Goal: Information Seeking & Learning: Compare options

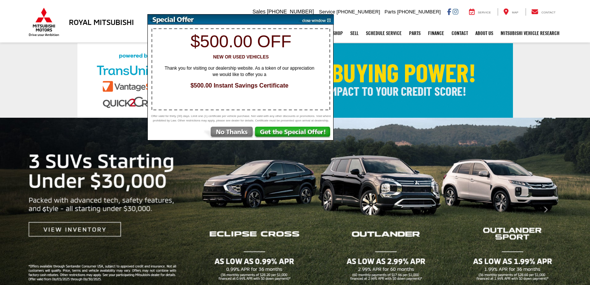
click at [330, 21] on img at bounding box center [315, 20] width 38 height 10
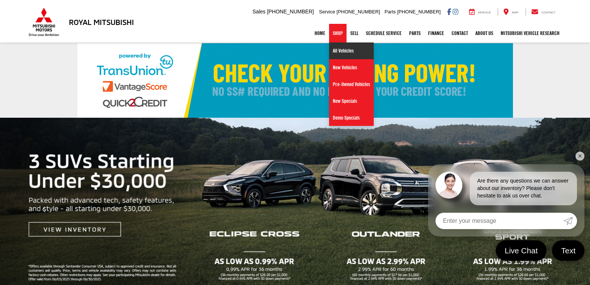
click at [339, 51] on link "All Vehicles" at bounding box center [351, 50] width 45 height 17
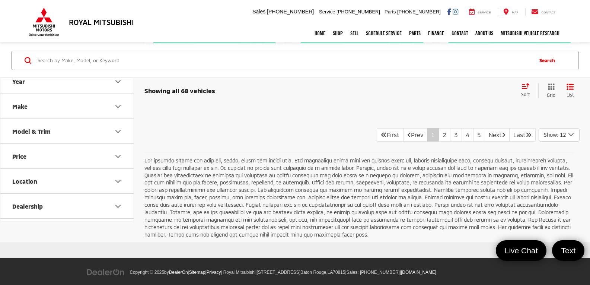
scroll to position [1587, 0]
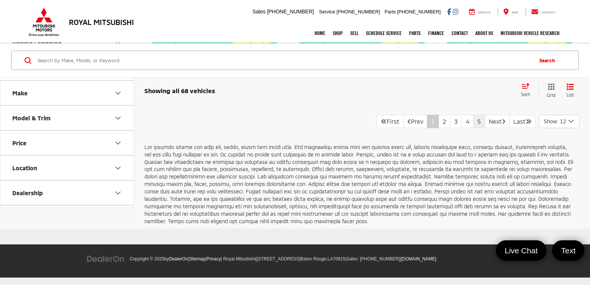
click at [473, 123] on link "5" at bounding box center [479, 121] width 12 height 13
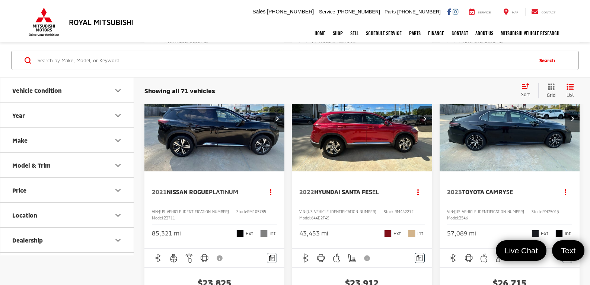
scroll to position [745, 0]
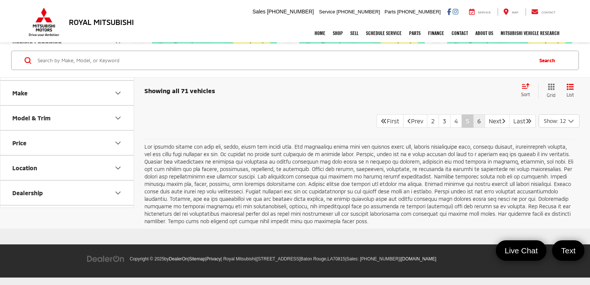
click at [473, 128] on link "6" at bounding box center [479, 120] width 12 height 13
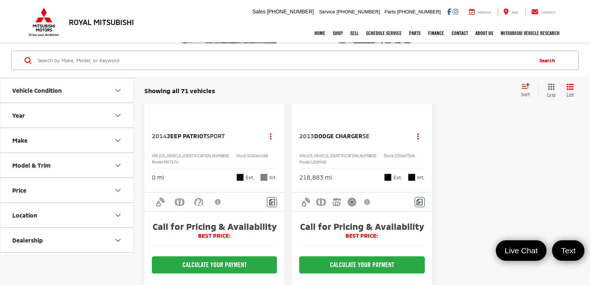
scroll to position [1155, 0]
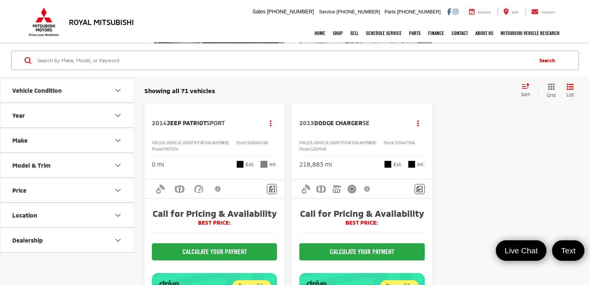
click at [242, 103] on img "2014 Jeep Patriot Sport 0" at bounding box center [214, 50] width 141 height 106
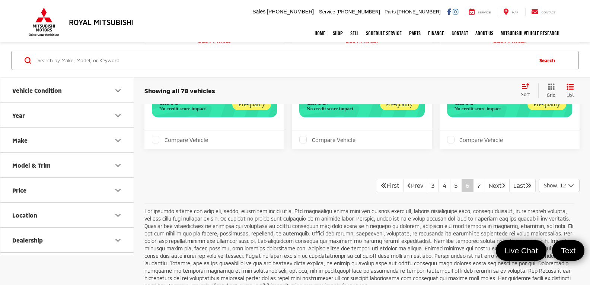
scroll to position [1420, 0]
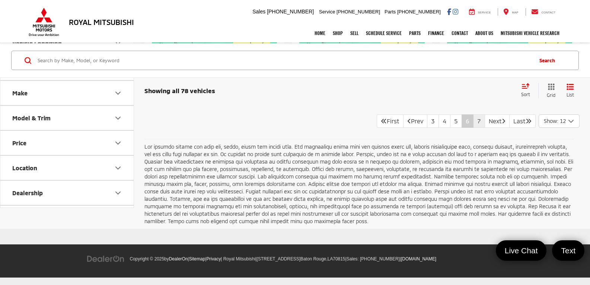
click at [473, 128] on link "7" at bounding box center [479, 120] width 12 height 13
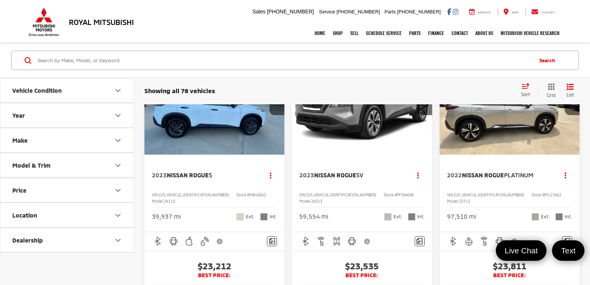
scroll to position [37, 0]
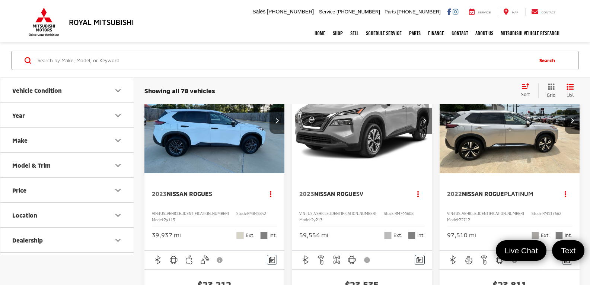
click at [246, 146] on img "2023 Nissan Rogue S 0" at bounding box center [214, 121] width 141 height 106
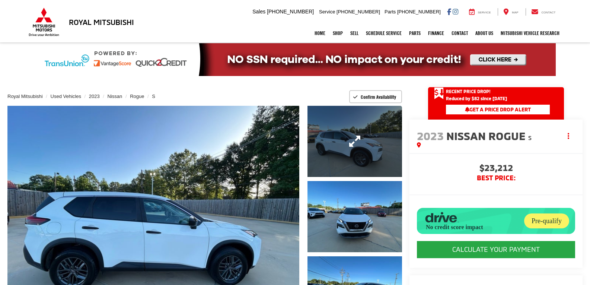
click at [336, 156] on link "Expand Photo 1" at bounding box center [355, 141] width 95 height 71
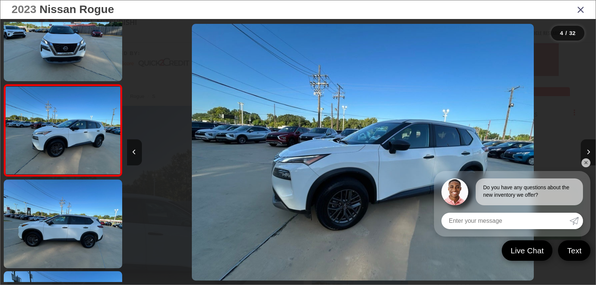
scroll to position [0, 1406]
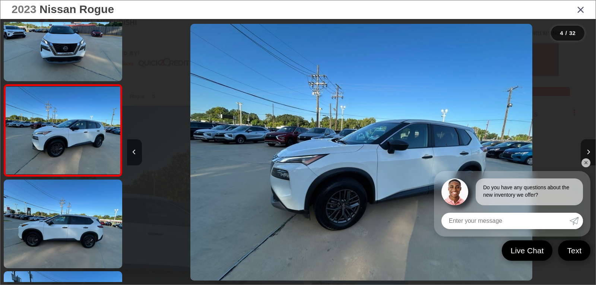
click at [587, 161] on link "✕" at bounding box center [585, 162] width 9 height 9
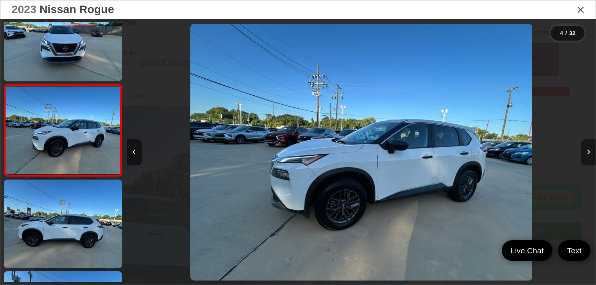
click at [583, 153] on button "Next image" at bounding box center [588, 152] width 15 height 26
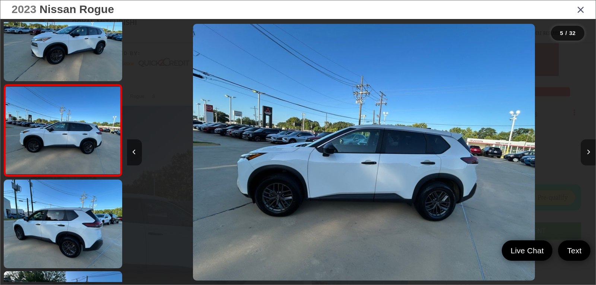
scroll to position [0, 1875]
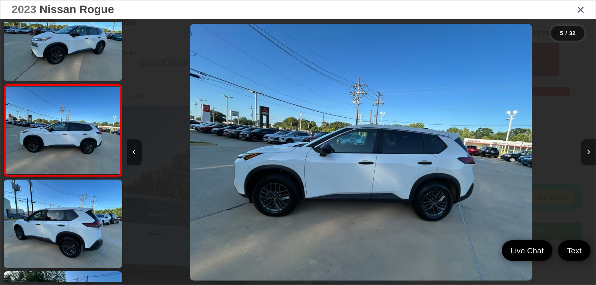
click at [583, 153] on button "Next image" at bounding box center [588, 152] width 15 height 26
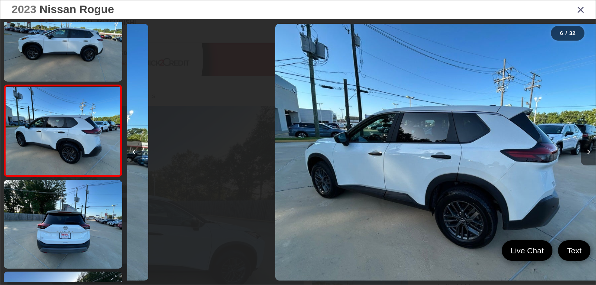
scroll to position [397, 0]
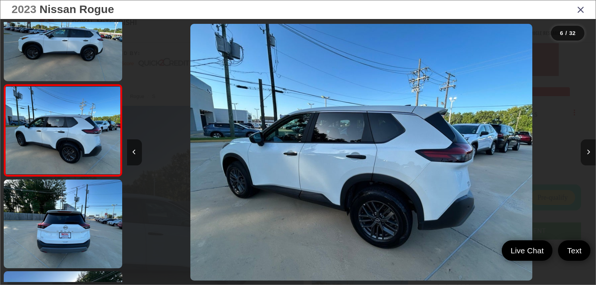
click at [583, 153] on button "Next image" at bounding box center [588, 152] width 15 height 26
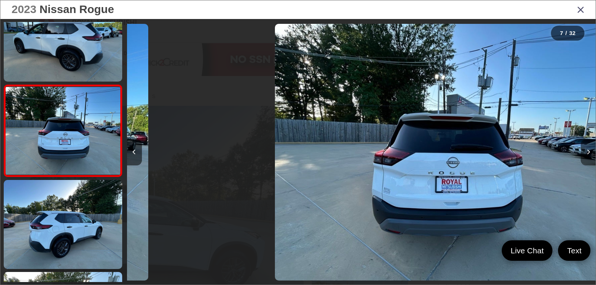
scroll to position [488, 0]
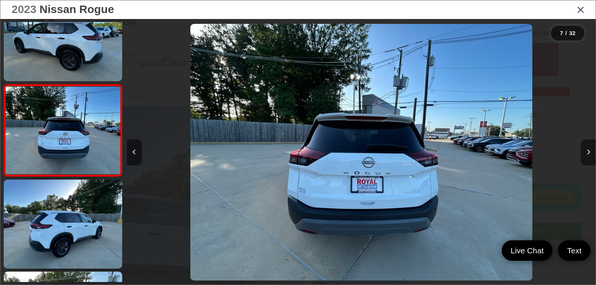
click at [583, 153] on button "Next image" at bounding box center [588, 152] width 15 height 26
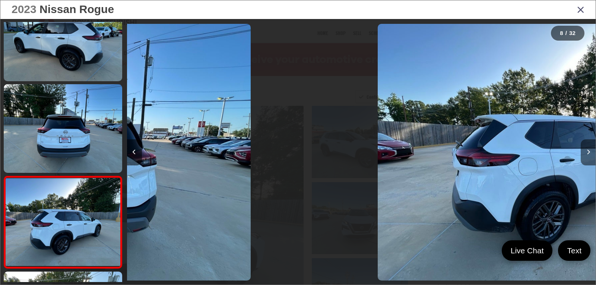
scroll to position [580, 0]
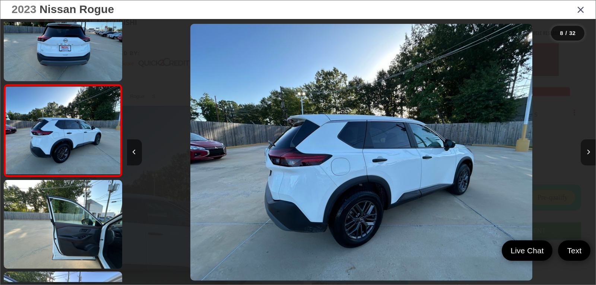
click at [583, 153] on button "Next image" at bounding box center [588, 152] width 15 height 26
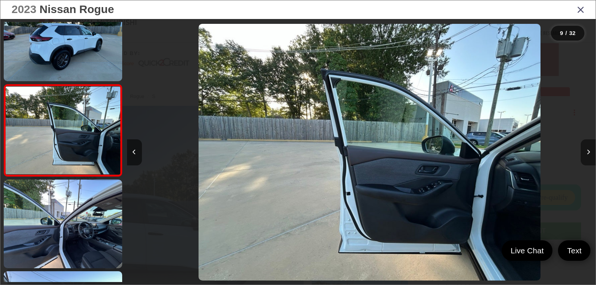
scroll to position [0, 3749]
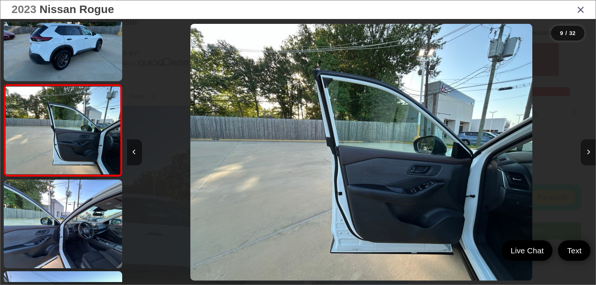
click at [583, 153] on button "Next image" at bounding box center [588, 152] width 15 height 26
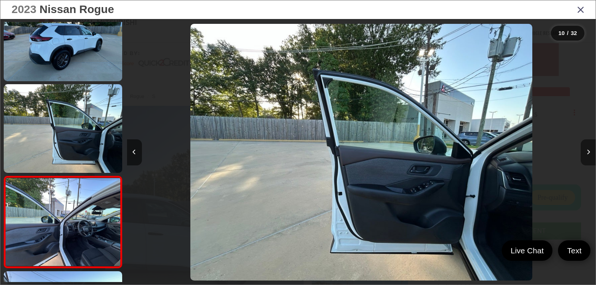
scroll to position [764, 0]
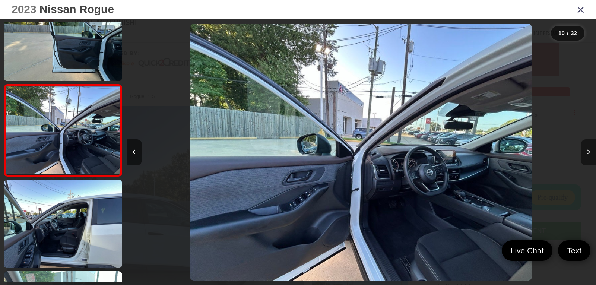
click at [583, 153] on button "Next image" at bounding box center [588, 152] width 15 height 26
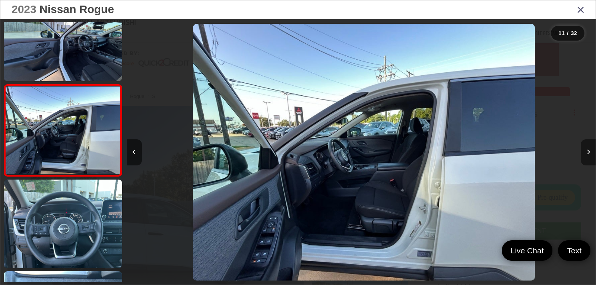
scroll to position [0, 4687]
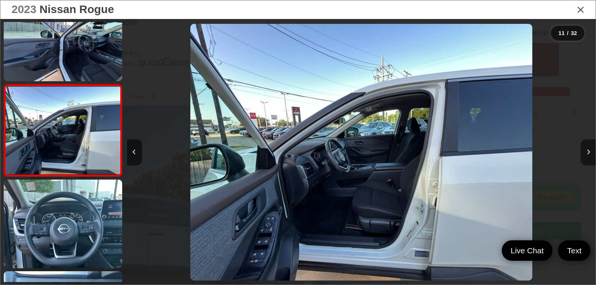
click at [583, 153] on button "Next image" at bounding box center [588, 152] width 15 height 26
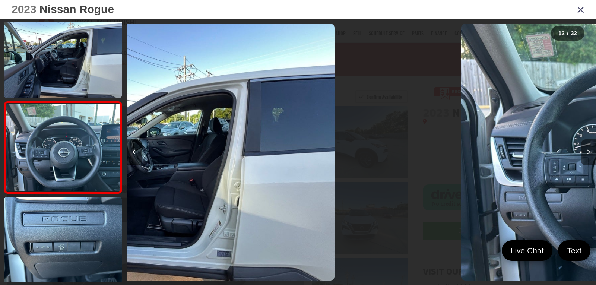
scroll to position [0, 0]
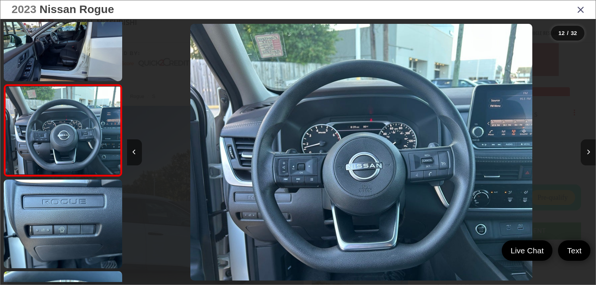
click at [583, 153] on button "Next image" at bounding box center [588, 152] width 15 height 26
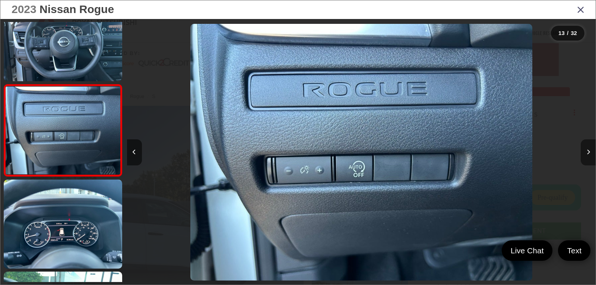
click at [583, 153] on button "Next image" at bounding box center [588, 152] width 15 height 26
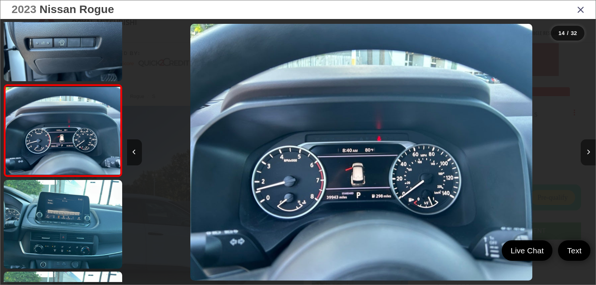
click at [583, 153] on button "Next image" at bounding box center [588, 152] width 15 height 26
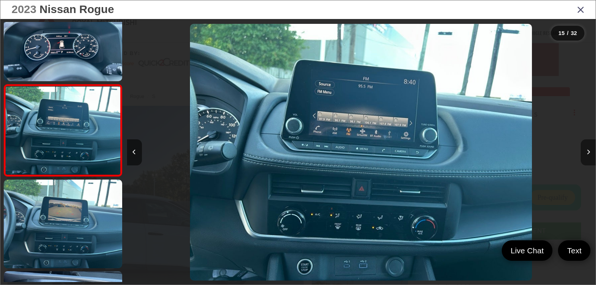
click at [583, 153] on button "Next image" at bounding box center [588, 152] width 15 height 26
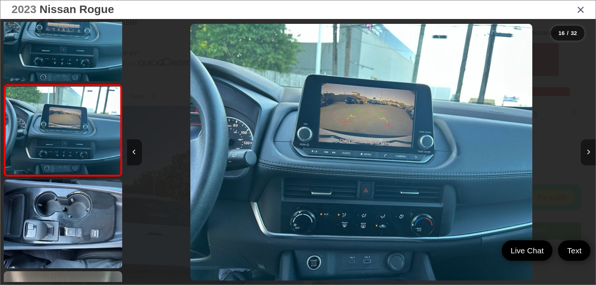
click at [583, 153] on button "Next image" at bounding box center [588, 152] width 15 height 26
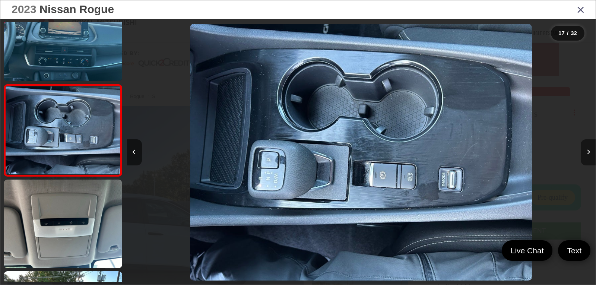
click at [583, 153] on button "Next image" at bounding box center [588, 152] width 15 height 26
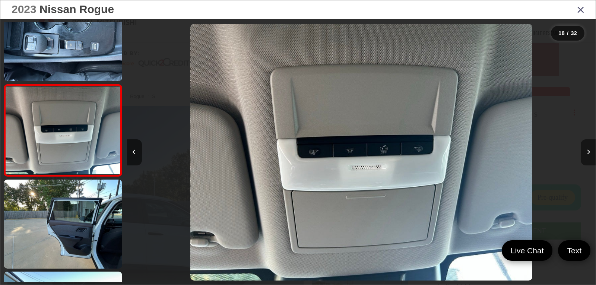
click at [583, 153] on button "Next image" at bounding box center [588, 152] width 15 height 26
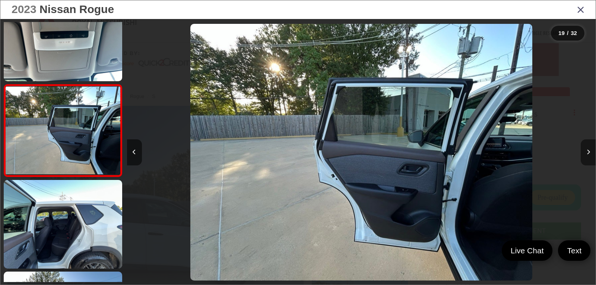
click at [583, 153] on button "Next image" at bounding box center [588, 152] width 15 height 26
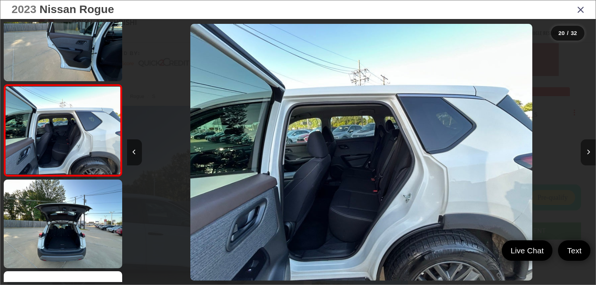
click at [583, 153] on button "Next image" at bounding box center [588, 152] width 15 height 26
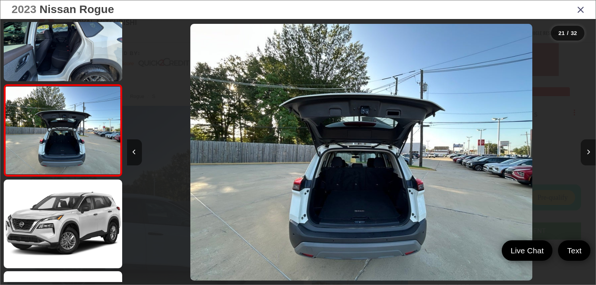
click at [583, 153] on button "Next image" at bounding box center [588, 152] width 15 height 26
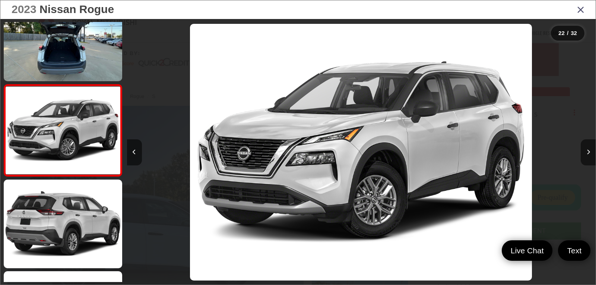
click at [580, 11] on icon "Close gallery" at bounding box center [580, 9] width 7 height 10
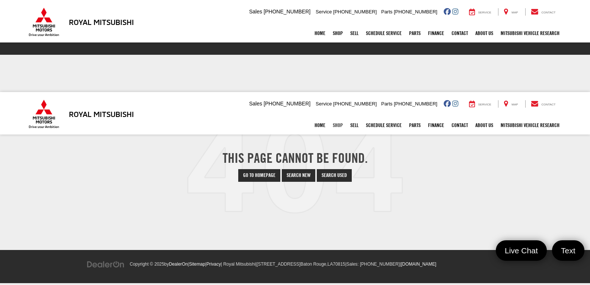
click at [334, 123] on link "Shop" at bounding box center [338, 125] width 18 height 19
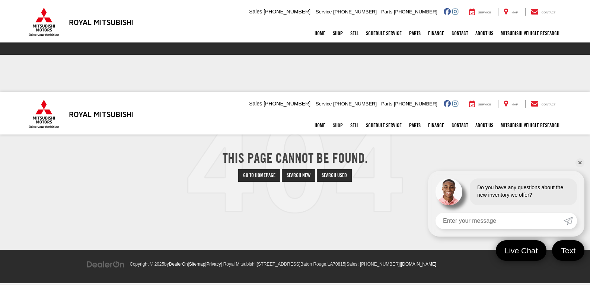
click at [336, 126] on link "Shop" at bounding box center [338, 125] width 18 height 19
click at [259, 176] on link "Go to Homepage" at bounding box center [259, 175] width 42 height 13
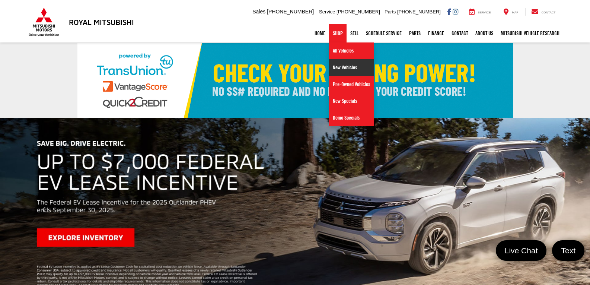
click at [337, 74] on link "New Vehicles" at bounding box center [351, 67] width 45 height 17
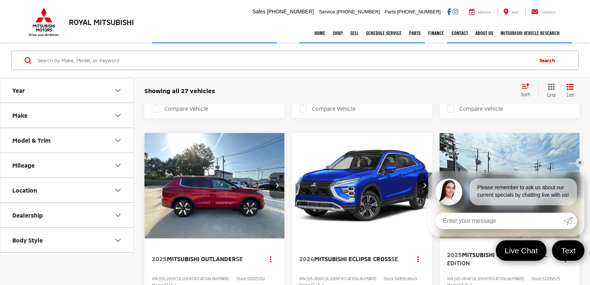
scroll to position [410, 0]
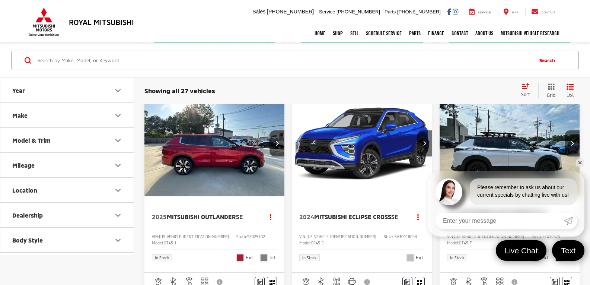
click at [581, 161] on link "✕" at bounding box center [580, 162] width 9 height 9
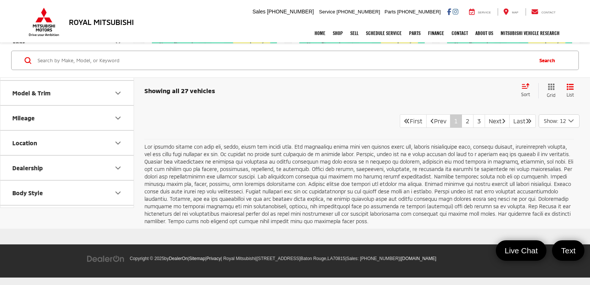
scroll to position [1639, 0]
click at [462, 128] on link "2" at bounding box center [468, 120] width 12 height 13
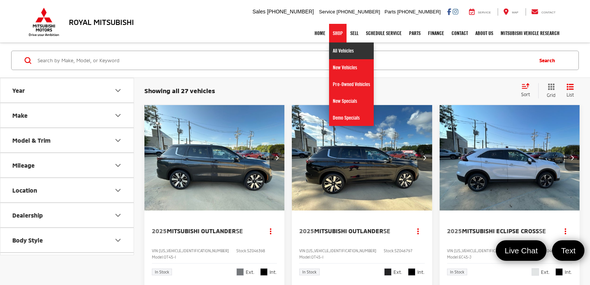
click at [336, 50] on link "All Vehicles" at bounding box center [351, 50] width 45 height 17
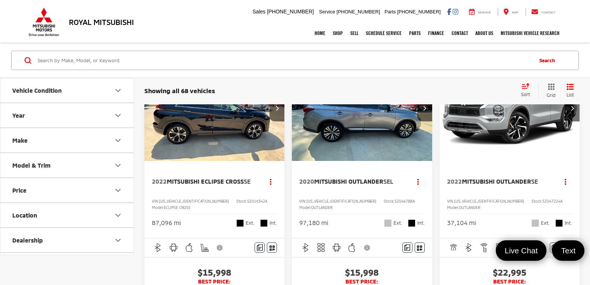
scroll to position [37, 0]
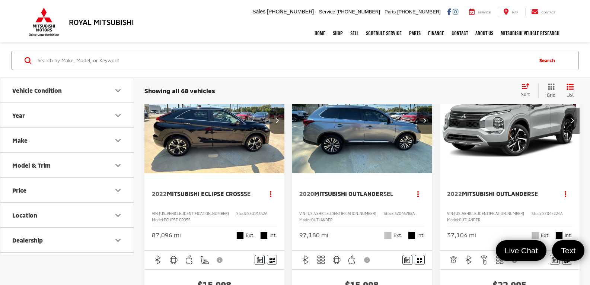
click at [251, 140] on img "2022 Mitsubishi Eclipse Cross SE 0" at bounding box center [214, 121] width 141 height 106
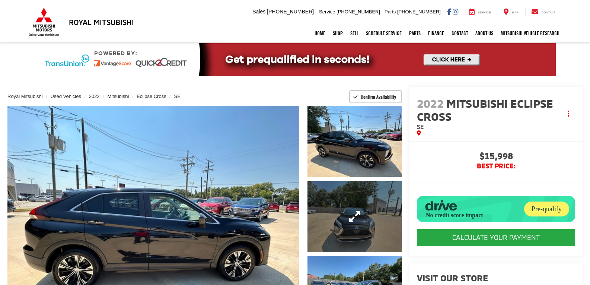
click at [333, 209] on link "Expand Photo 2" at bounding box center [355, 216] width 95 height 71
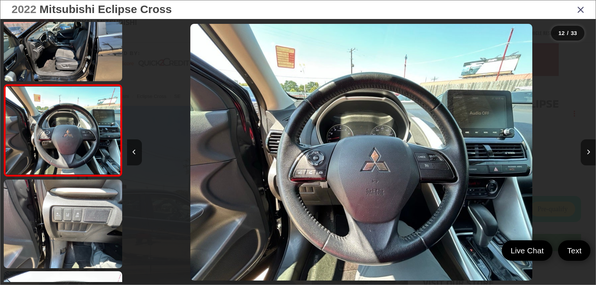
click at [573, 10] on div "2022 Mitsubishi Eclipse Cross" at bounding box center [297, 9] width 595 height 19
click at [579, 10] on icon "Close gallery" at bounding box center [580, 9] width 7 height 10
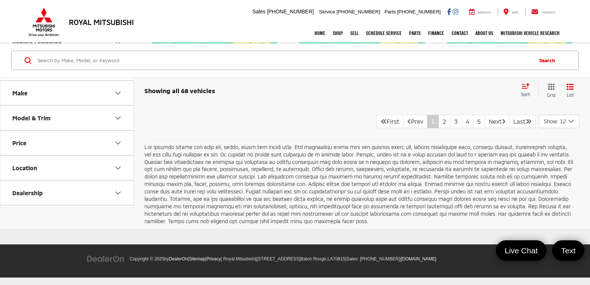
scroll to position [1527, 0]
click at [439, 128] on link "2" at bounding box center [445, 121] width 12 height 13
click at [450, 120] on link "3" at bounding box center [456, 120] width 12 height 13
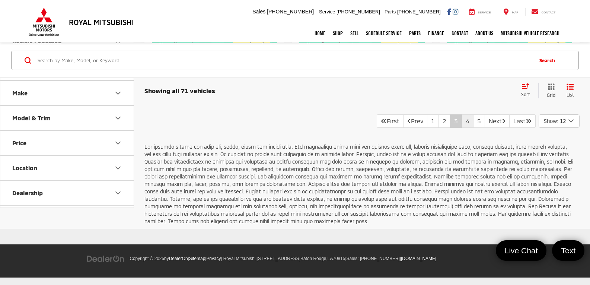
click at [462, 128] on link "4" at bounding box center [468, 120] width 12 height 13
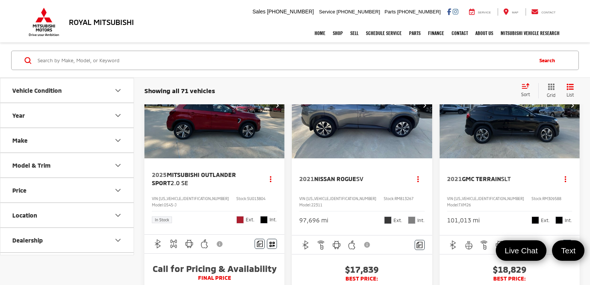
scroll to position [447, 0]
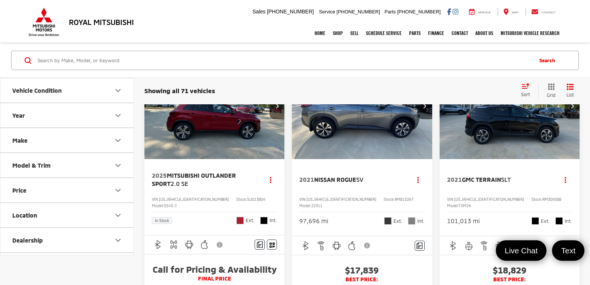
click at [360, 138] on img "2021 Nissan Rogue SV 0" at bounding box center [362, 107] width 141 height 106
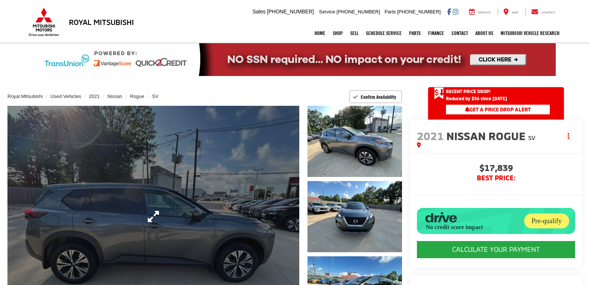
click at [180, 194] on link "Expand Photo 0" at bounding box center [153, 216] width 292 height 221
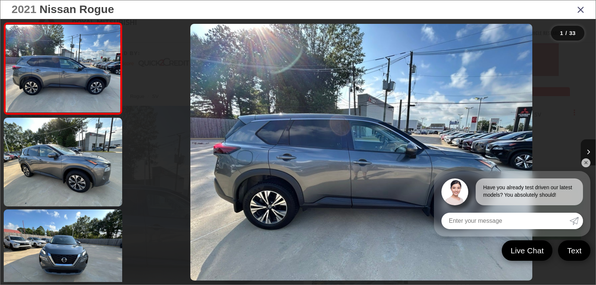
click at [321, 159] on img "2021 Nissan Rogue SV 0" at bounding box center [361, 152] width 342 height 257
drag, startPoint x: 586, startPoint y: 161, endPoint x: 549, endPoint y: 158, distance: 37.7
click at [586, 161] on link "✕" at bounding box center [585, 162] width 9 height 9
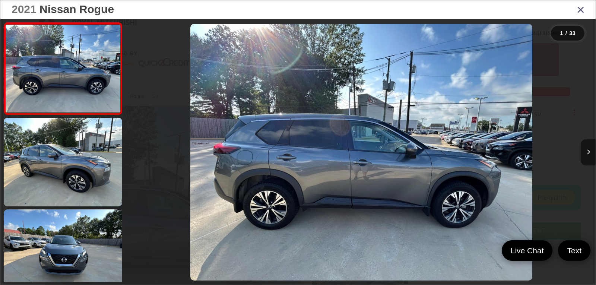
click at [465, 153] on img "2021 Nissan Rogue SV 0" at bounding box center [361, 152] width 342 height 257
click at [582, 147] on button "Next image" at bounding box center [588, 152] width 15 height 26
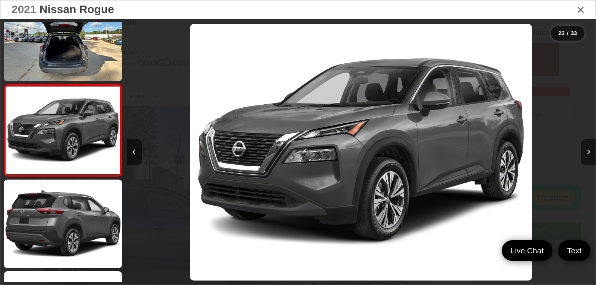
click at [580, 12] on icon "Close gallery" at bounding box center [580, 9] width 7 height 10
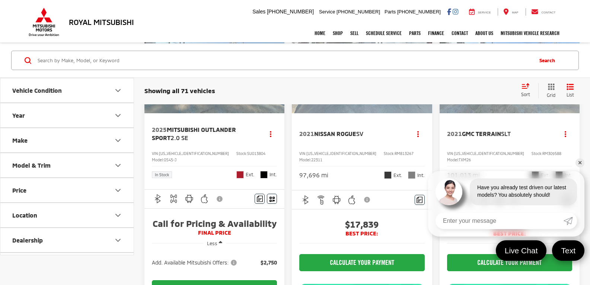
scroll to position [521, 0]
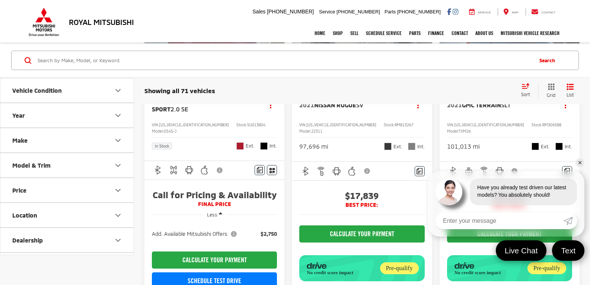
click at [582, 163] on link "✕" at bounding box center [580, 162] width 9 height 9
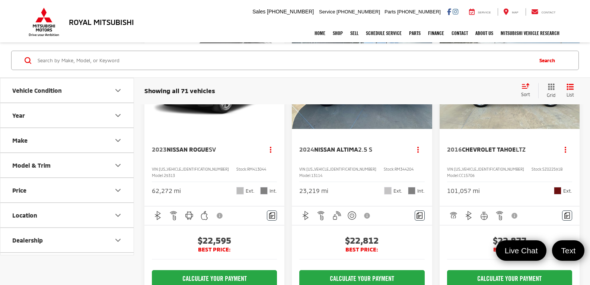
scroll to position [1229, 0]
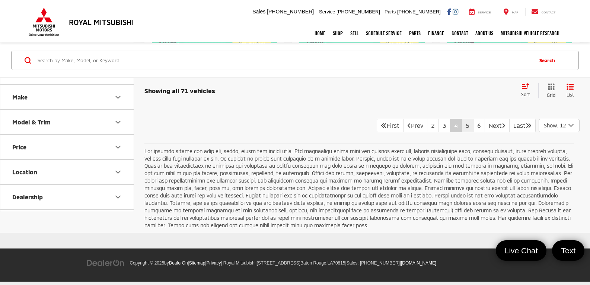
click at [462, 132] on link "5" at bounding box center [468, 125] width 12 height 13
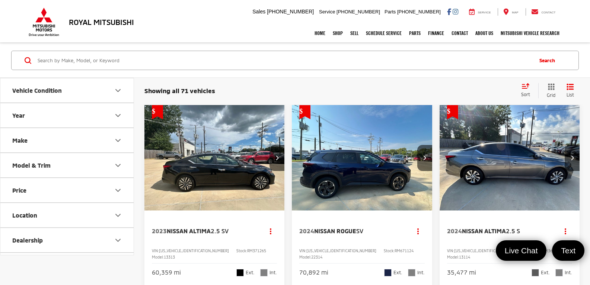
click at [482, 178] on img "2024 Nissan Altima 2.5 S 0" at bounding box center [509, 158] width 141 height 106
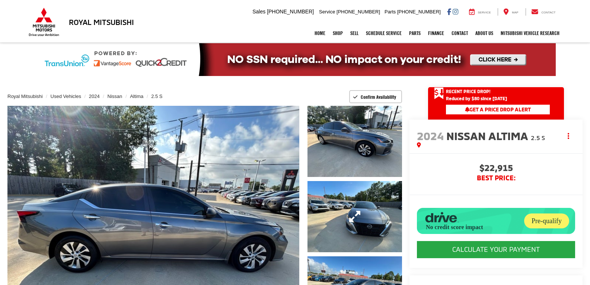
click at [357, 210] on link "Expand Photo 2" at bounding box center [355, 216] width 95 height 71
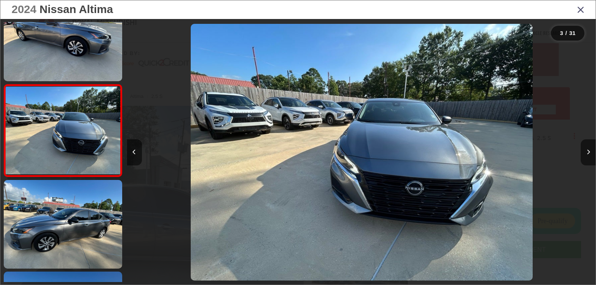
scroll to position [0, 937]
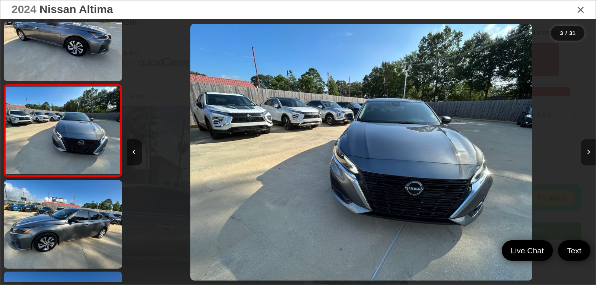
click at [585, 157] on button "Next image" at bounding box center [588, 152] width 15 height 26
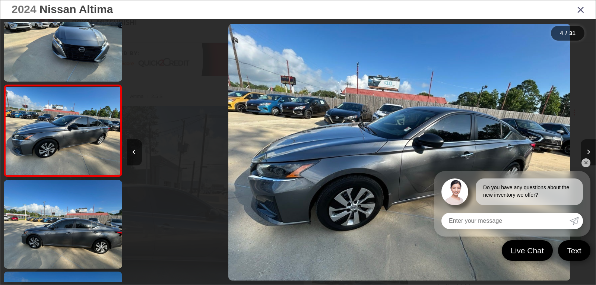
scroll to position [0, 1406]
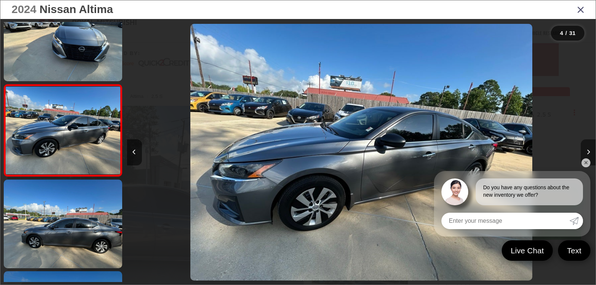
click at [585, 157] on button "Next image" at bounding box center [588, 152] width 15 height 26
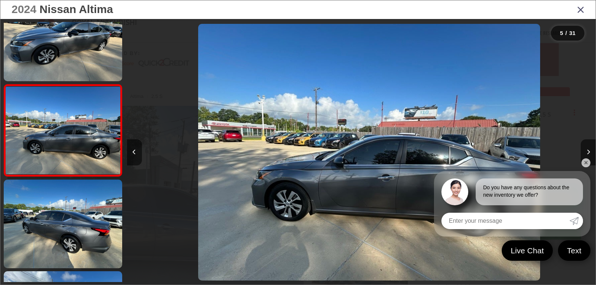
scroll to position [0, 1875]
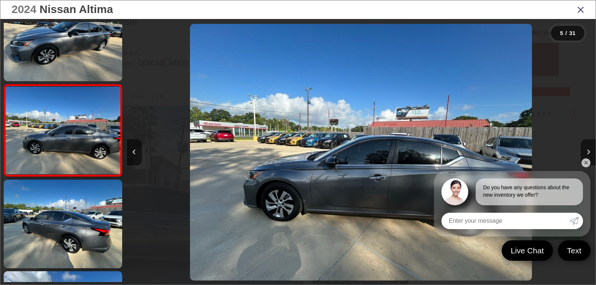
click at [584, 165] on link "✕" at bounding box center [585, 162] width 9 height 9
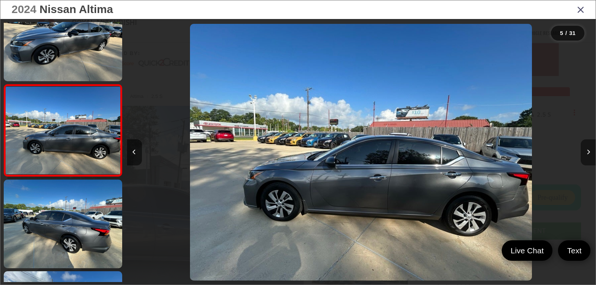
click at [586, 159] on button "Next image" at bounding box center [588, 152] width 15 height 26
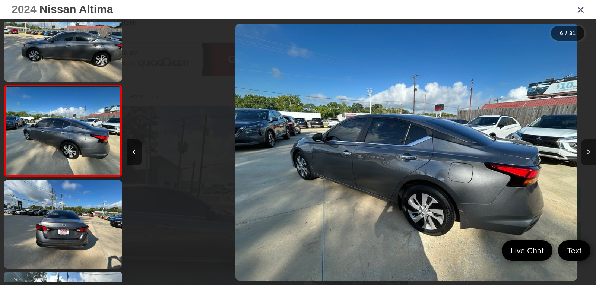
scroll to position [397, 0]
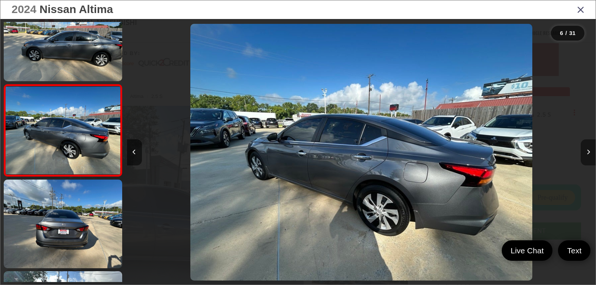
click at [586, 159] on button "Next image" at bounding box center [588, 152] width 15 height 26
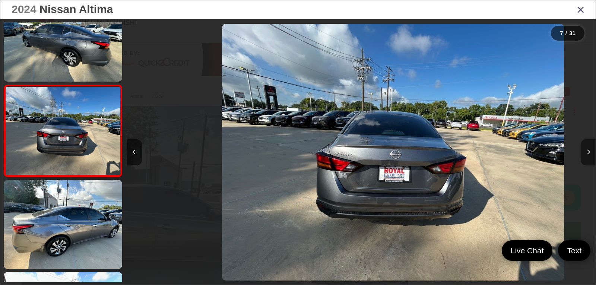
scroll to position [488, 0]
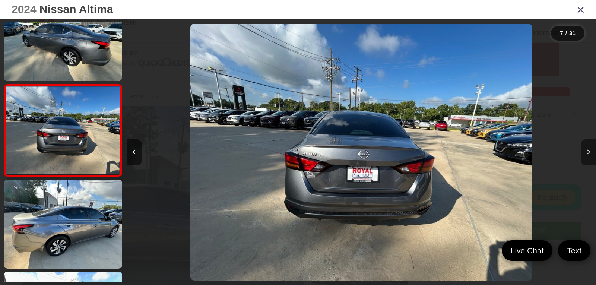
click at [586, 159] on button "Next image" at bounding box center [588, 152] width 15 height 26
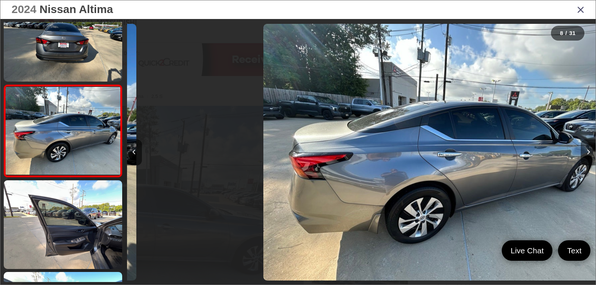
scroll to position [580, 0]
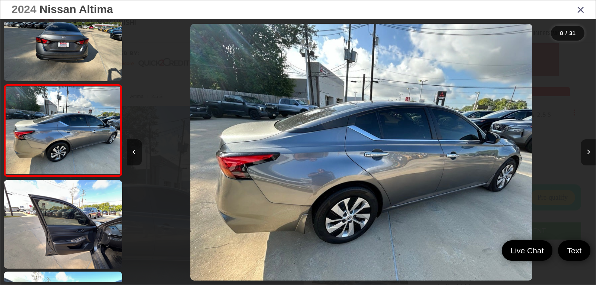
click at [586, 159] on button "Next image" at bounding box center [588, 152] width 15 height 26
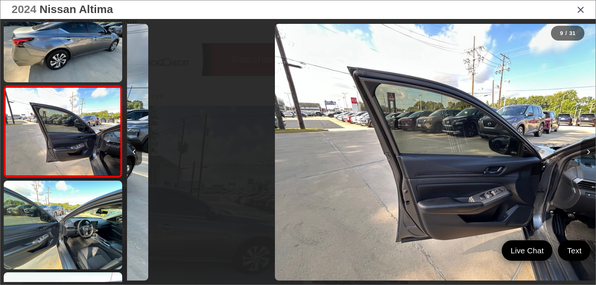
scroll to position [672, 0]
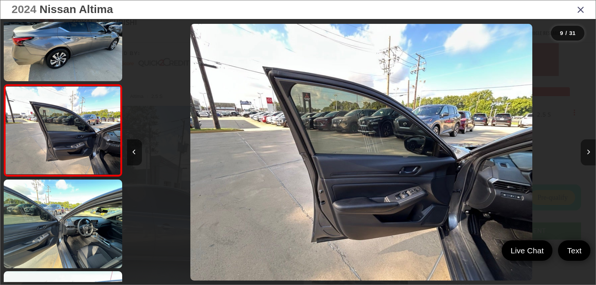
click at [586, 159] on button "Next image" at bounding box center [588, 152] width 15 height 26
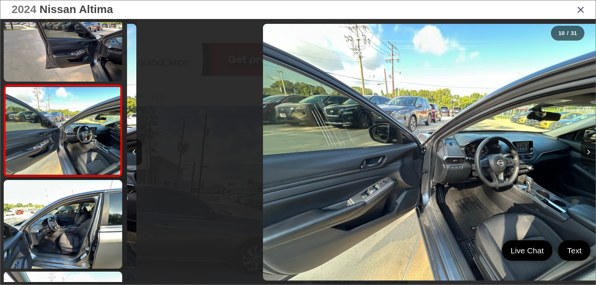
scroll to position [764, 0]
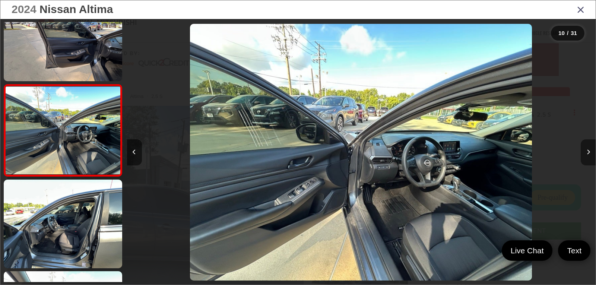
click at [586, 159] on button "Next image" at bounding box center [588, 152] width 15 height 26
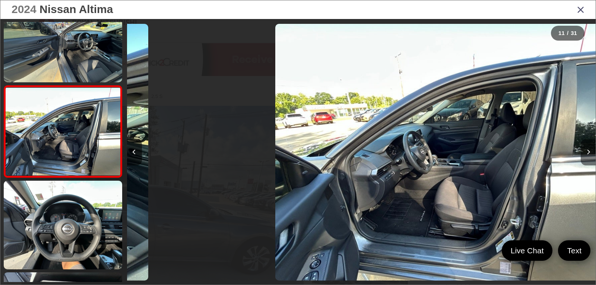
scroll to position [855, 0]
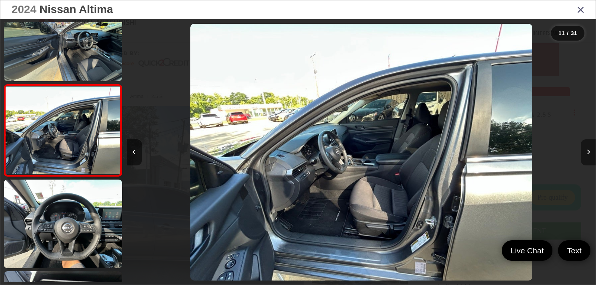
click at [586, 159] on button "Next image" at bounding box center [588, 152] width 15 height 26
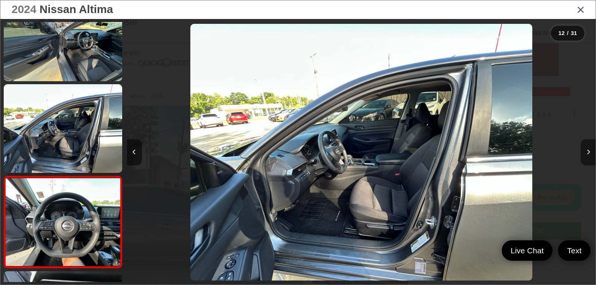
scroll to position [0, 0]
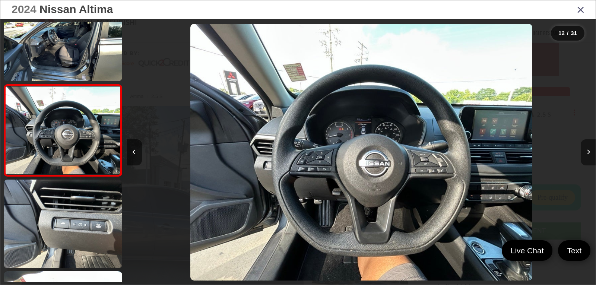
click at [588, 158] on button "Next image" at bounding box center [588, 152] width 15 height 26
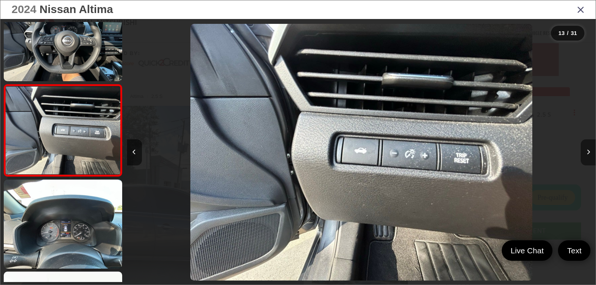
click at [588, 158] on button "Next image" at bounding box center [588, 152] width 15 height 26
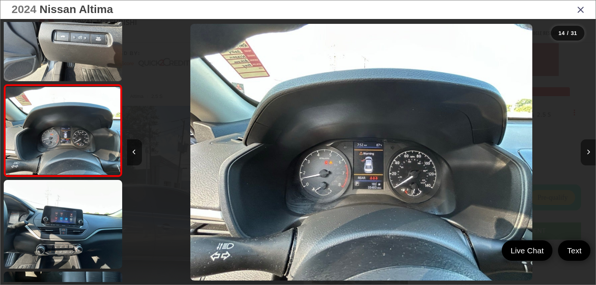
click at [588, 158] on button "Next image" at bounding box center [588, 152] width 15 height 26
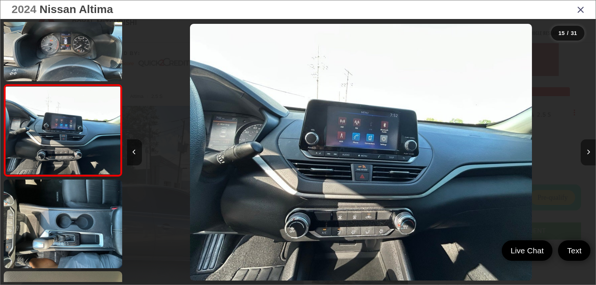
click at [588, 158] on button "Next image" at bounding box center [588, 152] width 15 height 26
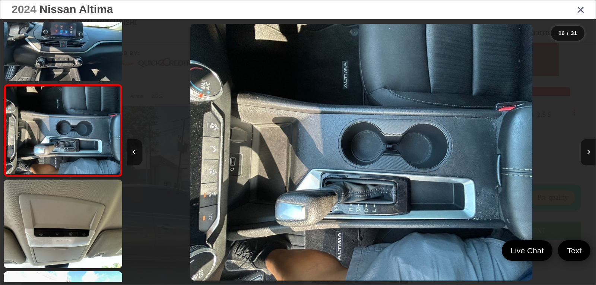
click at [581, 12] on icon "Close gallery" at bounding box center [580, 9] width 7 height 10
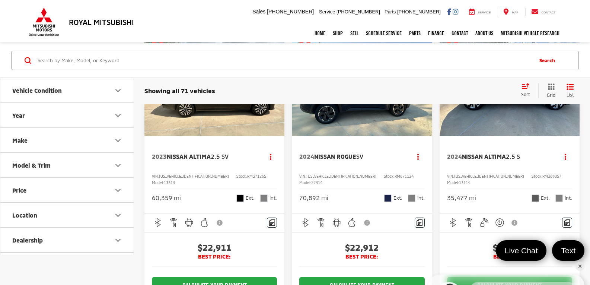
scroll to position [37, 0]
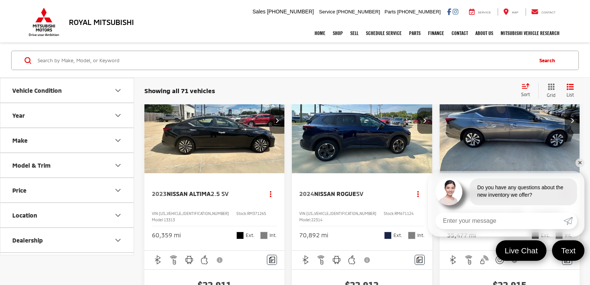
click at [362, 149] on img "2024 Nissan Rogue SV 0" at bounding box center [362, 121] width 141 height 106
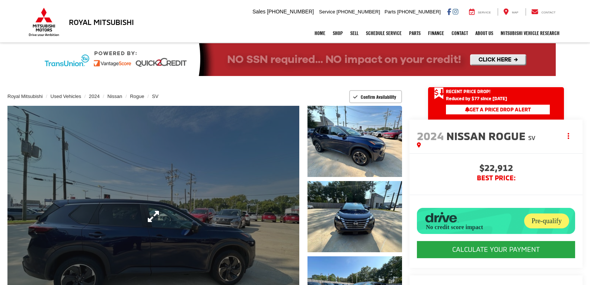
click at [182, 209] on link "Expand Photo 0" at bounding box center [153, 216] width 292 height 221
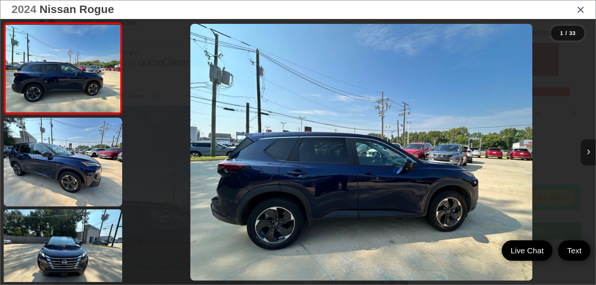
click at [587, 156] on button "Next image" at bounding box center [588, 152] width 15 height 26
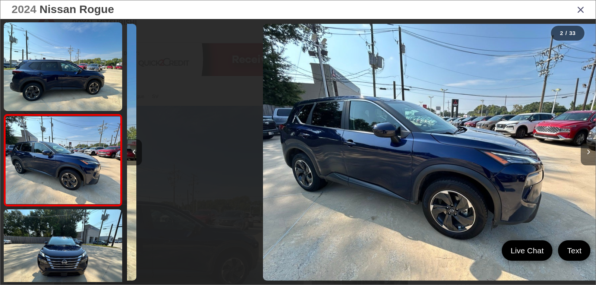
scroll to position [30, 0]
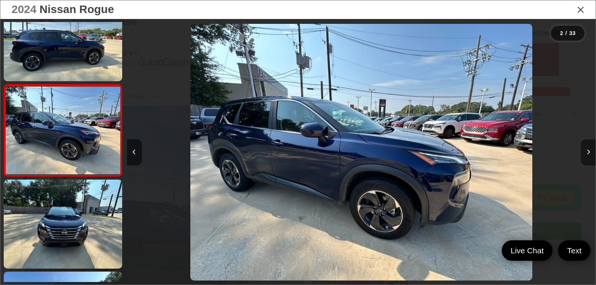
click at [584, 156] on button "Next image" at bounding box center [588, 152] width 15 height 26
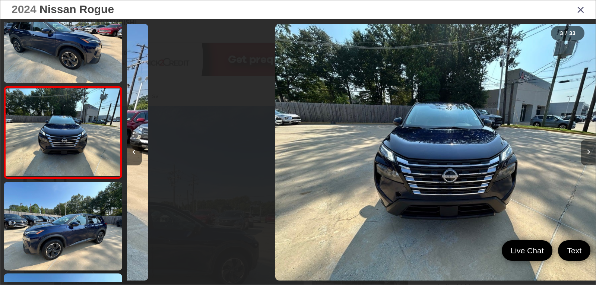
scroll to position [121, 0]
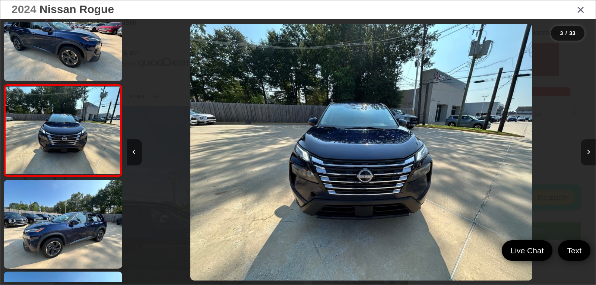
click at [584, 156] on button "Next image" at bounding box center [588, 152] width 15 height 26
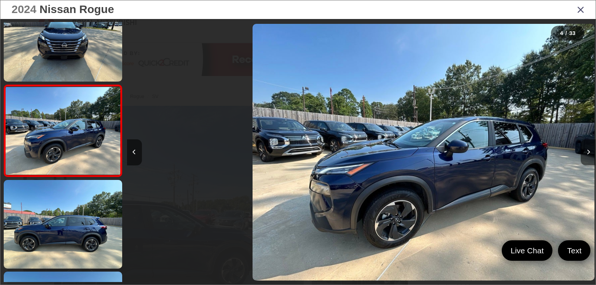
scroll to position [213, 0]
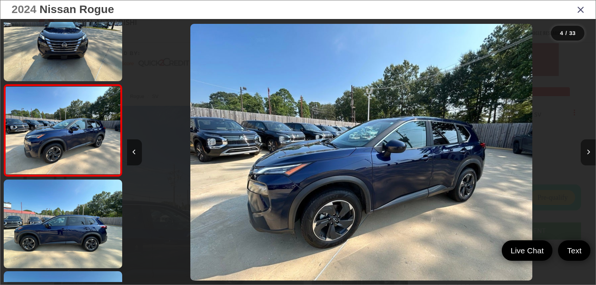
click at [584, 156] on button "Next image" at bounding box center [588, 152] width 15 height 26
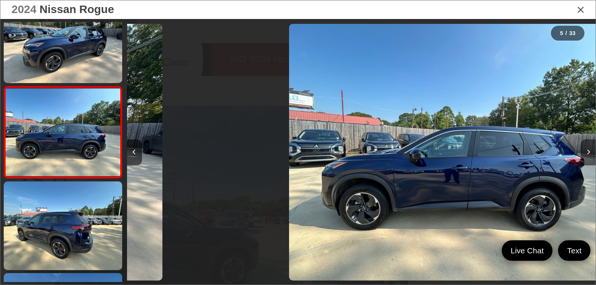
scroll to position [305, 0]
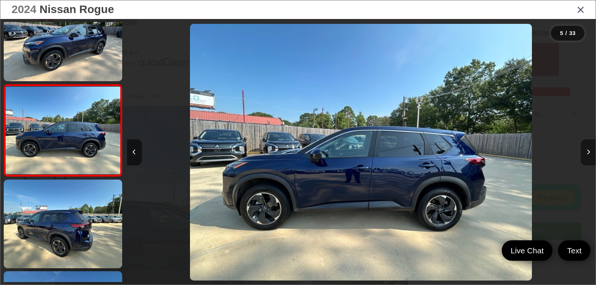
click at [584, 156] on button "Next image" at bounding box center [588, 152] width 15 height 26
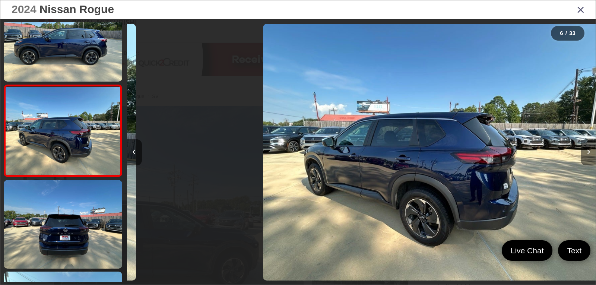
scroll to position [397, 0]
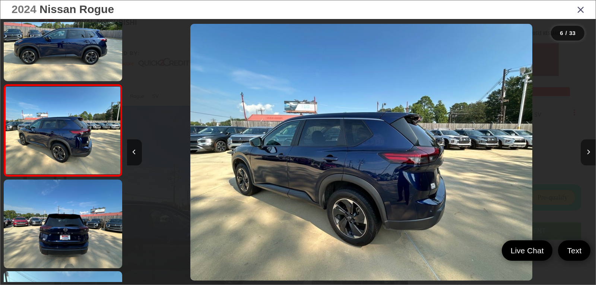
click at [584, 156] on button "Next image" at bounding box center [588, 152] width 15 height 26
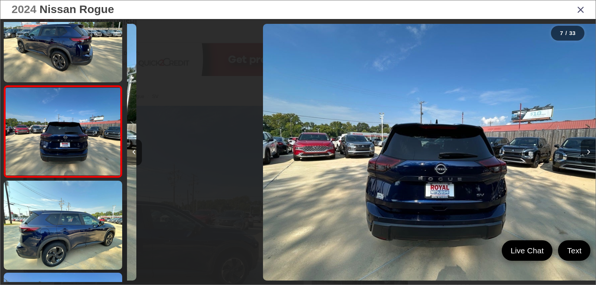
scroll to position [488, 0]
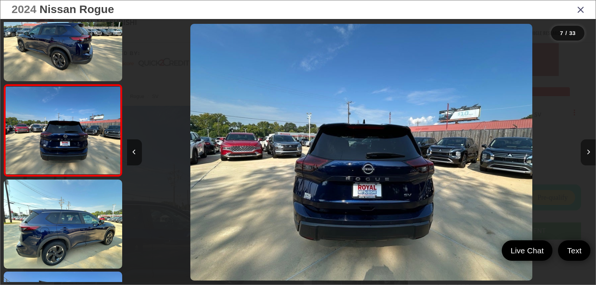
click at [584, 156] on button "Next image" at bounding box center [588, 152] width 15 height 26
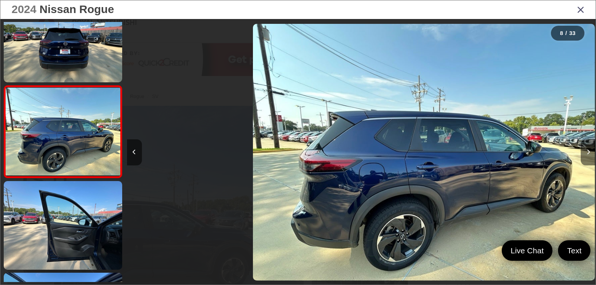
scroll to position [580, 0]
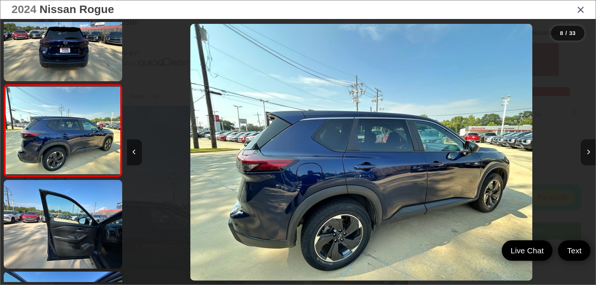
click at [584, 156] on button "Next image" at bounding box center [588, 152] width 15 height 26
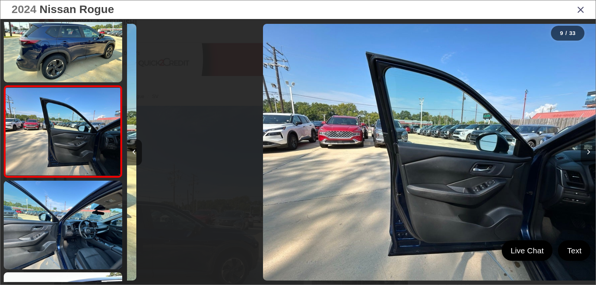
scroll to position [672, 0]
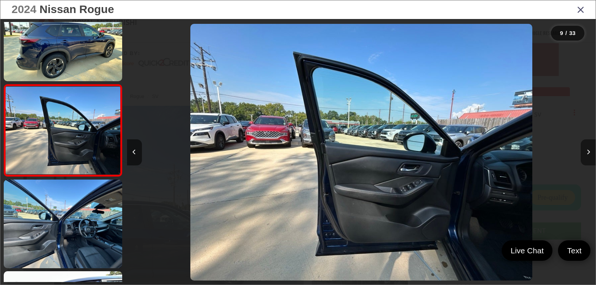
click at [584, 156] on button "Next image" at bounding box center [588, 152] width 15 height 26
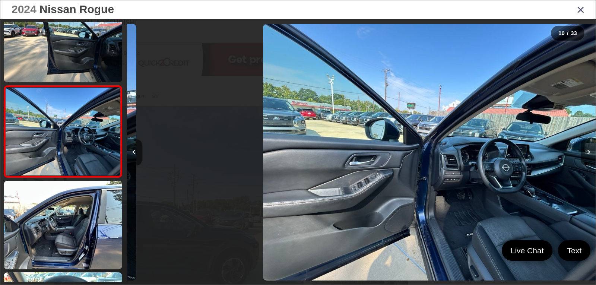
scroll to position [764, 0]
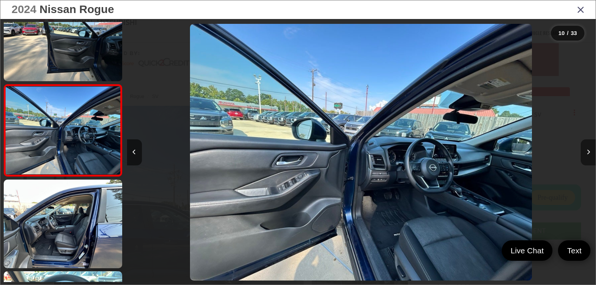
click at [584, 156] on button "Next image" at bounding box center [588, 152] width 15 height 26
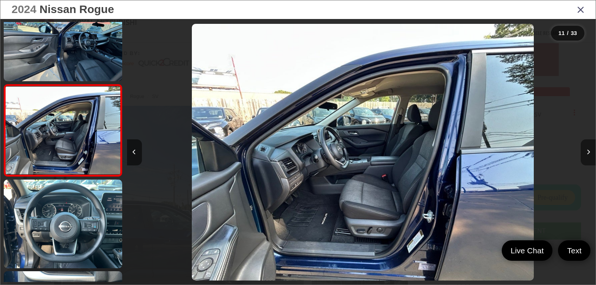
scroll to position [0, 0]
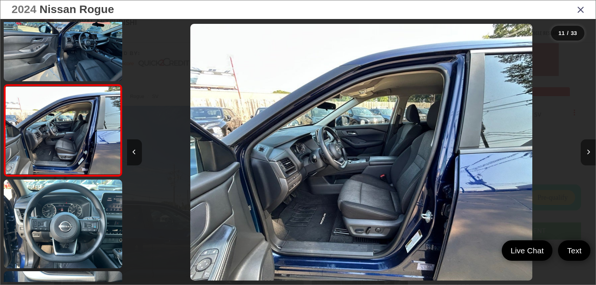
click at [584, 156] on button "Next image" at bounding box center [588, 152] width 15 height 26
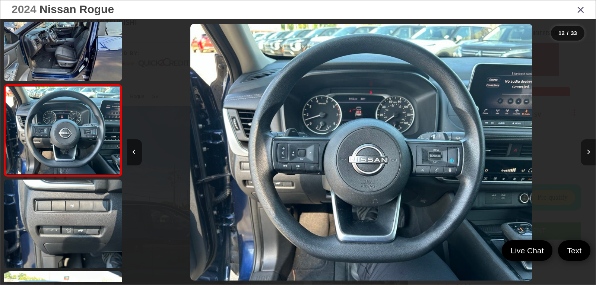
click at [584, 156] on button "Next image" at bounding box center [588, 152] width 15 height 26
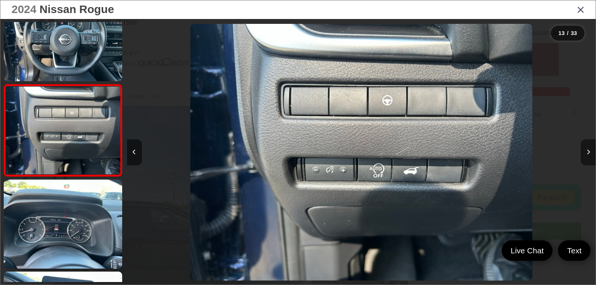
click at [584, 156] on button "Next image" at bounding box center [588, 152] width 15 height 26
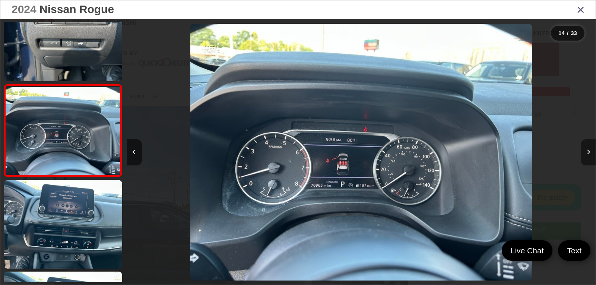
click at [584, 156] on button "Next image" at bounding box center [588, 152] width 15 height 26
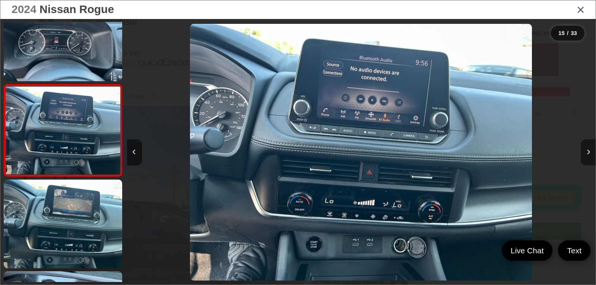
click at [584, 156] on button "Next image" at bounding box center [588, 152] width 15 height 26
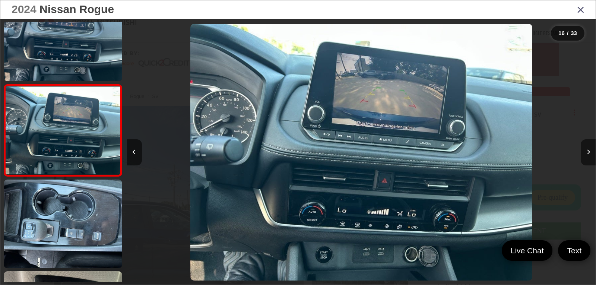
click at [575, 10] on div "2024 Nissan Rogue" at bounding box center [297, 9] width 595 height 19
click at [580, 9] on icon "Close gallery" at bounding box center [580, 9] width 7 height 10
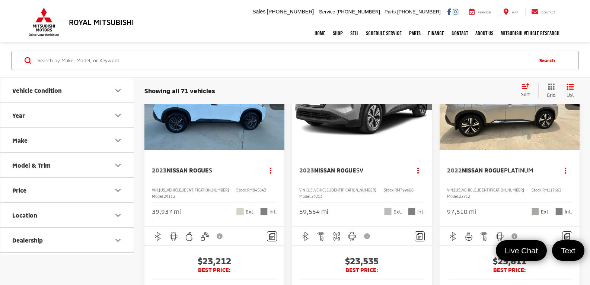
scroll to position [372, 0]
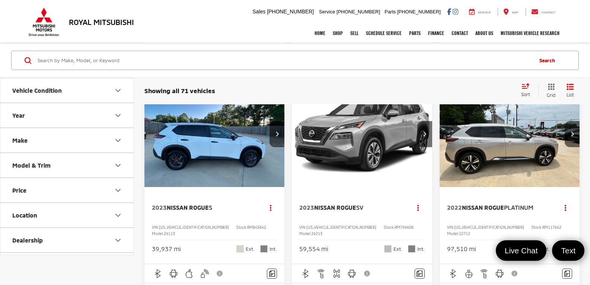
click at [498, 188] on img "2022 Nissan Rogue Platinum 0" at bounding box center [509, 135] width 141 height 106
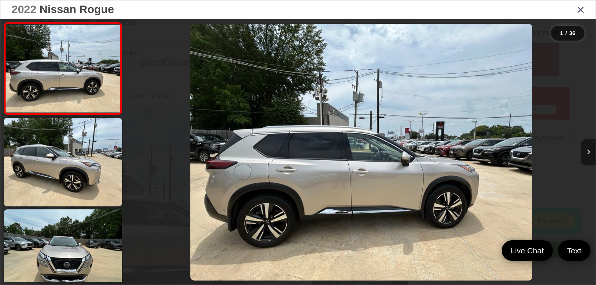
click at [585, 155] on button "Next image" at bounding box center [588, 152] width 15 height 26
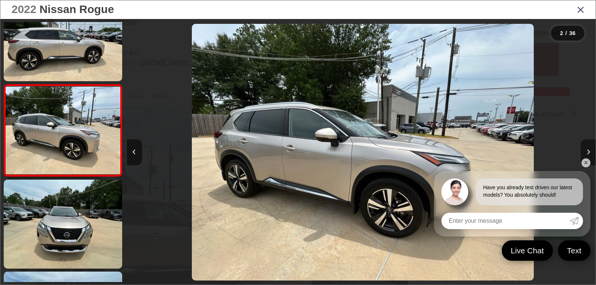
scroll to position [0, 469]
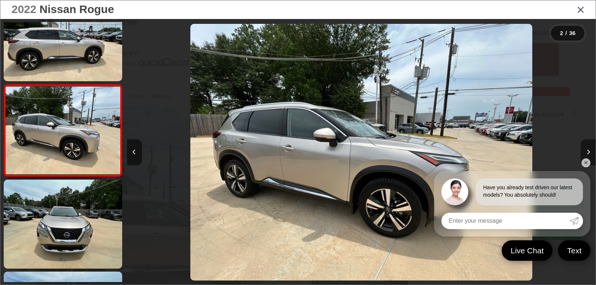
click at [585, 155] on button "Next image" at bounding box center [588, 152] width 15 height 26
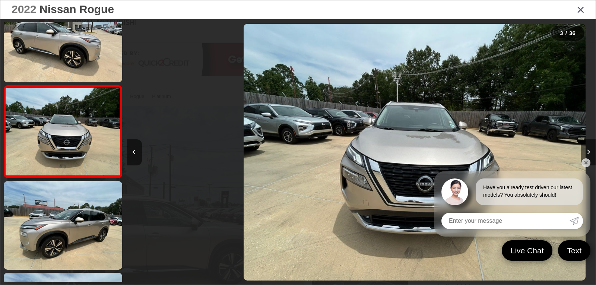
scroll to position [121, 0]
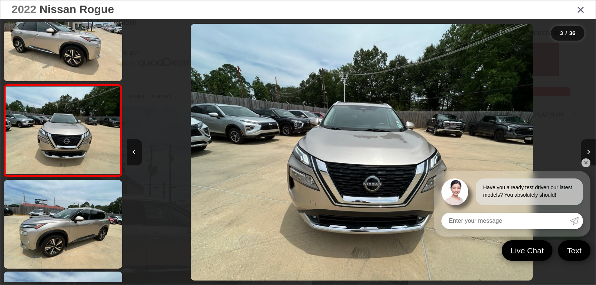
click at [585, 163] on link "✕" at bounding box center [585, 162] width 9 height 9
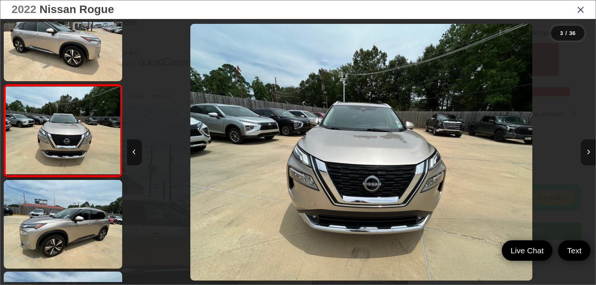
click at [588, 155] on button "Next image" at bounding box center [588, 152] width 15 height 26
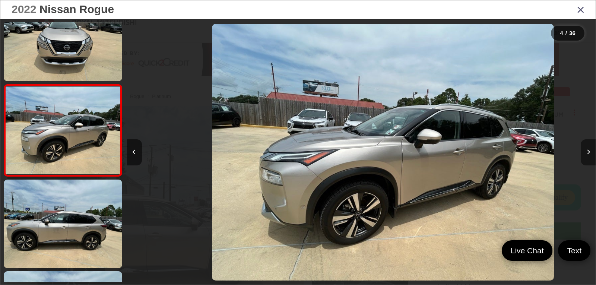
scroll to position [0, 1406]
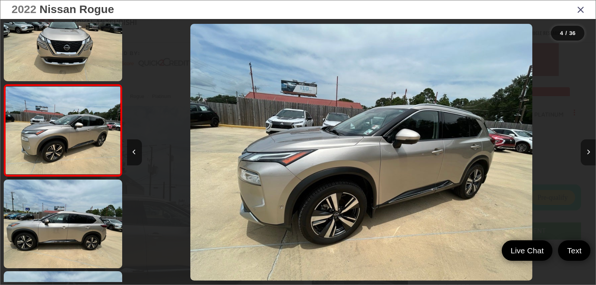
click at [588, 155] on button "Next image" at bounding box center [588, 152] width 15 height 26
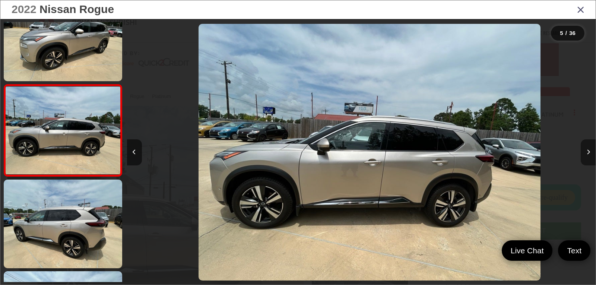
scroll to position [0, 1875]
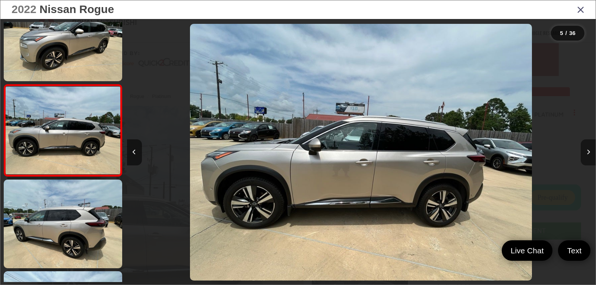
click at [588, 155] on button "Next image" at bounding box center [588, 152] width 15 height 26
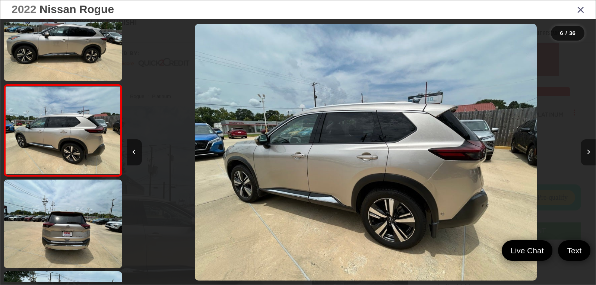
scroll to position [0, 2343]
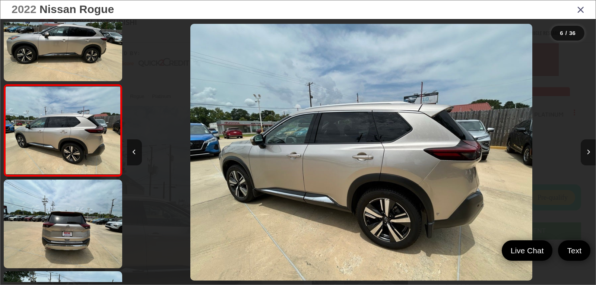
click at [588, 155] on button "Next image" at bounding box center [588, 152] width 15 height 26
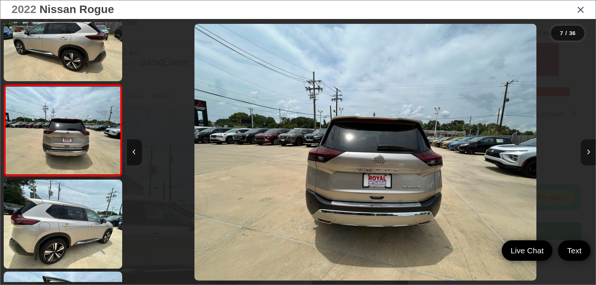
scroll to position [0, 2812]
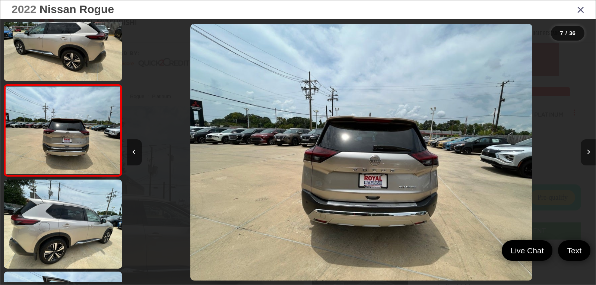
click at [588, 155] on button "Next image" at bounding box center [588, 152] width 15 height 26
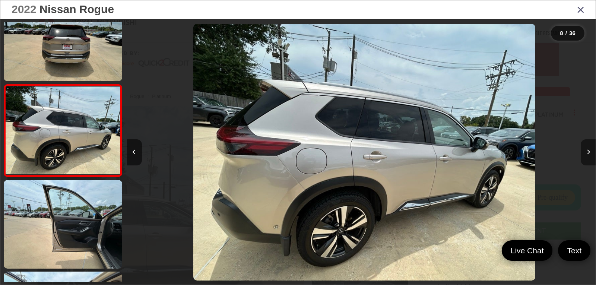
scroll to position [0, 3281]
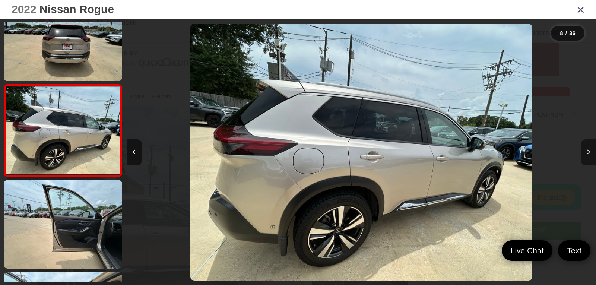
click at [588, 155] on button "Next image" at bounding box center [588, 152] width 15 height 26
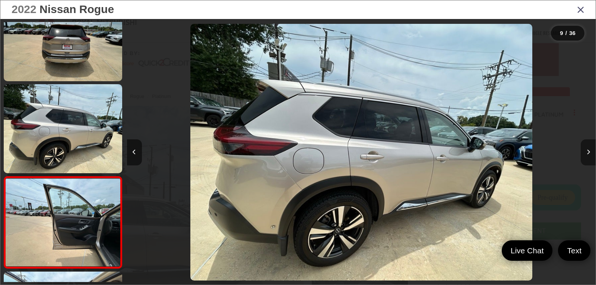
scroll to position [0, 0]
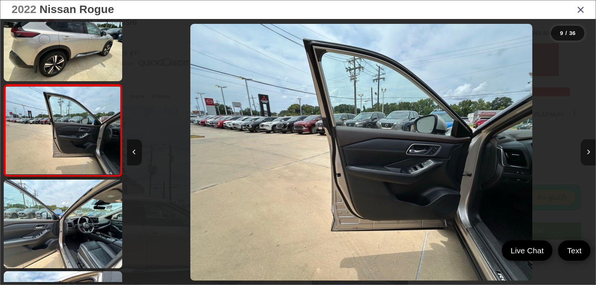
click at [588, 155] on button "Next image" at bounding box center [588, 152] width 15 height 26
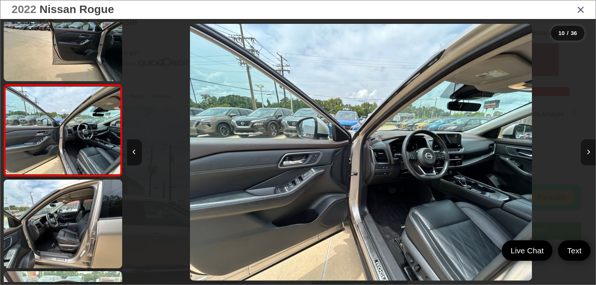
click at [588, 155] on button "Next image" at bounding box center [588, 152] width 15 height 26
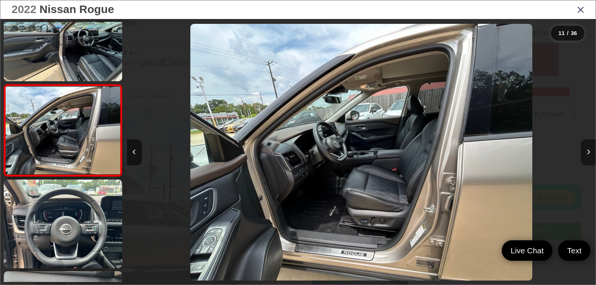
click at [588, 155] on button "Next image" at bounding box center [588, 152] width 15 height 26
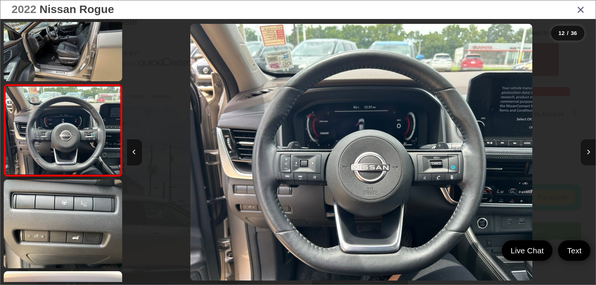
click at [588, 155] on button "Next image" at bounding box center [588, 152] width 15 height 26
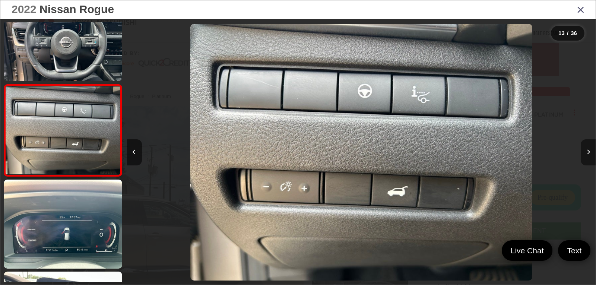
click at [588, 155] on button "Next image" at bounding box center [588, 152] width 15 height 26
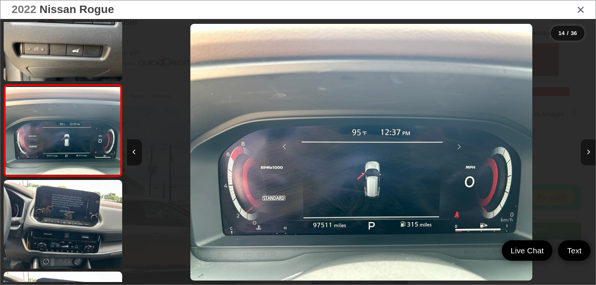
click at [588, 155] on button "Next image" at bounding box center [588, 152] width 15 height 26
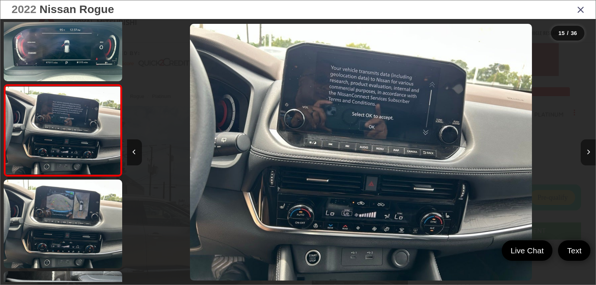
click at [588, 155] on button "Next image" at bounding box center [588, 152] width 15 height 26
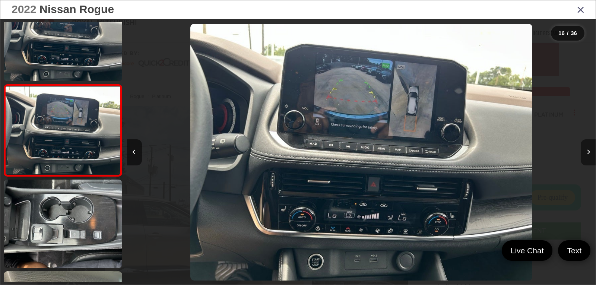
click at [588, 155] on button "Next image" at bounding box center [588, 152] width 15 height 26
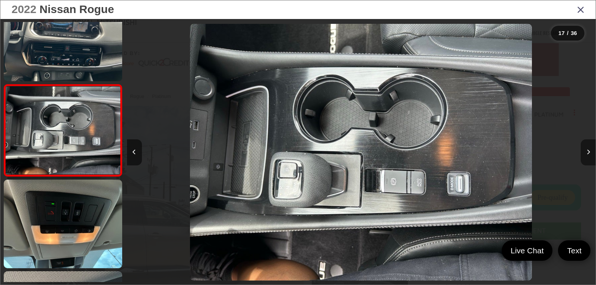
click at [588, 155] on button "Next image" at bounding box center [588, 152] width 15 height 26
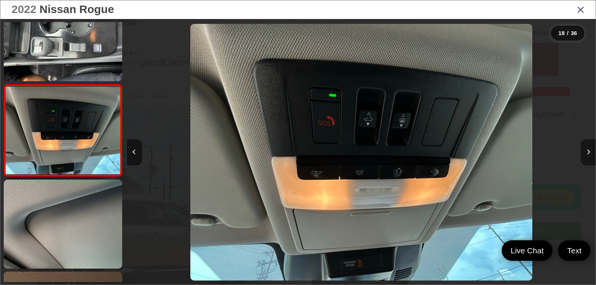
click at [588, 155] on button "Next image" at bounding box center [588, 152] width 15 height 26
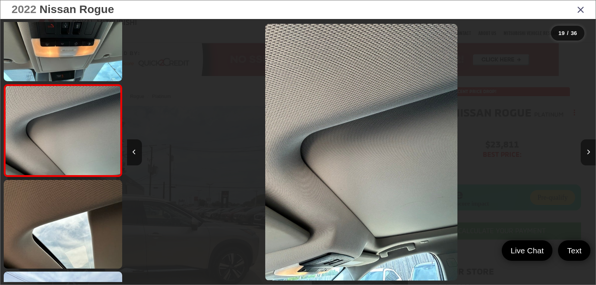
click at [588, 155] on button "Next image" at bounding box center [588, 152] width 15 height 26
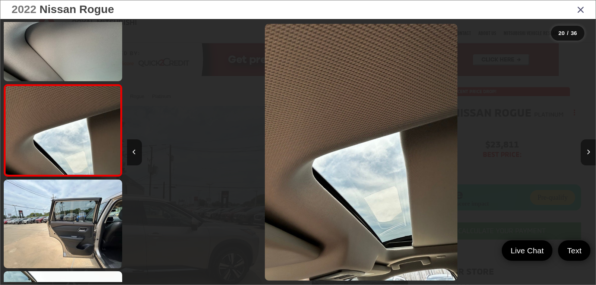
click at [588, 155] on button "Next image" at bounding box center [588, 152] width 15 height 26
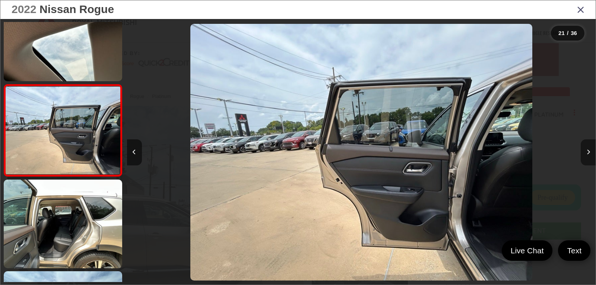
click at [588, 155] on button "Next image" at bounding box center [588, 152] width 15 height 26
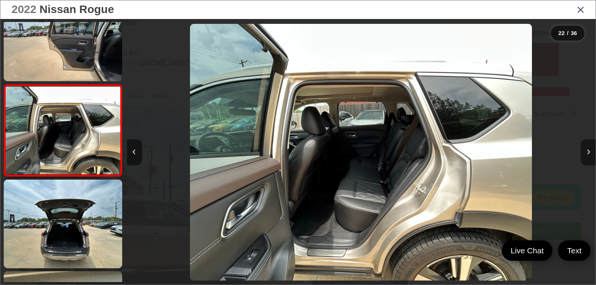
click at [588, 155] on button "Next image" at bounding box center [588, 152] width 15 height 26
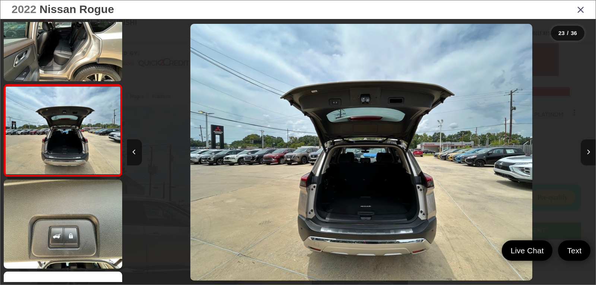
click at [588, 155] on button "Next image" at bounding box center [588, 152] width 15 height 26
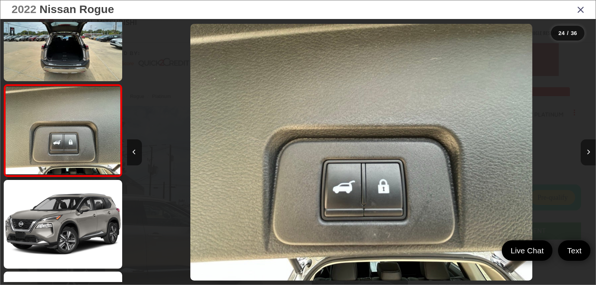
click at [588, 155] on button "Next image" at bounding box center [588, 152] width 15 height 26
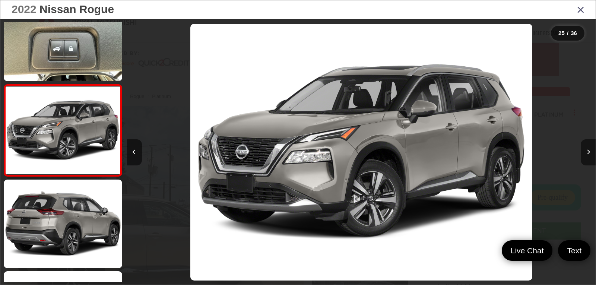
click at [578, 8] on icon "Close gallery" at bounding box center [580, 9] width 7 height 10
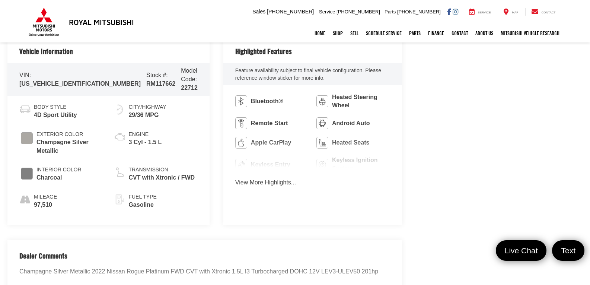
click at [266, 183] on button "View More Highlights..." at bounding box center [265, 182] width 61 height 9
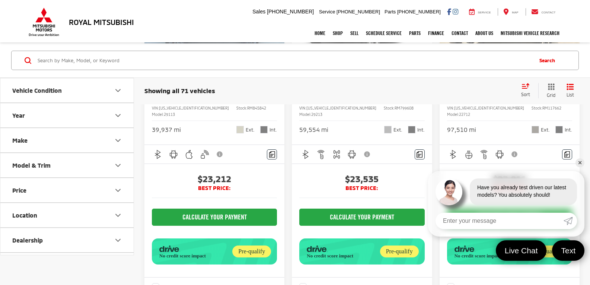
scroll to position [559, 0]
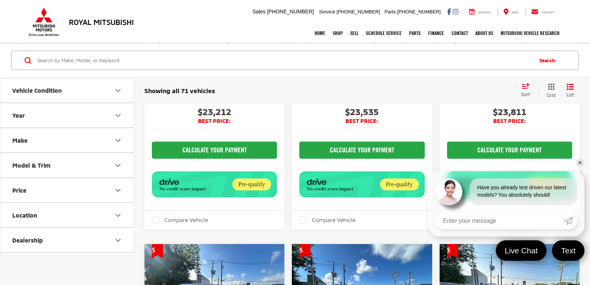
drag, startPoint x: 581, startPoint y: 164, endPoint x: 572, endPoint y: 165, distance: 9.1
click at [581, 164] on link "✕" at bounding box center [580, 162] width 9 height 9
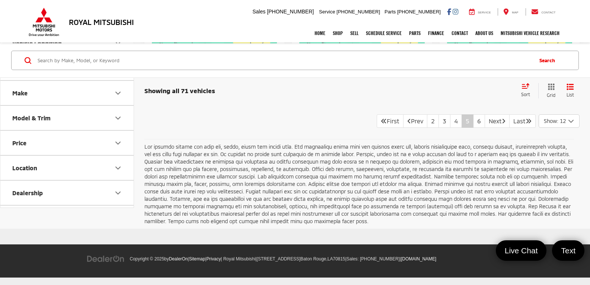
scroll to position [1453, 0]
click at [427, 128] on link "2" at bounding box center [433, 120] width 12 height 13
click at [427, 124] on link "1" at bounding box center [433, 120] width 12 height 13
click at [473, 120] on link "5" at bounding box center [479, 121] width 12 height 13
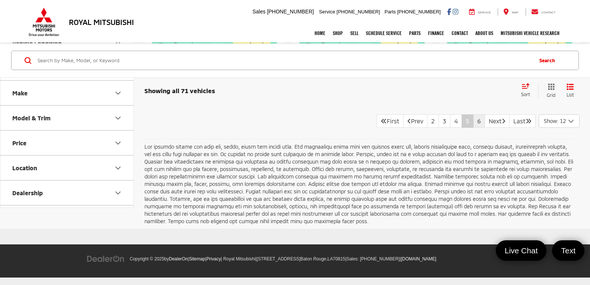
scroll to position [1488, 0]
click at [450, 124] on link "4" at bounding box center [456, 120] width 12 height 13
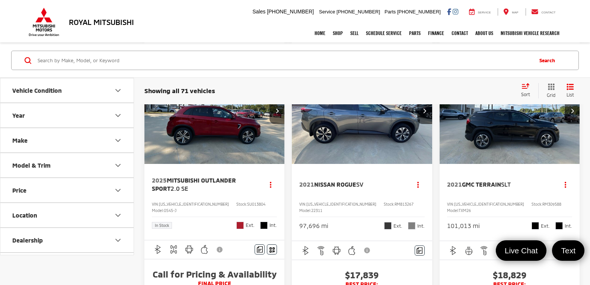
scroll to position [447, 0]
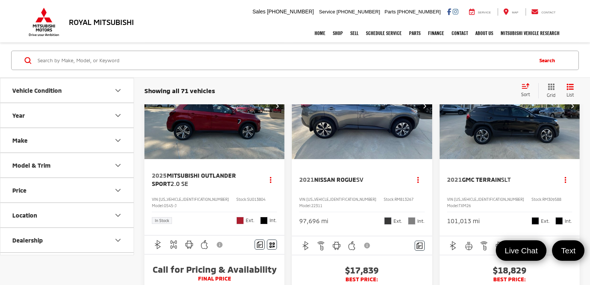
click at [394, 156] on img "2021 Nissan Rogue SV 0" at bounding box center [362, 107] width 141 height 106
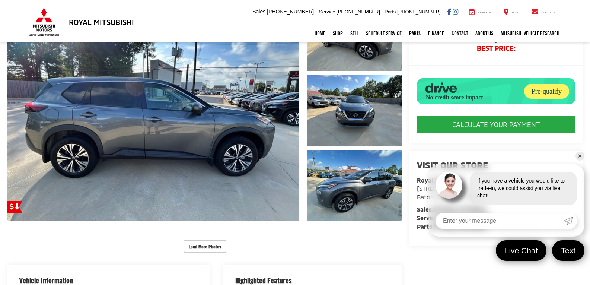
scroll to position [112, 0]
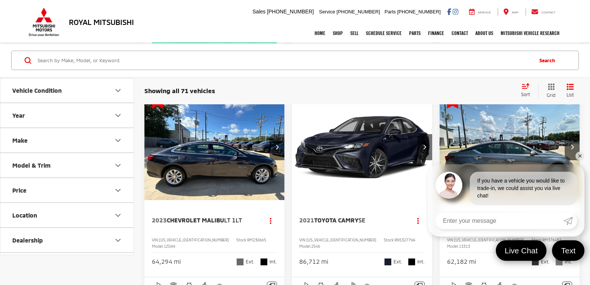
scroll to position [922, 0]
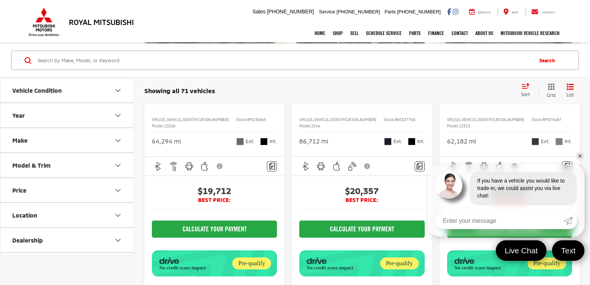
drag, startPoint x: 578, startPoint y: 156, endPoint x: 571, endPoint y: 157, distance: 7.9
click at [578, 156] on link "✕" at bounding box center [580, 156] width 9 height 9
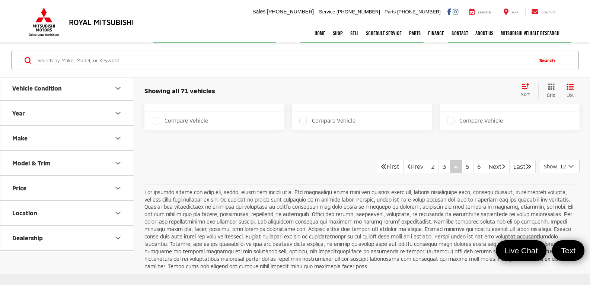
scroll to position [1555, 0]
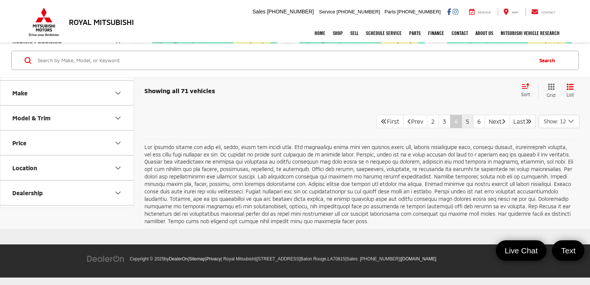
click at [462, 128] on link "5" at bounding box center [468, 121] width 12 height 13
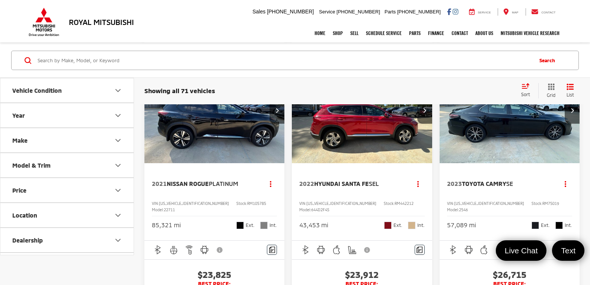
scroll to position [782, 0]
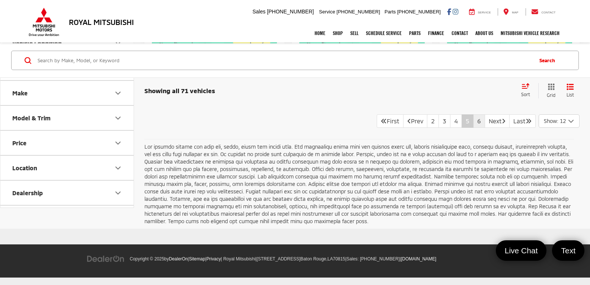
click at [473, 123] on link "6" at bounding box center [479, 120] width 12 height 13
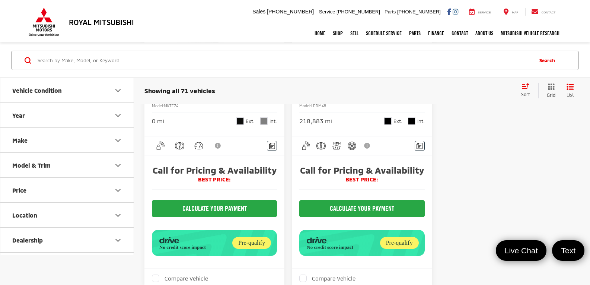
scroll to position [1155, 0]
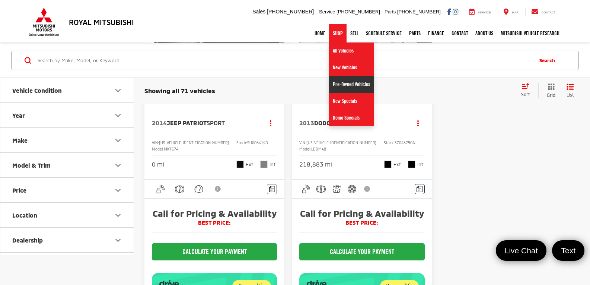
click at [335, 80] on link "Pre-Owned Vehicles" at bounding box center [351, 84] width 45 height 17
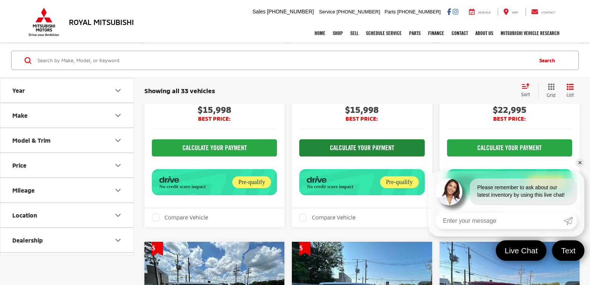
scroll to position [223, 0]
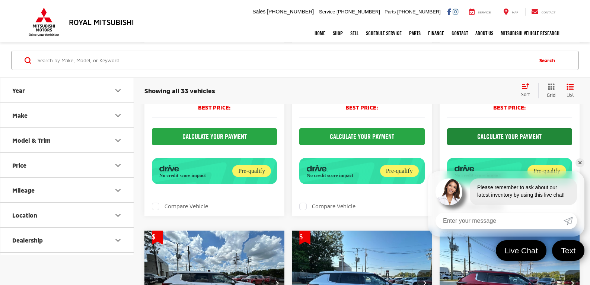
drag, startPoint x: 578, startPoint y: 160, endPoint x: 565, endPoint y: 164, distance: 13.6
click at [578, 161] on link "✕" at bounding box center [580, 162] width 9 height 9
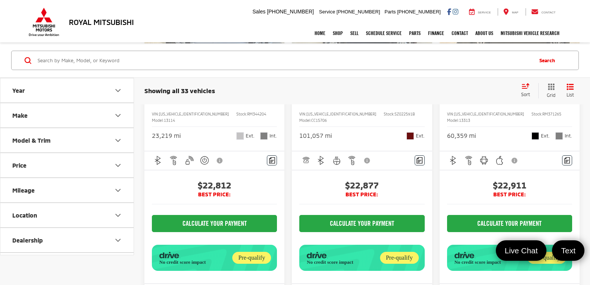
scroll to position [1527, 0]
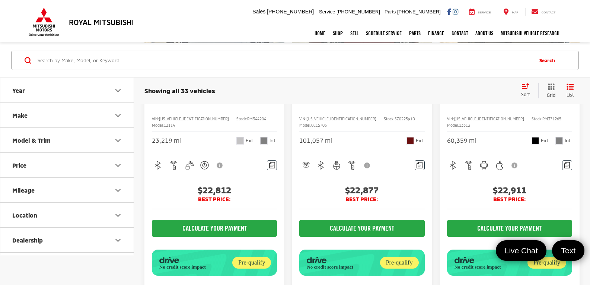
click at [40, 170] on button "Price" at bounding box center [67, 165] width 134 height 24
drag, startPoint x: 95, startPoint y: 187, endPoint x: 72, endPoint y: 184, distance: 22.9
click at [72, 184] on div "10,000 — 51,000" at bounding box center [66, 184] width 115 height 15
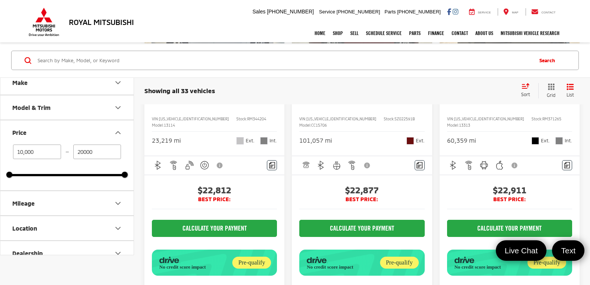
scroll to position [37, 0]
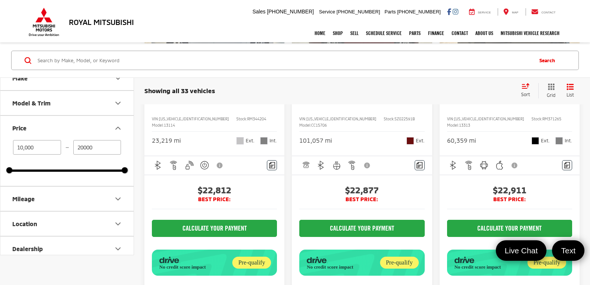
click at [66, 168] on div "10,000 — 20000 10000 51000" at bounding box center [66, 156] width 115 height 32
type input "20,000"
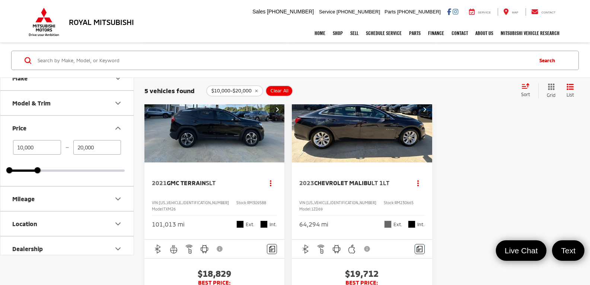
scroll to position [410, 0]
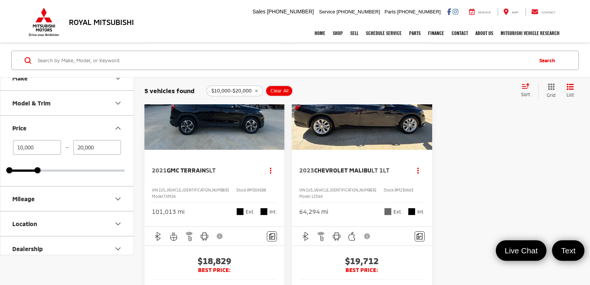
click at [222, 131] on img "2021 GMC Terrain SLT 0" at bounding box center [214, 97] width 141 height 106
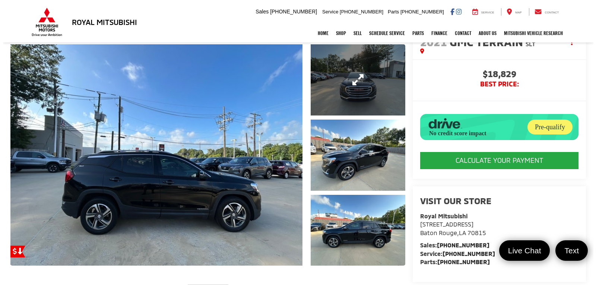
scroll to position [37, 0]
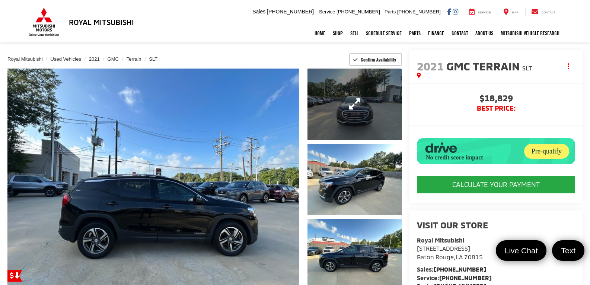
click at [361, 96] on link "Expand Photo 1" at bounding box center [355, 104] width 95 height 71
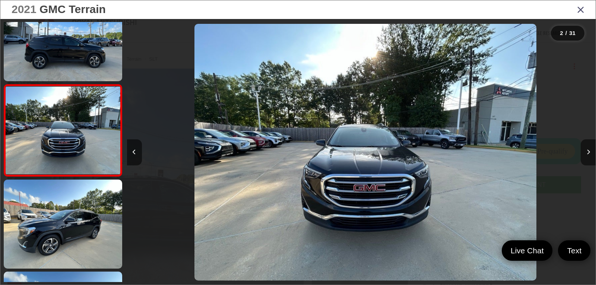
scroll to position [0, 469]
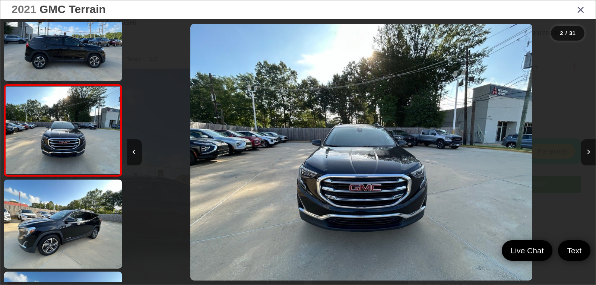
click at [580, 145] on div at bounding box center [536, 152] width 117 height 266
click at [590, 150] on icon "Next image" at bounding box center [588, 151] width 3 height 5
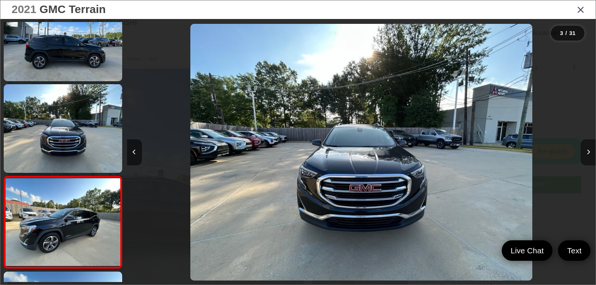
scroll to position [121, 0]
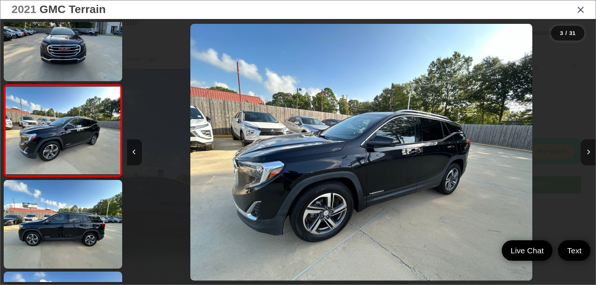
click at [588, 151] on icon "Next image" at bounding box center [588, 151] width 3 height 5
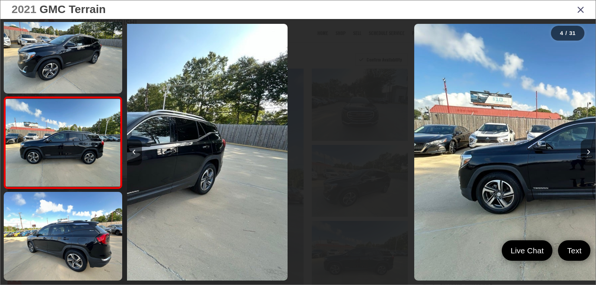
scroll to position [213, 0]
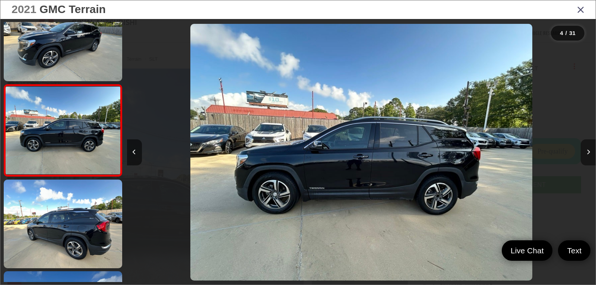
click at [588, 151] on icon "Next image" at bounding box center [588, 151] width 3 height 5
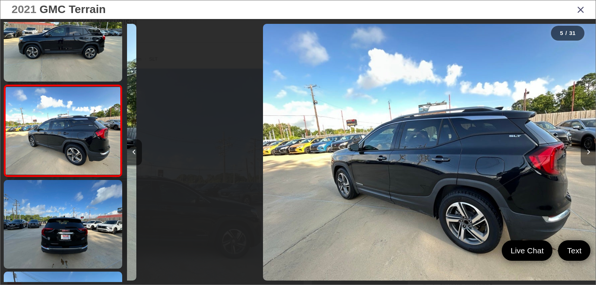
scroll to position [305, 0]
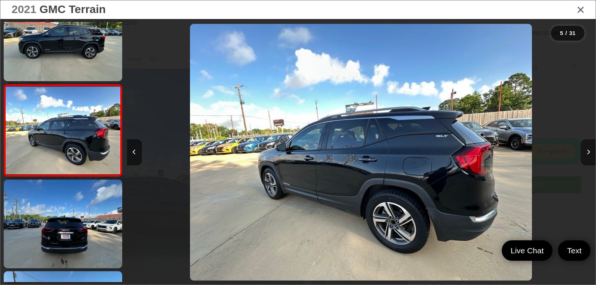
click at [588, 151] on icon "Next image" at bounding box center [588, 151] width 3 height 5
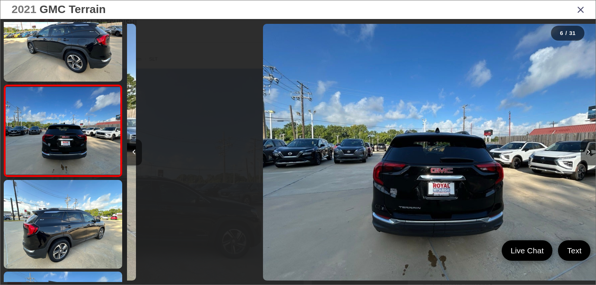
scroll to position [397, 0]
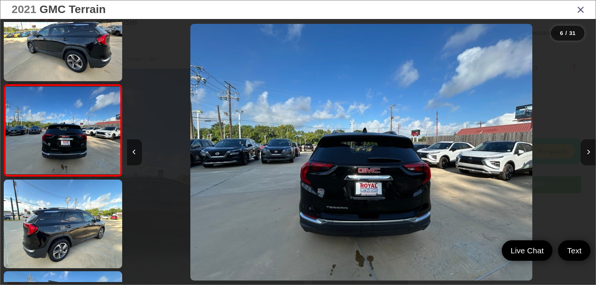
click at [588, 151] on icon "Next image" at bounding box center [588, 151] width 3 height 5
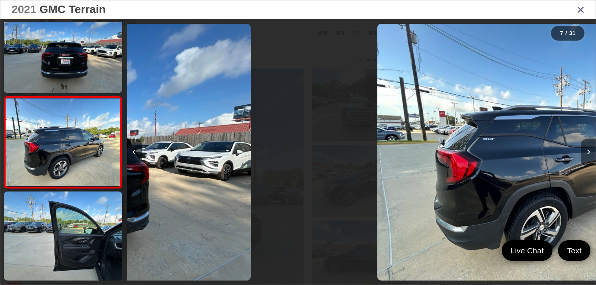
scroll to position [488, 0]
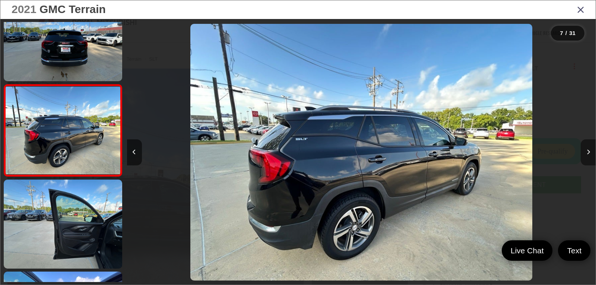
click at [588, 151] on icon "Next image" at bounding box center [588, 151] width 3 height 5
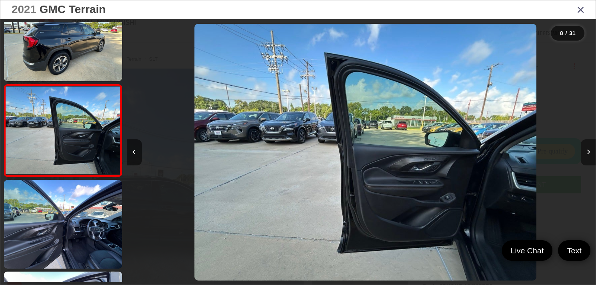
scroll to position [0, 3281]
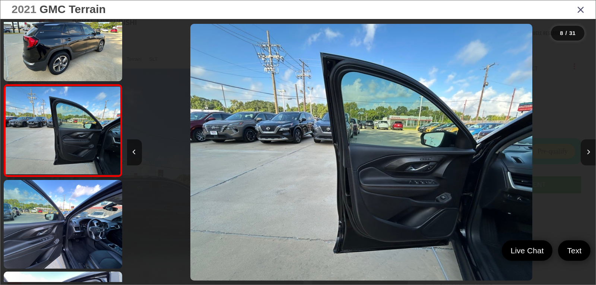
click at [588, 151] on icon "Next image" at bounding box center [588, 151] width 3 height 5
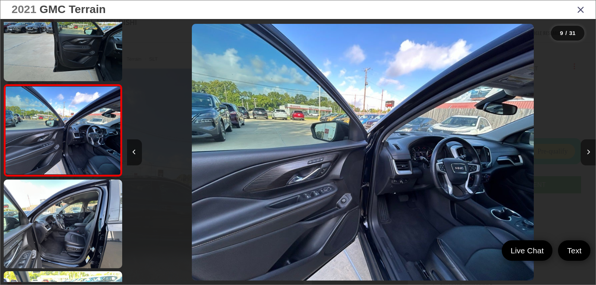
scroll to position [0, 3749]
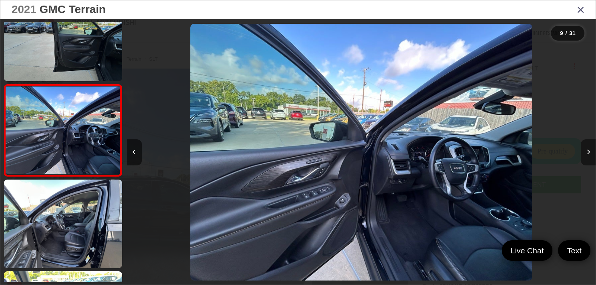
click at [588, 151] on icon "Next image" at bounding box center [588, 151] width 3 height 5
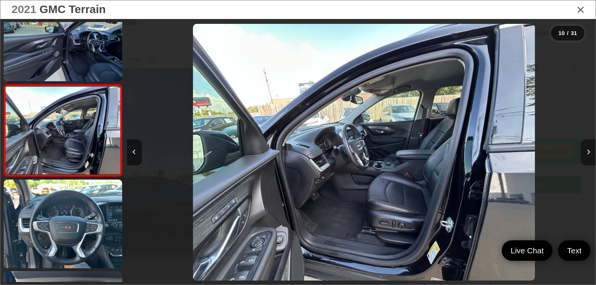
scroll to position [0, 4218]
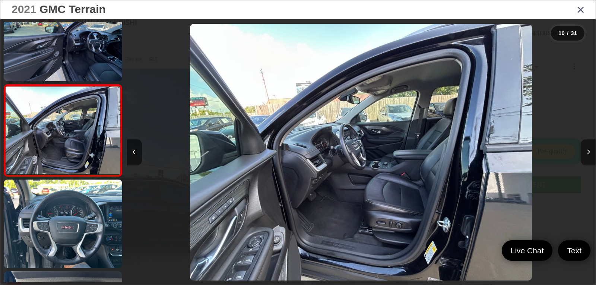
click at [588, 151] on icon "Next image" at bounding box center [588, 151] width 3 height 5
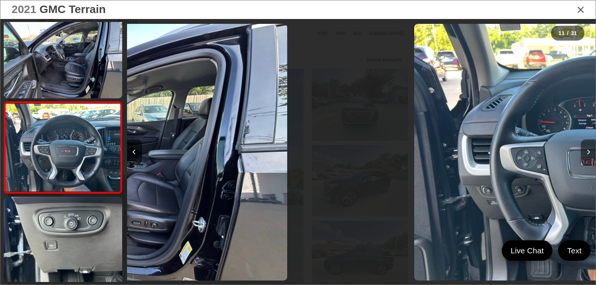
scroll to position [0, 0]
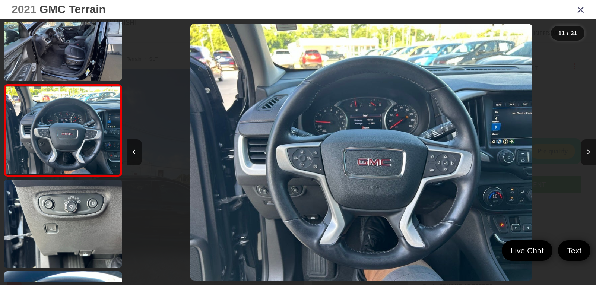
click at [588, 151] on icon "Next image" at bounding box center [588, 151] width 3 height 5
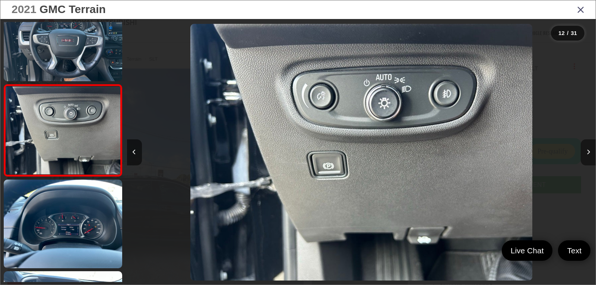
click at [588, 151] on icon "Next image" at bounding box center [588, 151] width 3 height 5
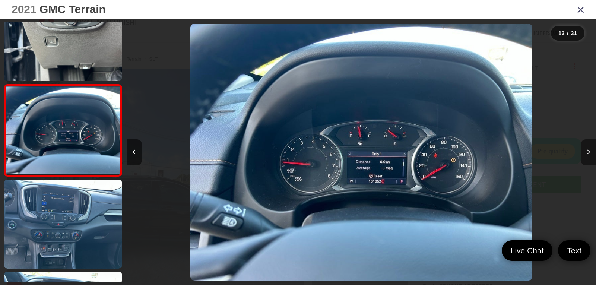
click at [588, 151] on icon "Next image" at bounding box center [588, 151] width 3 height 5
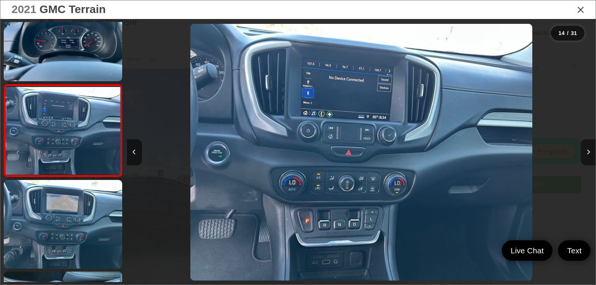
click at [588, 151] on icon "Next image" at bounding box center [588, 151] width 3 height 5
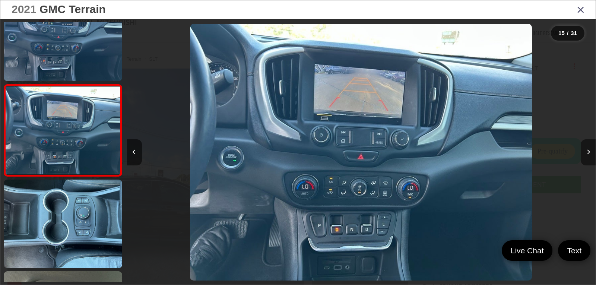
click at [588, 151] on icon "Next image" at bounding box center [588, 151] width 3 height 5
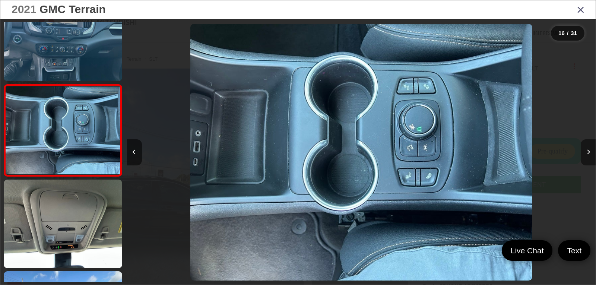
click at [588, 151] on icon "Next image" at bounding box center [588, 151] width 3 height 5
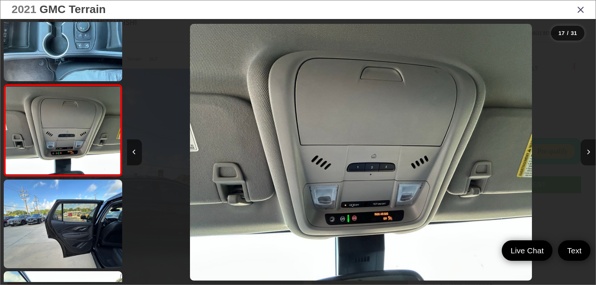
click at [588, 151] on icon "Next image" at bounding box center [588, 151] width 3 height 5
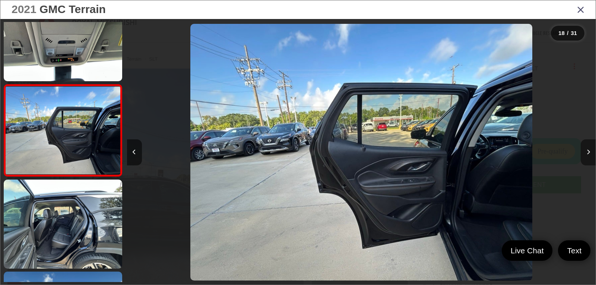
click at [588, 151] on icon "Next image" at bounding box center [588, 151] width 3 height 5
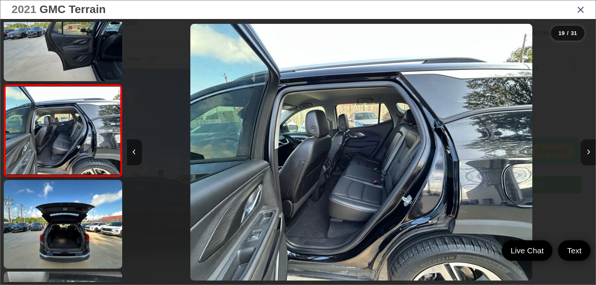
click at [588, 151] on icon "Next image" at bounding box center [588, 151] width 3 height 5
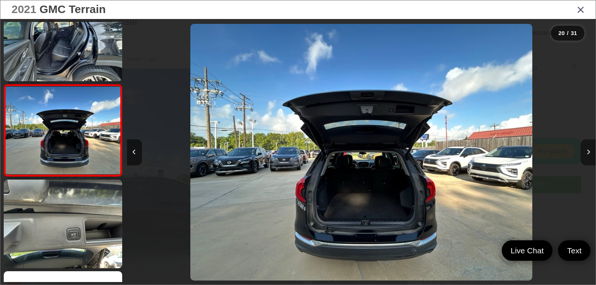
click at [588, 151] on icon "Next image" at bounding box center [588, 151] width 3 height 5
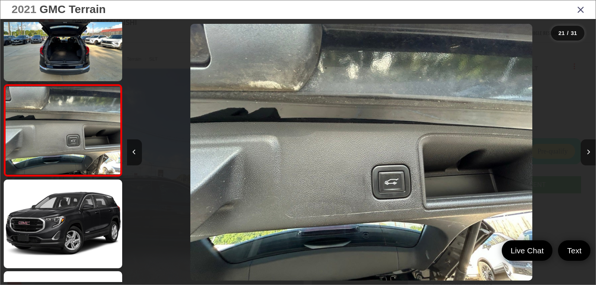
click at [588, 151] on icon "Next image" at bounding box center [588, 151] width 3 height 5
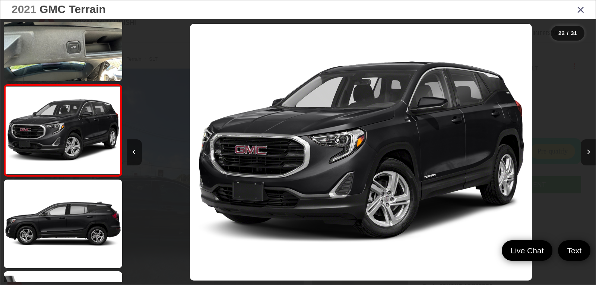
click at [588, 151] on icon "Next image" at bounding box center [588, 151] width 3 height 5
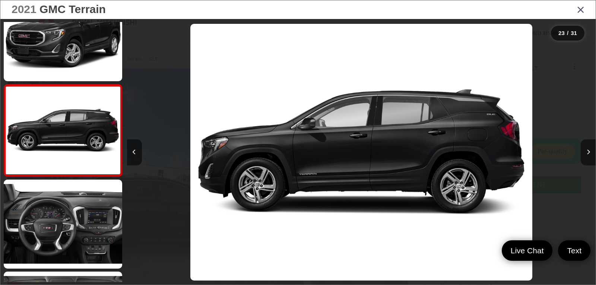
click at [579, 11] on icon "Close gallery" at bounding box center [580, 9] width 7 height 10
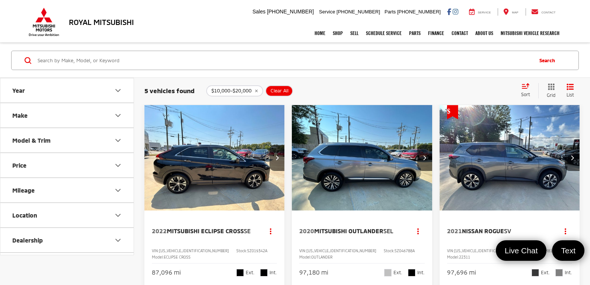
click at [369, 184] on img "2020 Mitsubishi Outlander SEL 0" at bounding box center [362, 158] width 141 height 106
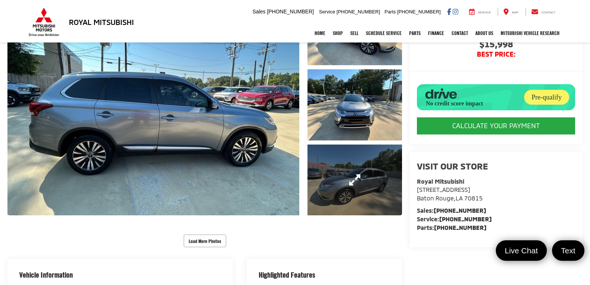
click at [361, 187] on link "Expand Photo 3" at bounding box center [355, 180] width 95 height 71
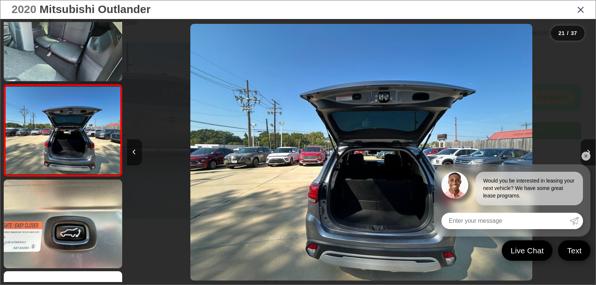
click at [581, 9] on icon "Close gallery" at bounding box center [580, 9] width 7 height 10
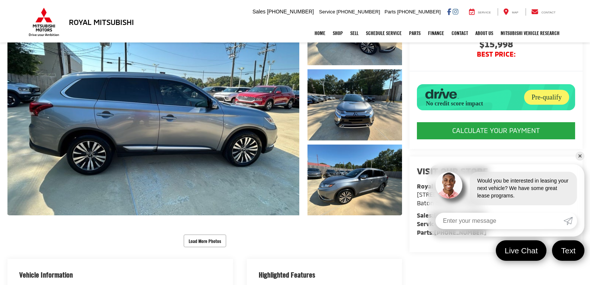
click at [581, 155] on link "✕" at bounding box center [580, 156] width 9 height 9
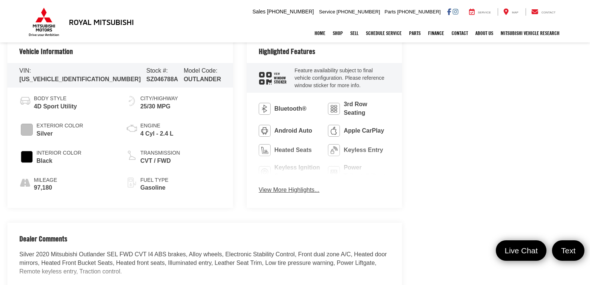
click at [263, 186] on button "View More Highlights..." at bounding box center [289, 190] width 61 height 9
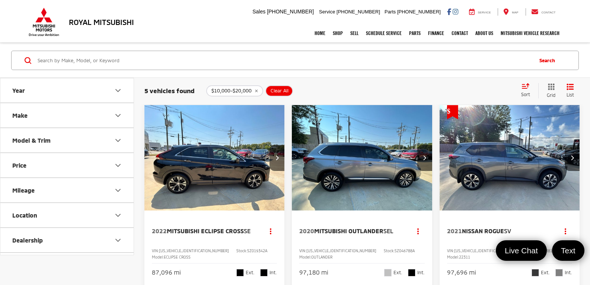
scroll to position [37, 0]
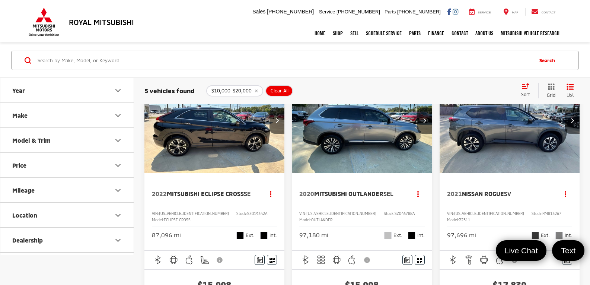
click at [580, 156] on link "✕" at bounding box center [580, 156] width 9 height 9
click at [200, 148] on img "2022 Mitsubishi Eclipse Cross SE 0" at bounding box center [214, 121] width 141 height 106
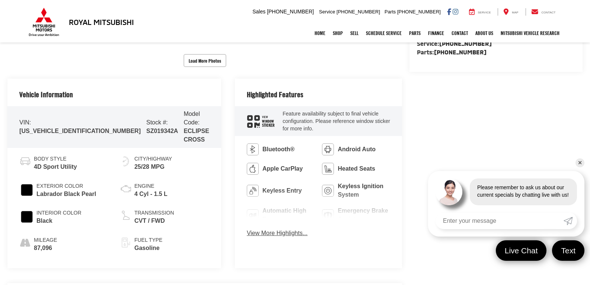
scroll to position [298, 0]
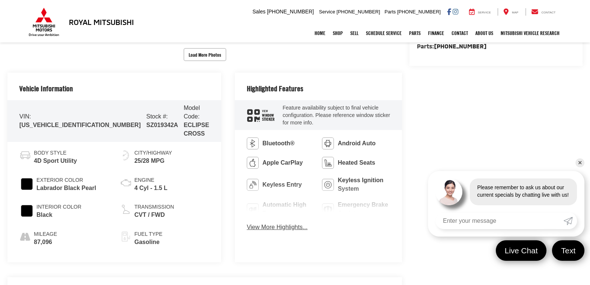
click at [262, 223] on button "View More Highlights..." at bounding box center [277, 227] width 61 height 9
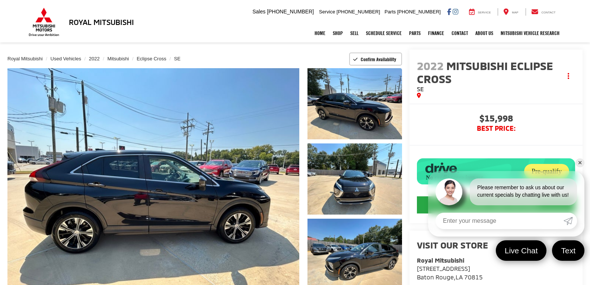
scroll to position [37, 0]
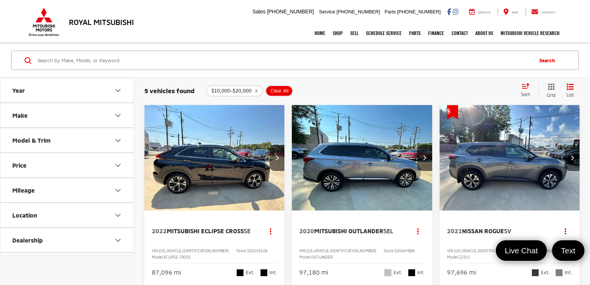
click at [497, 157] on img "2021 Nissan Rogue SV 0" at bounding box center [509, 158] width 141 height 106
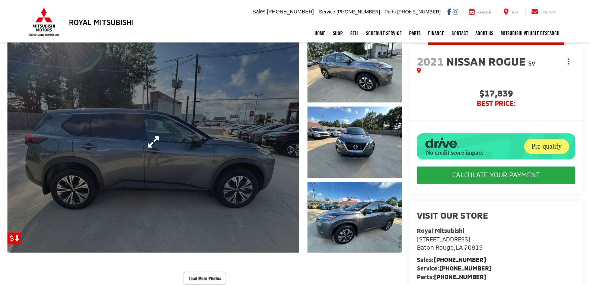
scroll to position [74, 0]
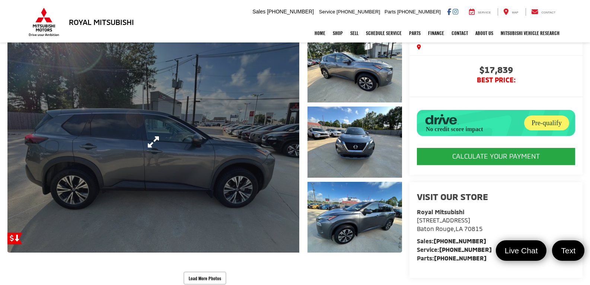
click at [242, 182] on link "Expand Photo 0" at bounding box center [153, 141] width 292 height 221
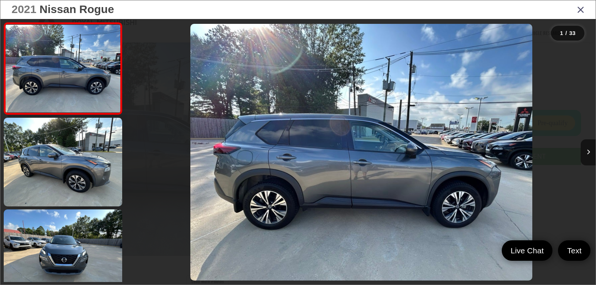
click at [293, 177] on img "2021 Nissan Rogue SV 0" at bounding box center [361, 152] width 342 height 257
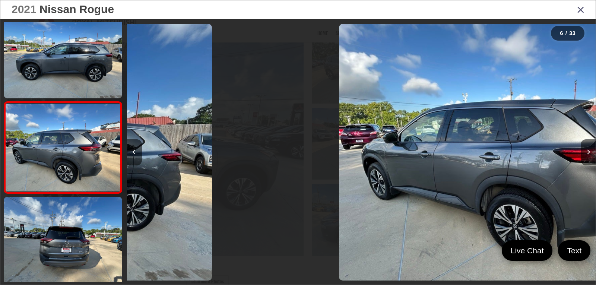
scroll to position [0, 2292]
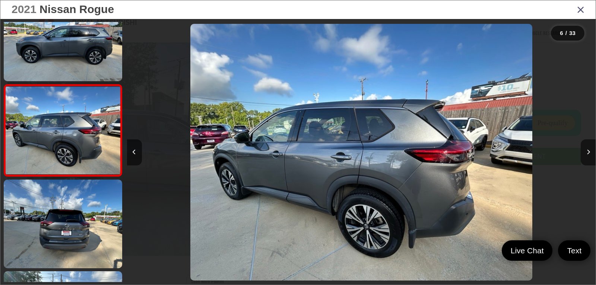
click at [581, 11] on icon "Close gallery" at bounding box center [580, 9] width 7 height 10
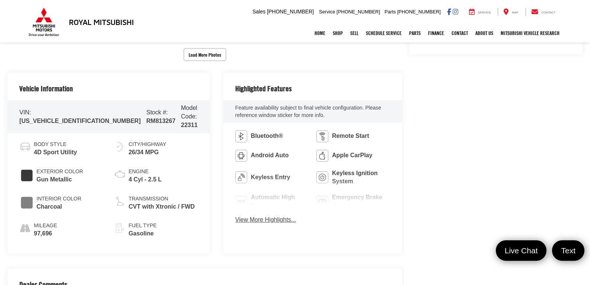
scroll to position [295, 0]
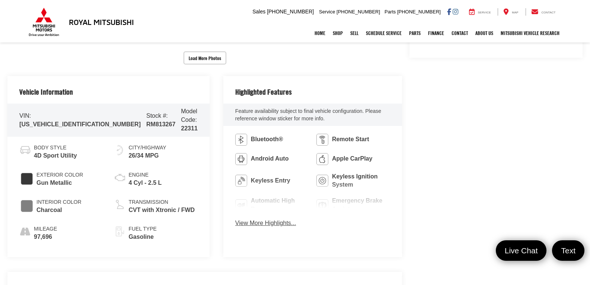
click at [275, 220] on button "View More Highlights..." at bounding box center [265, 223] width 61 height 9
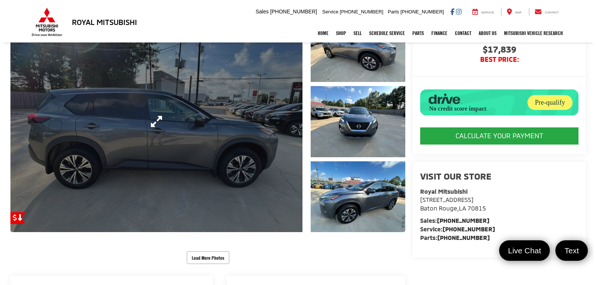
scroll to position [71, 0]
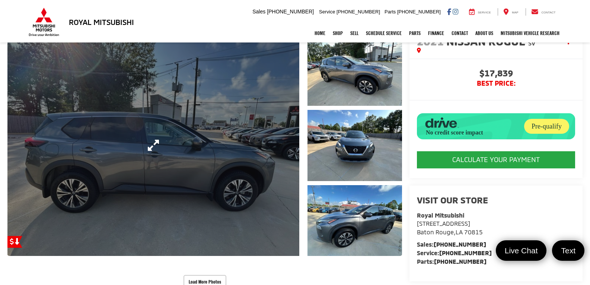
click at [210, 115] on link "Expand Photo 0" at bounding box center [153, 145] width 292 height 221
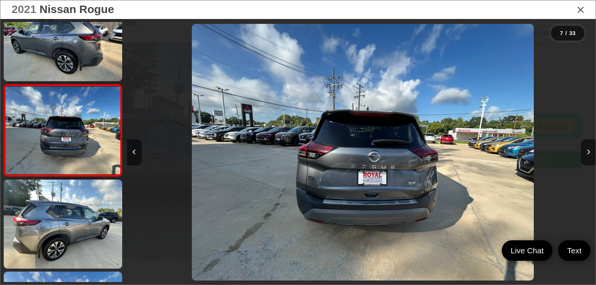
scroll to position [0, 2812]
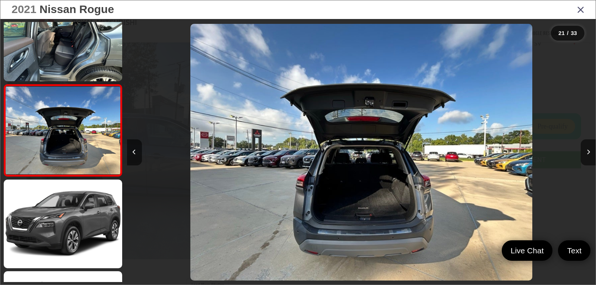
click at [582, 10] on icon "Close gallery" at bounding box center [580, 9] width 7 height 10
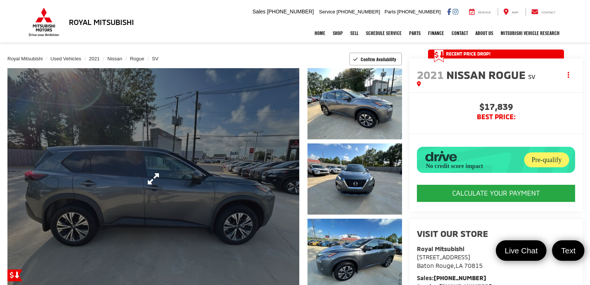
scroll to position [37, 0]
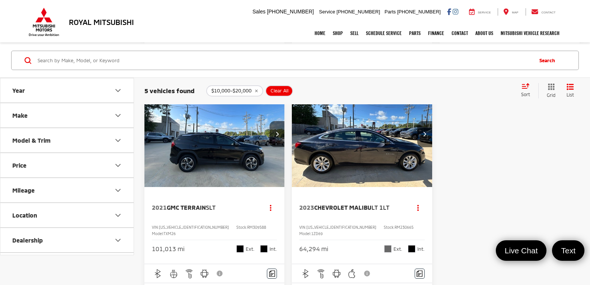
scroll to position [410, 0]
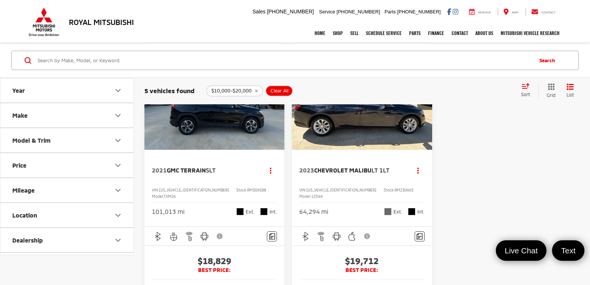
click at [228, 150] on img "2021 GMC Terrain SLT 0" at bounding box center [214, 97] width 141 height 106
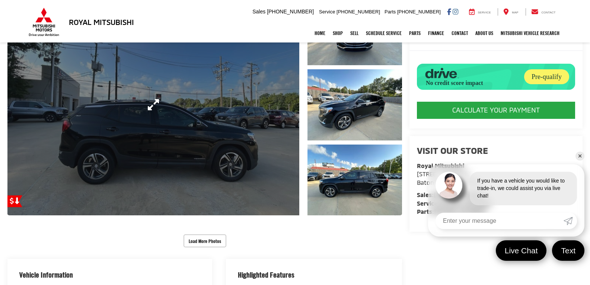
click at [219, 181] on link "Expand Photo 0" at bounding box center [153, 104] width 292 height 221
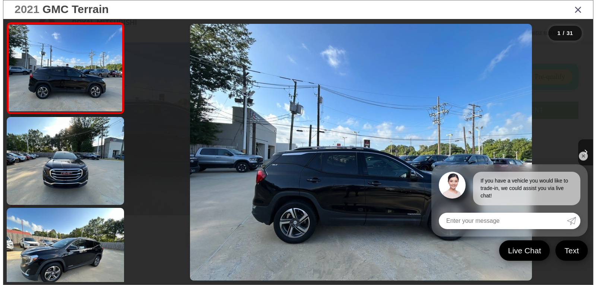
scroll to position [115, 0]
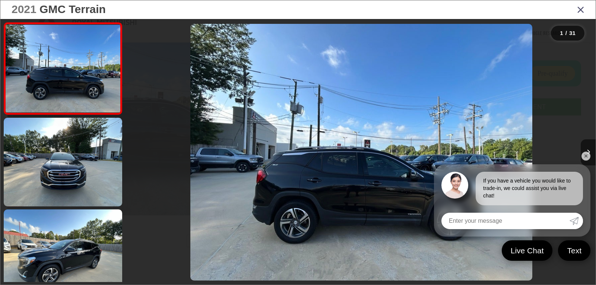
click at [581, 154] on link "✕" at bounding box center [585, 156] width 9 height 9
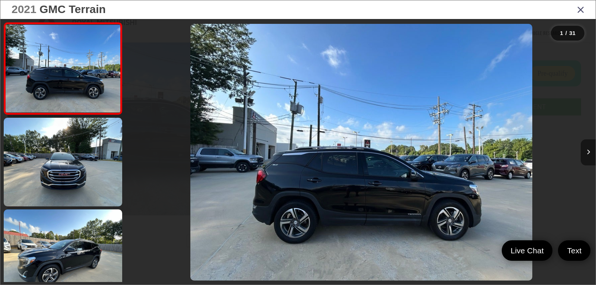
click at [587, 152] on icon "Next image" at bounding box center [588, 151] width 3 height 5
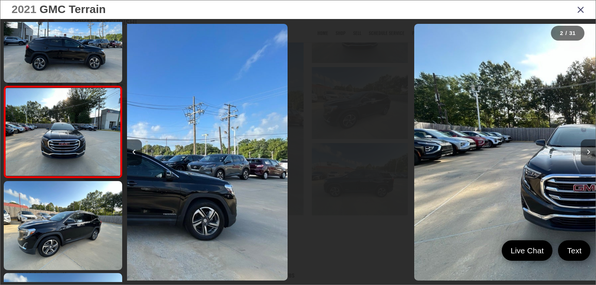
scroll to position [30, 0]
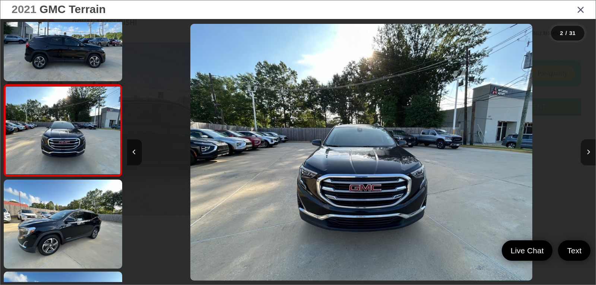
click at [587, 152] on icon "Next image" at bounding box center [588, 151] width 3 height 5
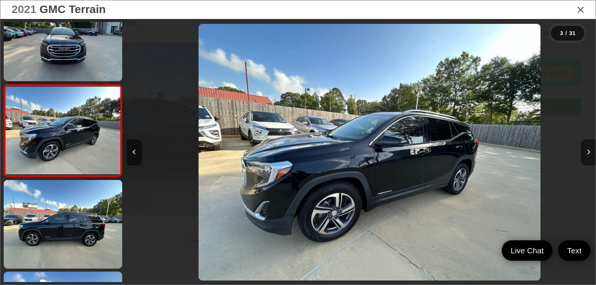
scroll to position [0, 937]
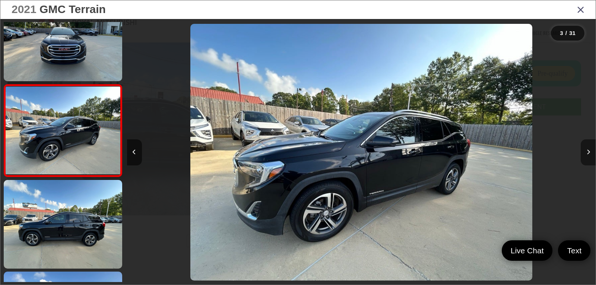
click at [587, 152] on icon "Next image" at bounding box center [588, 151] width 3 height 5
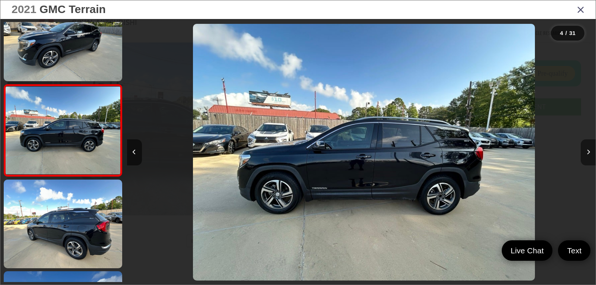
scroll to position [0, 1406]
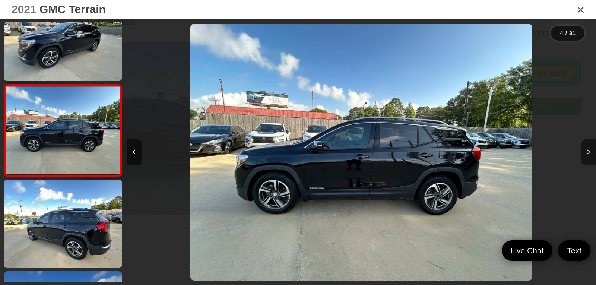
click at [587, 152] on icon "Next image" at bounding box center [588, 151] width 3 height 5
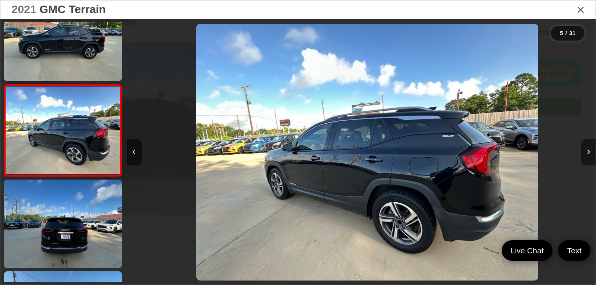
scroll to position [0, 1875]
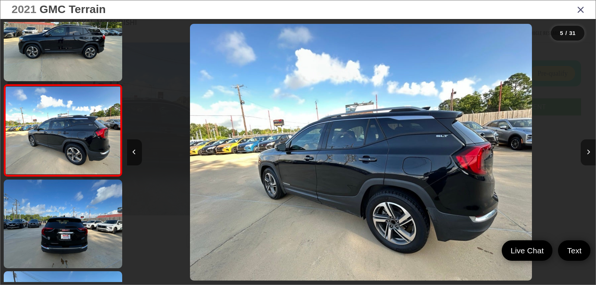
click at [587, 152] on icon "Next image" at bounding box center [588, 151] width 3 height 5
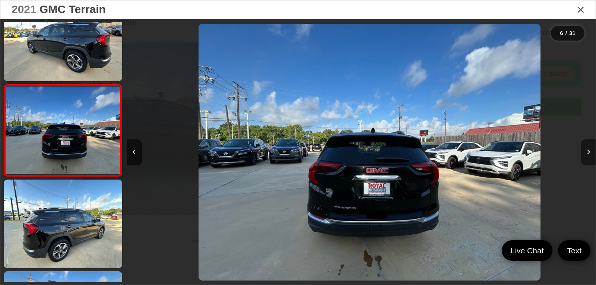
scroll to position [0, 2343]
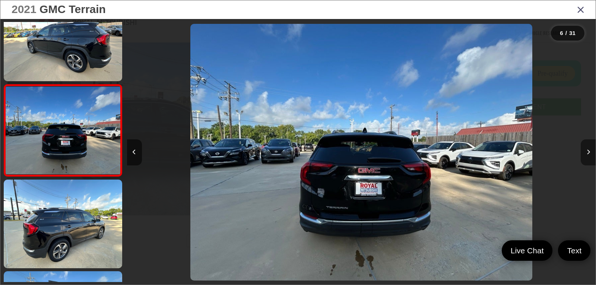
click at [587, 152] on icon "Next image" at bounding box center [588, 151] width 3 height 5
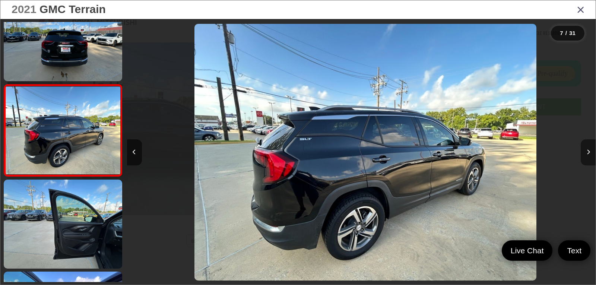
scroll to position [0, 2812]
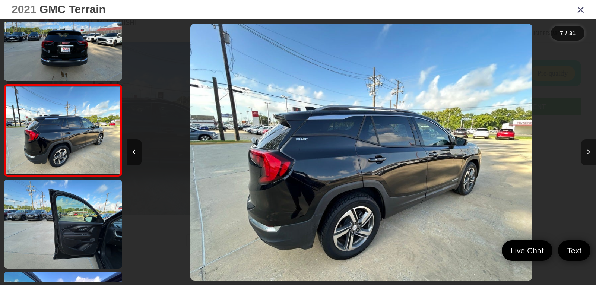
click at [587, 152] on icon "Next image" at bounding box center [588, 151] width 3 height 5
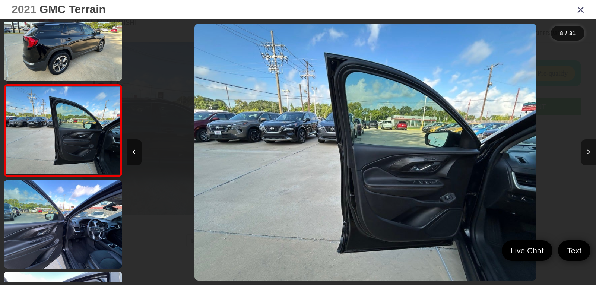
scroll to position [0, 0]
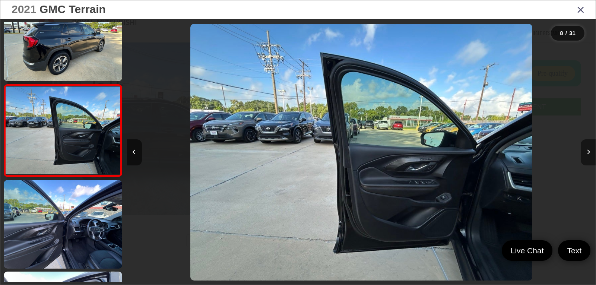
click at [587, 152] on icon "Next image" at bounding box center [588, 151] width 3 height 5
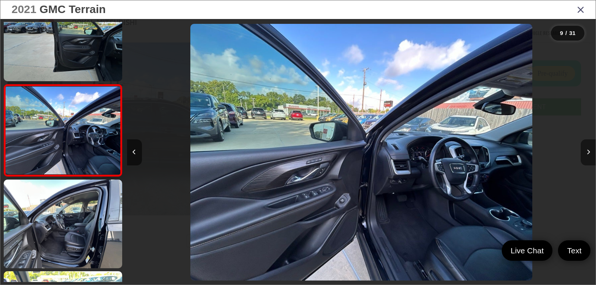
click at [587, 152] on icon "Next image" at bounding box center [588, 151] width 3 height 5
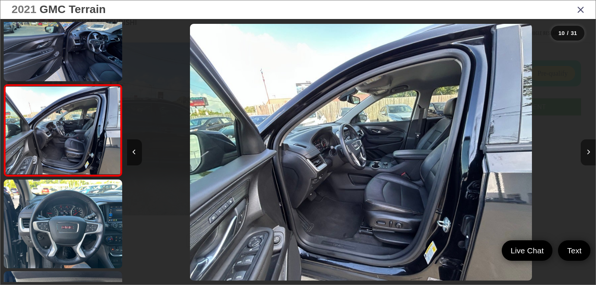
click at [587, 152] on icon "Next image" at bounding box center [588, 151] width 3 height 5
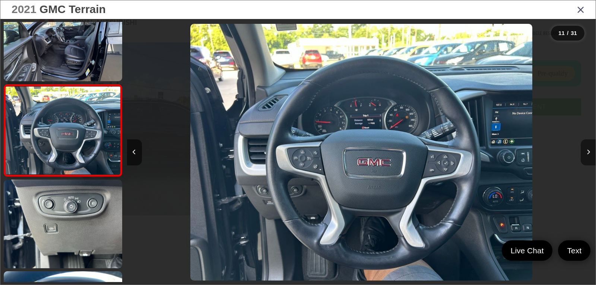
click at [587, 152] on icon "Next image" at bounding box center [588, 151] width 3 height 5
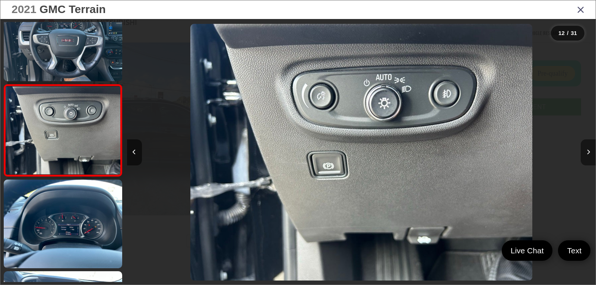
click at [587, 152] on icon "Next image" at bounding box center [588, 151] width 3 height 5
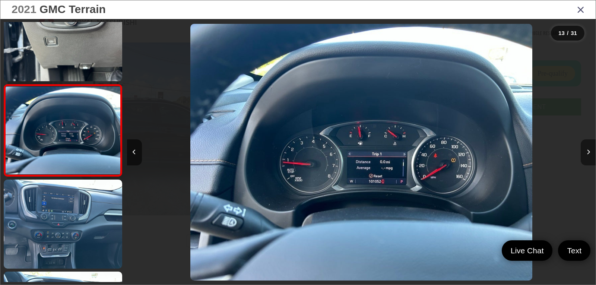
click at [587, 152] on icon "Next image" at bounding box center [588, 151] width 3 height 5
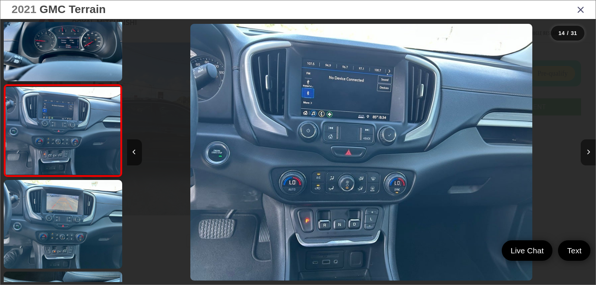
click at [587, 152] on icon "Next image" at bounding box center [588, 151] width 3 height 5
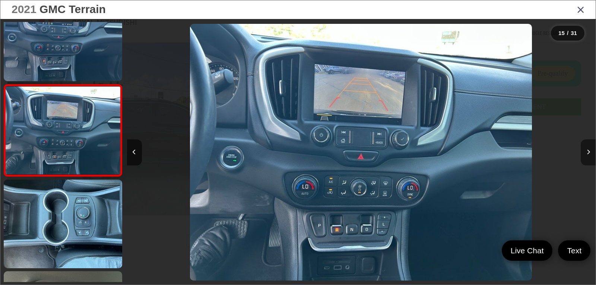
click at [587, 152] on icon "Next image" at bounding box center [588, 151] width 3 height 5
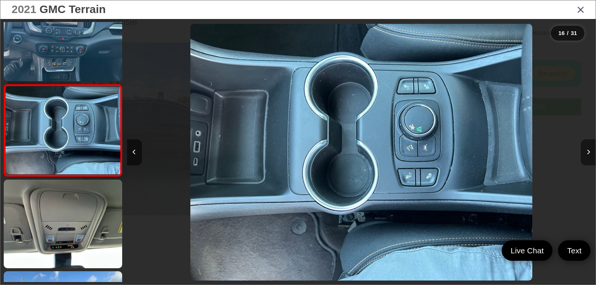
click at [587, 152] on icon "Next image" at bounding box center [588, 151] width 3 height 5
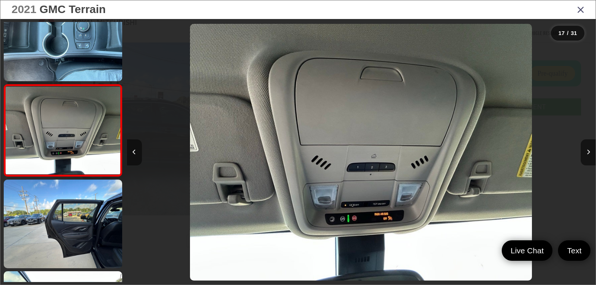
click at [136, 154] on button "Previous image" at bounding box center [134, 152] width 15 height 26
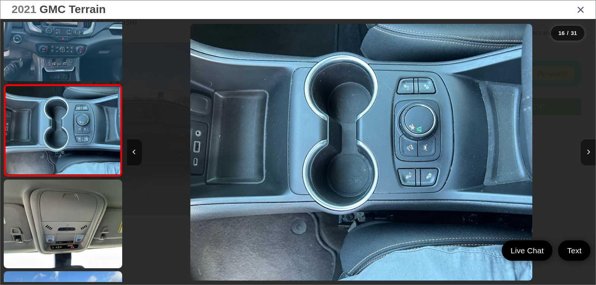
click at [587, 153] on icon "Next image" at bounding box center [588, 151] width 3 height 5
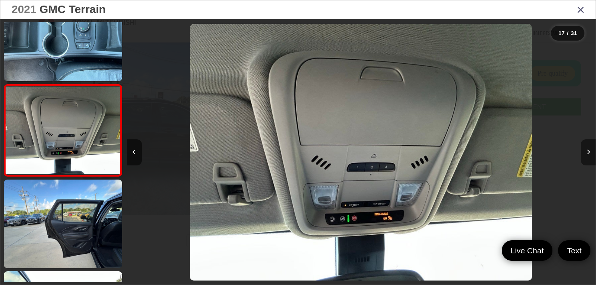
click at [587, 153] on icon "Next image" at bounding box center [588, 151] width 3 height 5
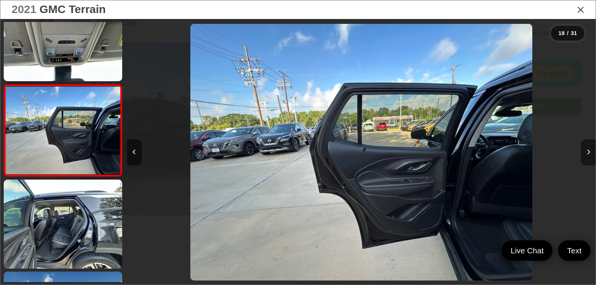
click at [587, 153] on icon "Next image" at bounding box center [588, 151] width 3 height 5
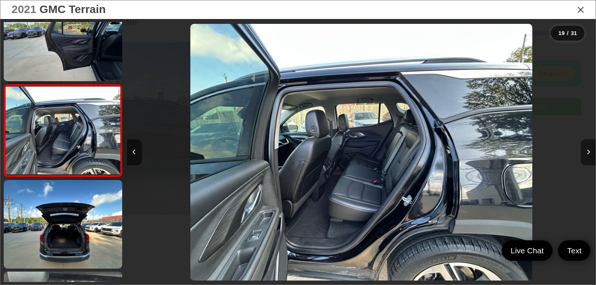
click at [587, 153] on icon "Next image" at bounding box center [588, 151] width 3 height 5
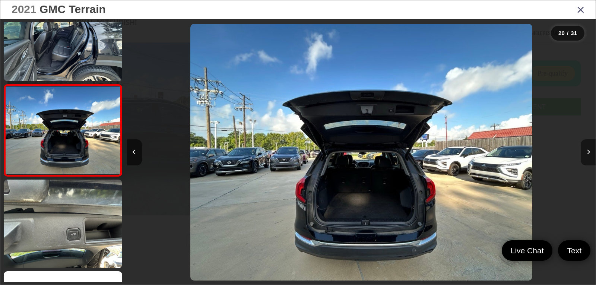
click at [587, 153] on icon "Next image" at bounding box center [588, 151] width 3 height 5
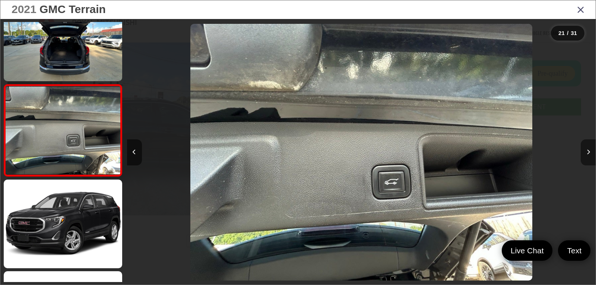
click at [587, 153] on icon "Next image" at bounding box center [588, 151] width 3 height 5
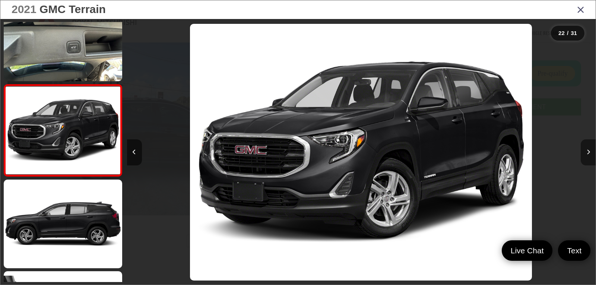
click at [587, 153] on icon "Next image" at bounding box center [588, 151] width 3 height 5
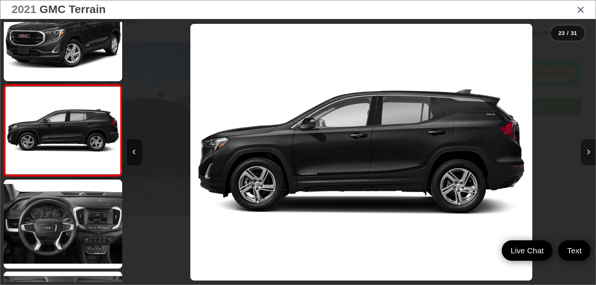
click at [587, 153] on icon "Next image" at bounding box center [588, 151] width 3 height 5
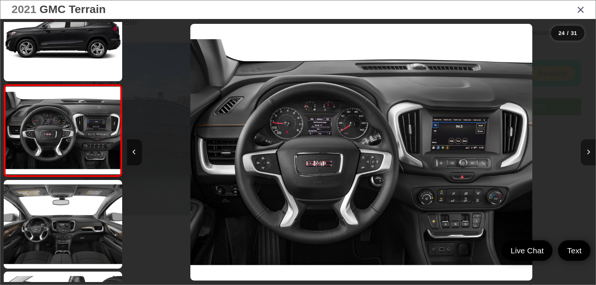
click at [587, 153] on icon "Next image" at bounding box center [588, 151] width 3 height 5
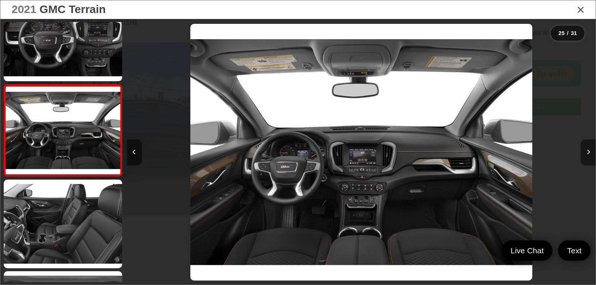
click at [587, 153] on icon "Next image" at bounding box center [588, 151] width 3 height 5
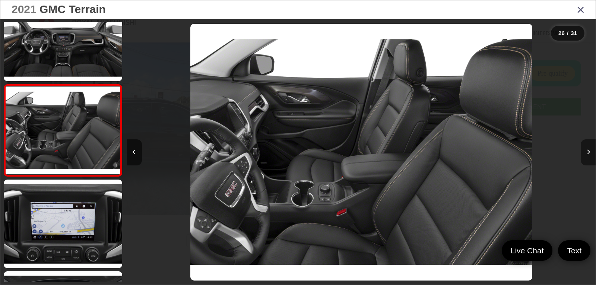
click at [587, 153] on icon "Next image" at bounding box center [588, 151] width 3 height 5
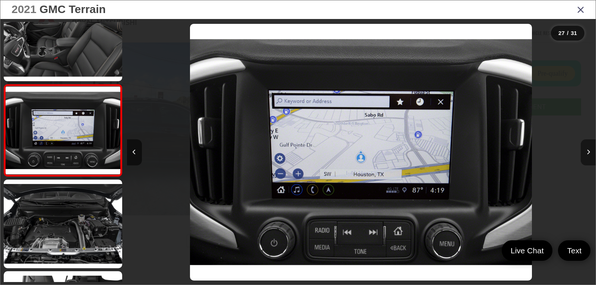
click at [587, 153] on icon "Next image" at bounding box center [588, 151] width 3 height 5
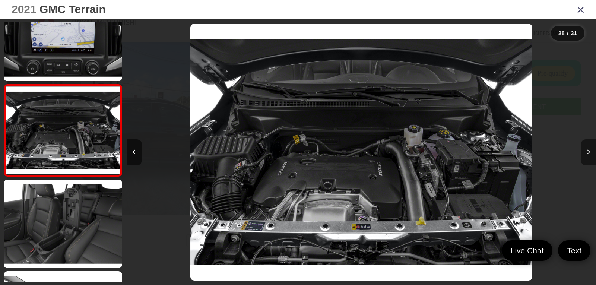
click at [587, 153] on icon "Next image" at bounding box center [588, 151] width 3 height 5
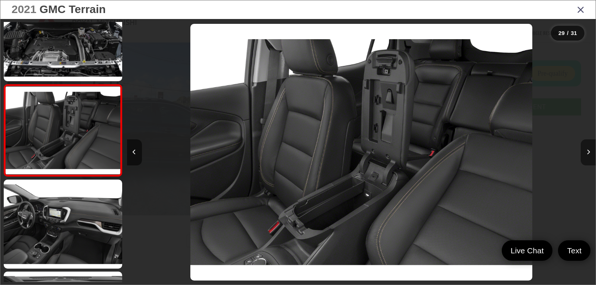
click at [587, 153] on icon "Next image" at bounding box center [588, 151] width 3 height 5
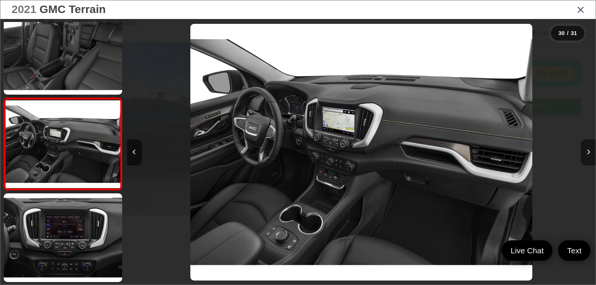
click at [583, 145] on button "Next image" at bounding box center [588, 152] width 15 height 26
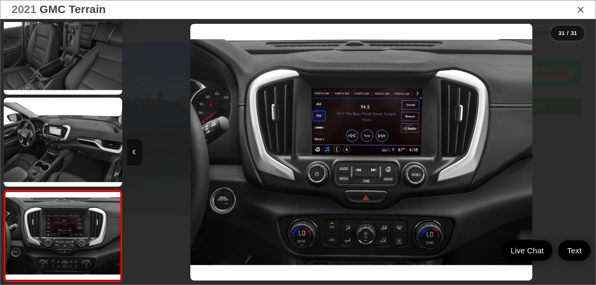
click at [580, 10] on icon "Close gallery" at bounding box center [580, 9] width 7 height 10
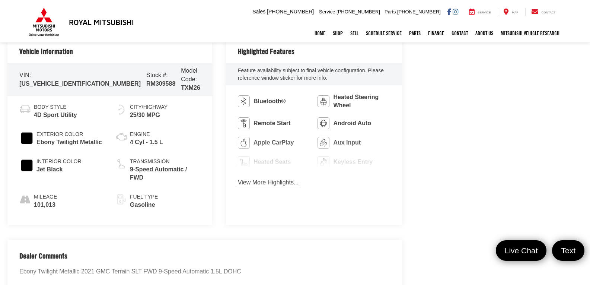
click at [253, 182] on button "View More Highlights..." at bounding box center [268, 182] width 61 height 9
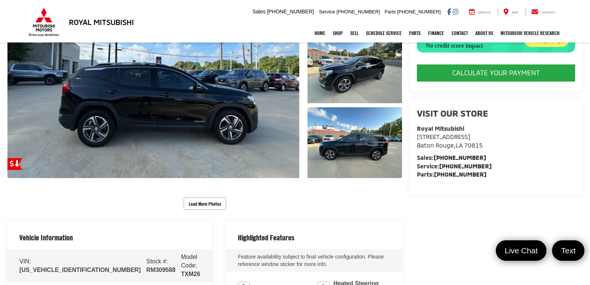
scroll to position [112, 0]
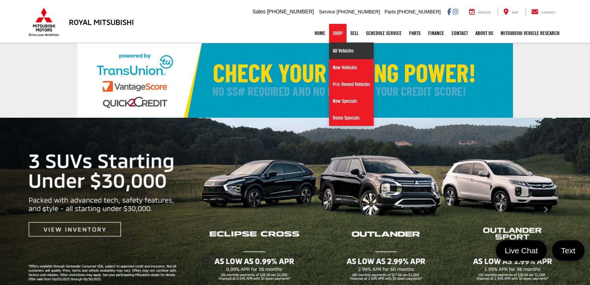
click at [336, 47] on link "All Vehicles" at bounding box center [351, 50] width 45 height 17
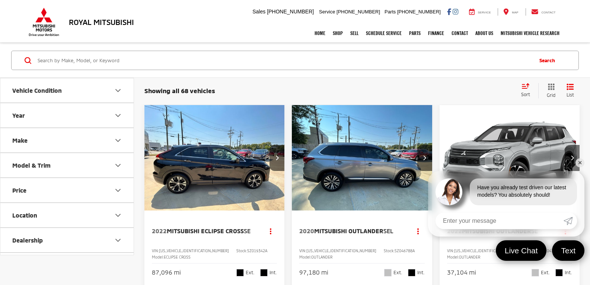
scroll to position [37, 0]
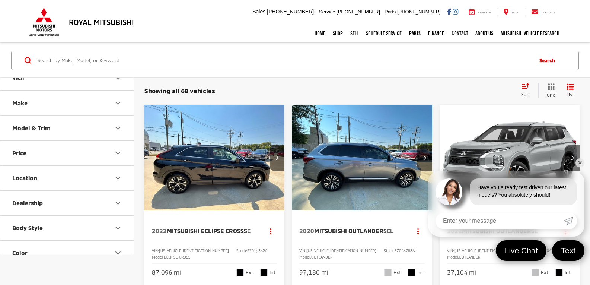
click at [39, 149] on button "Price" at bounding box center [67, 153] width 134 height 24
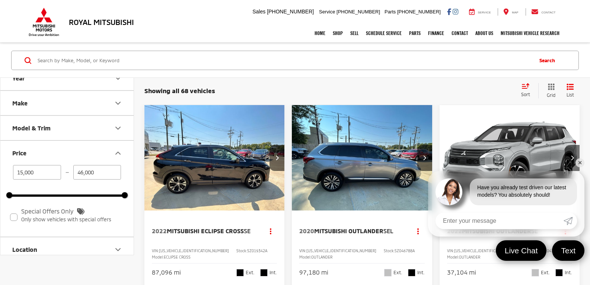
click at [99, 171] on input "46,000" at bounding box center [97, 172] width 48 height 15
drag, startPoint x: 96, startPoint y: 171, endPoint x: 71, endPoint y: 171, distance: 25.3
click at [72, 171] on div "15,000 — 46,000" at bounding box center [66, 172] width 115 height 15
type input "20,000"
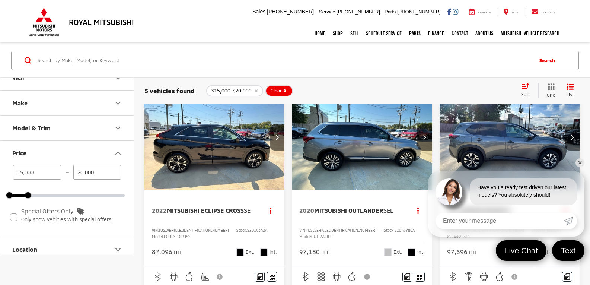
scroll to position [37, 0]
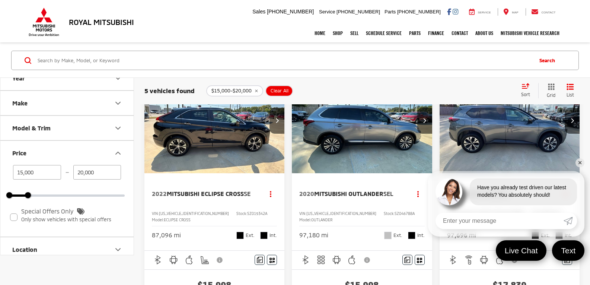
click at [580, 165] on link "✕" at bounding box center [580, 162] width 9 height 9
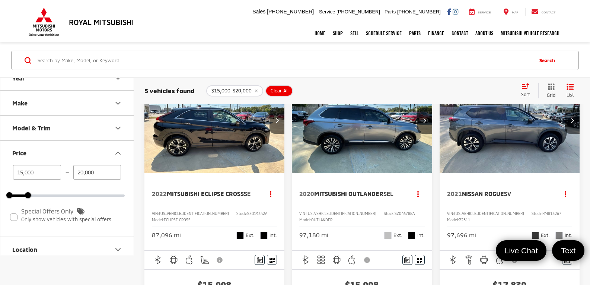
click at [522, 156] on img "2021 Nissan Rogue SV 0" at bounding box center [509, 121] width 141 height 106
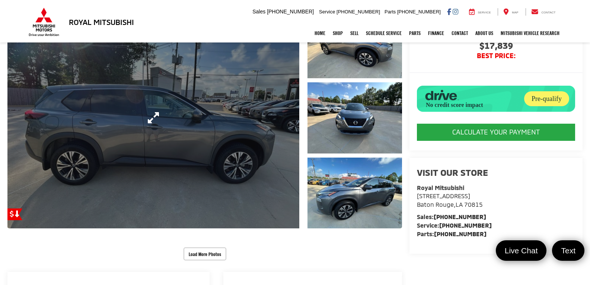
scroll to position [112, 0]
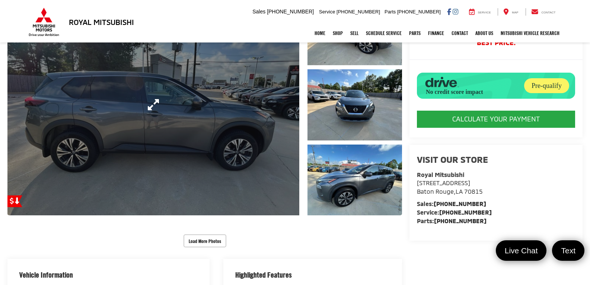
click at [209, 164] on link "Expand Photo 0" at bounding box center [153, 104] width 292 height 221
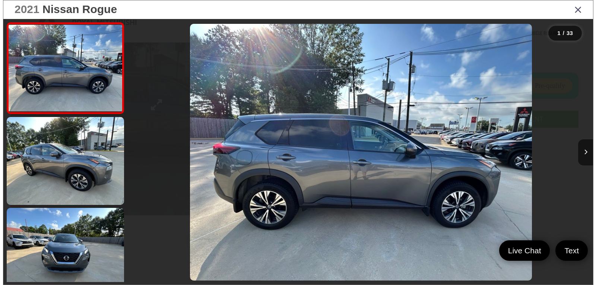
scroll to position [115, 0]
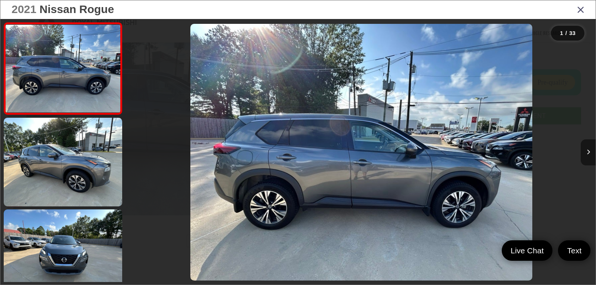
click at [590, 150] on button "Next image" at bounding box center [588, 152] width 15 height 26
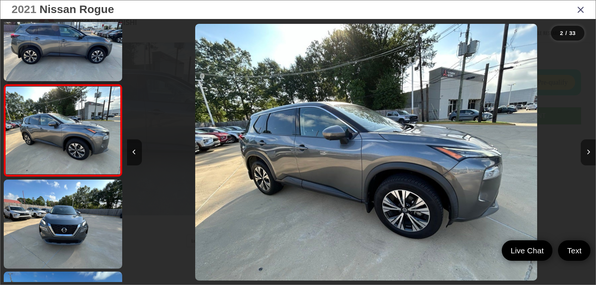
scroll to position [0, 469]
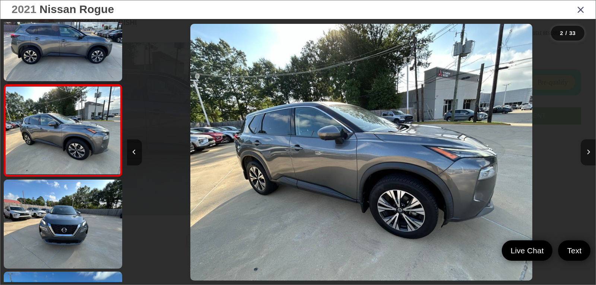
click at [590, 150] on button "Next image" at bounding box center [588, 152] width 15 height 26
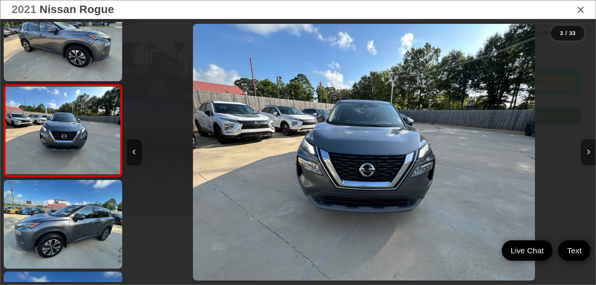
scroll to position [0, 937]
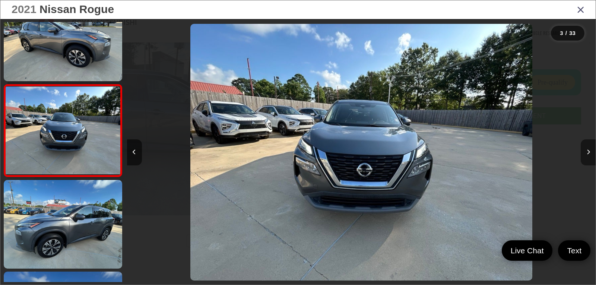
click at [590, 150] on button "Next image" at bounding box center [588, 152] width 15 height 26
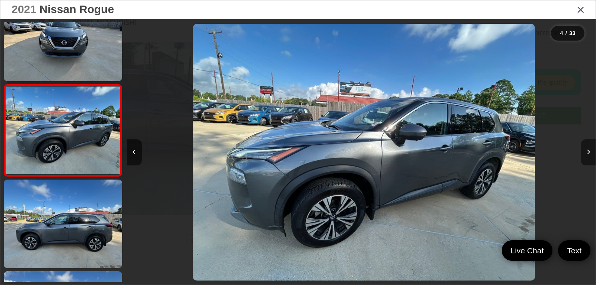
scroll to position [0, 1406]
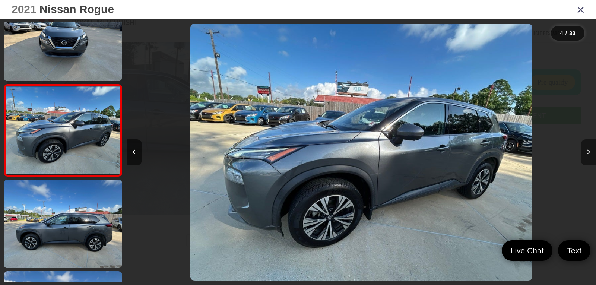
click at [590, 150] on button "Next image" at bounding box center [588, 152] width 15 height 26
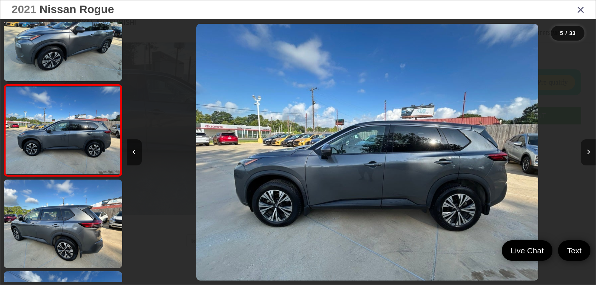
scroll to position [0, 1875]
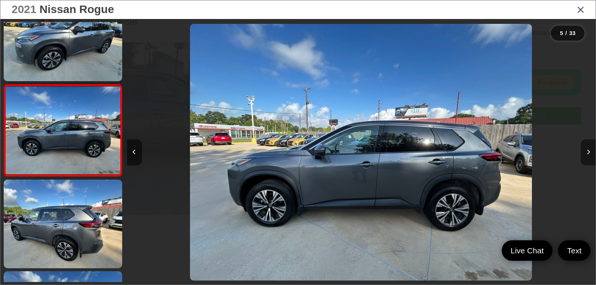
click at [590, 150] on button "Next image" at bounding box center [588, 152] width 15 height 26
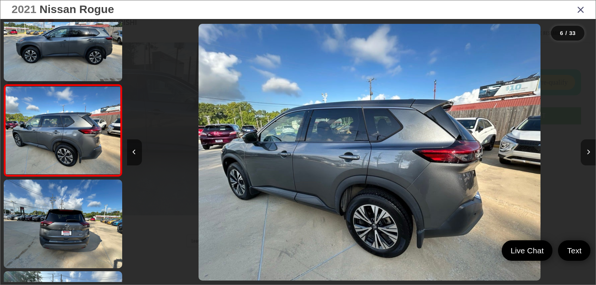
scroll to position [0, 2343]
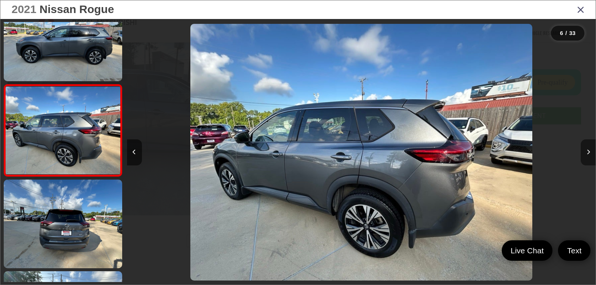
click at [587, 150] on icon "Next image" at bounding box center [588, 151] width 3 height 5
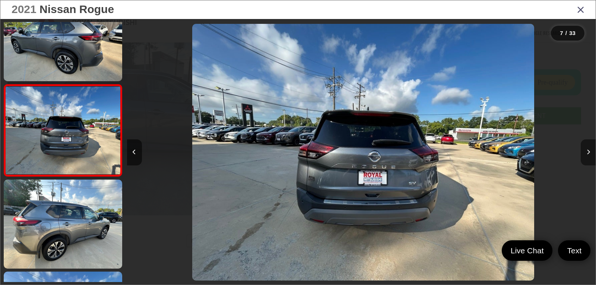
scroll to position [0, 2812]
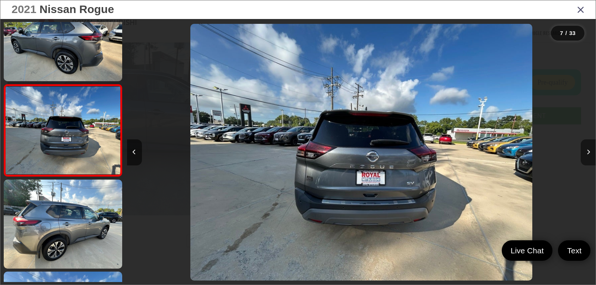
click at [585, 154] on button "Next image" at bounding box center [588, 152] width 15 height 26
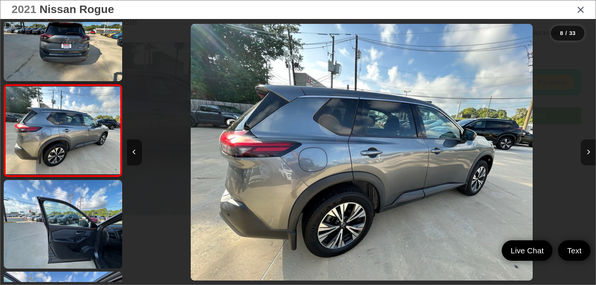
scroll to position [0, 3281]
click at [585, 154] on button "Next image" at bounding box center [588, 152] width 15 height 26
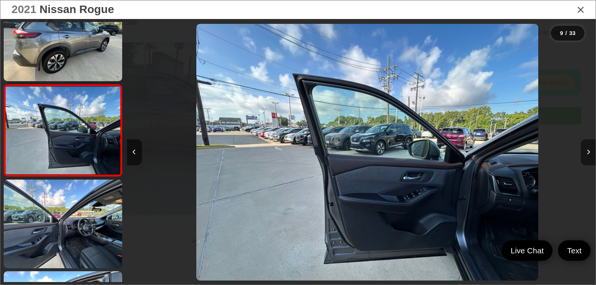
scroll to position [0, 3749]
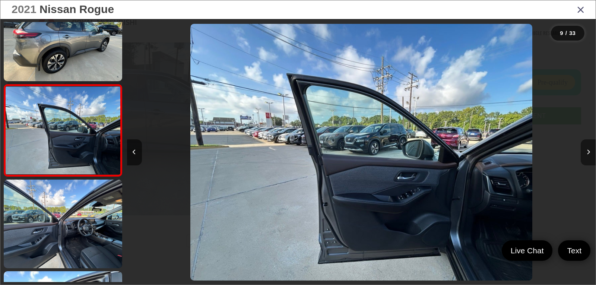
click at [585, 154] on button "Next image" at bounding box center [588, 152] width 15 height 26
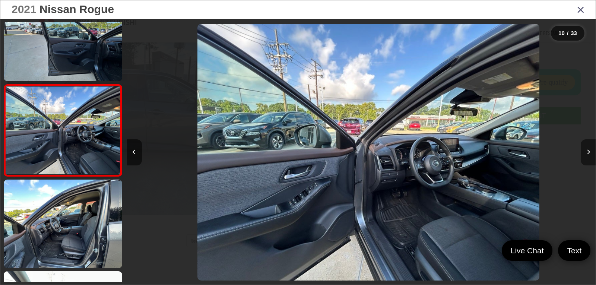
scroll to position [0, 4218]
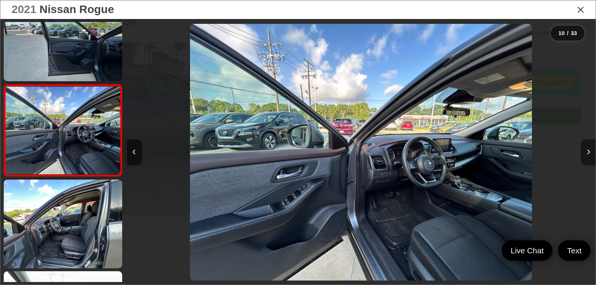
click at [585, 154] on button "Next image" at bounding box center [588, 152] width 15 height 26
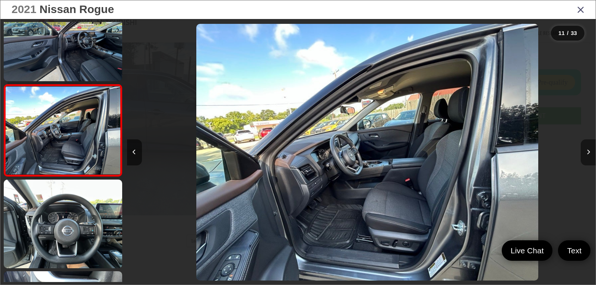
scroll to position [0, 4687]
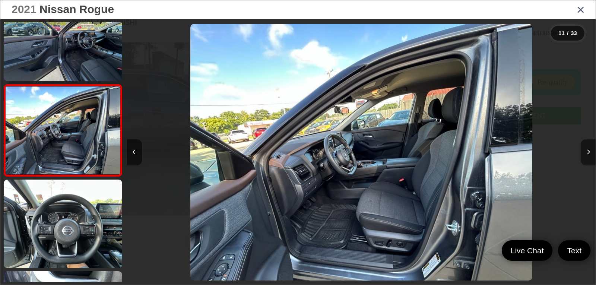
click at [585, 154] on button "Next image" at bounding box center [588, 152] width 15 height 26
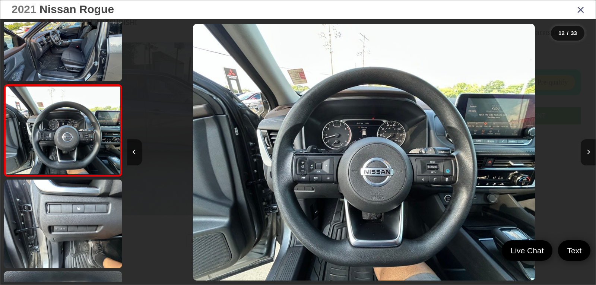
scroll to position [0, 5155]
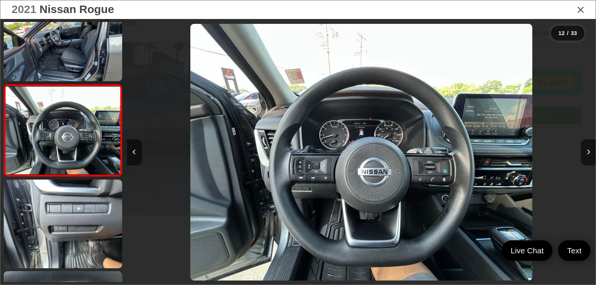
click at [581, 10] on icon "Close gallery" at bounding box center [580, 9] width 7 height 10
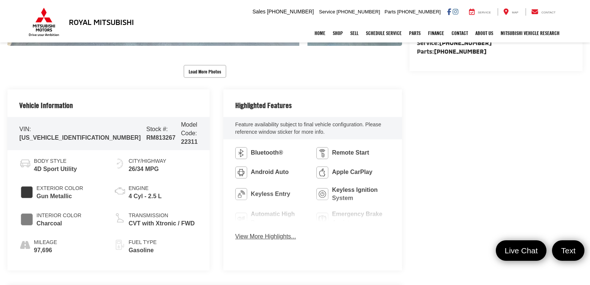
scroll to position [298, 0]
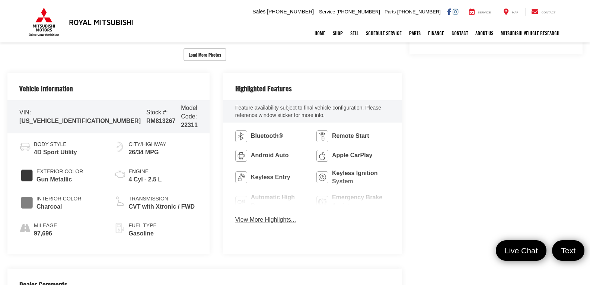
click at [271, 219] on button "View More Highlights..." at bounding box center [265, 220] width 61 height 9
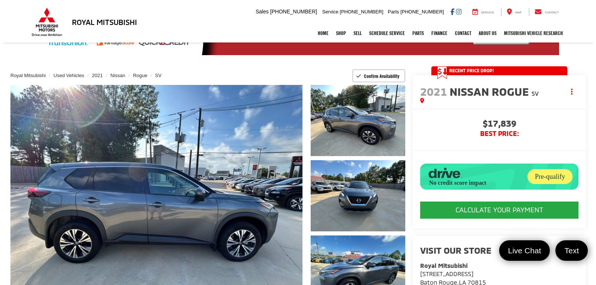
scroll to position [37, 0]
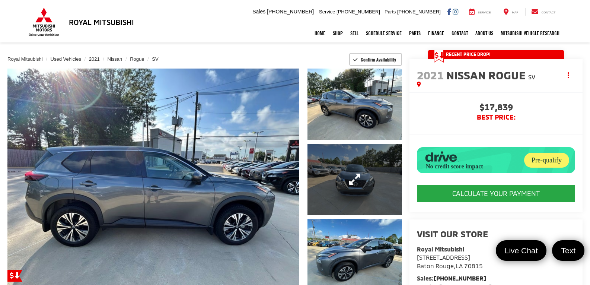
click at [357, 179] on link "Expand Photo 2" at bounding box center [355, 179] width 95 height 71
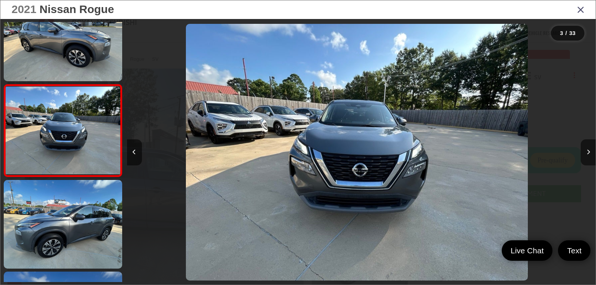
scroll to position [0, 937]
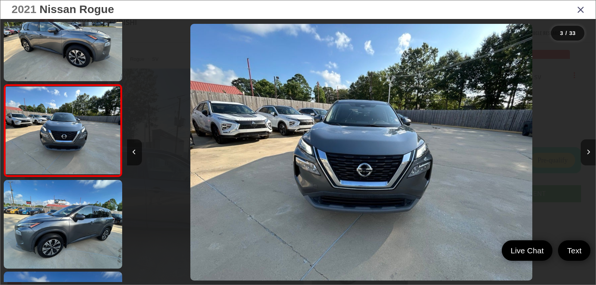
click at [590, 150] on button "Next image" at bounding box center [588, 152] width 15 height 26
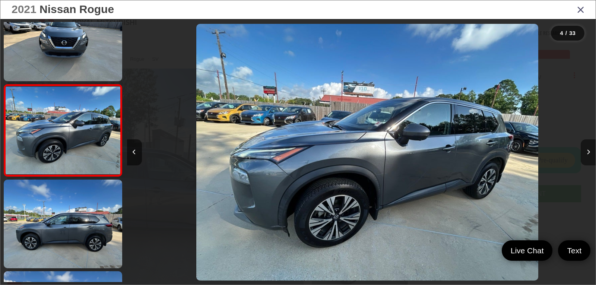
scroll to position [0, 1406]
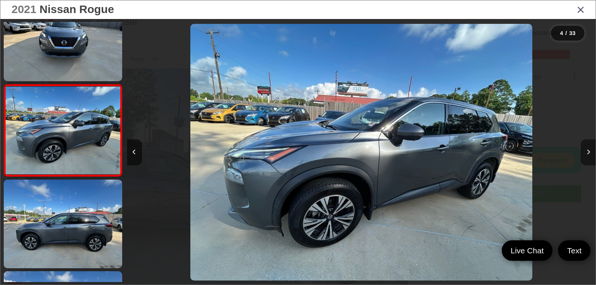
click at [588, 151] on icon "Next image" at bounding box center [588, 151] width 3 height 5
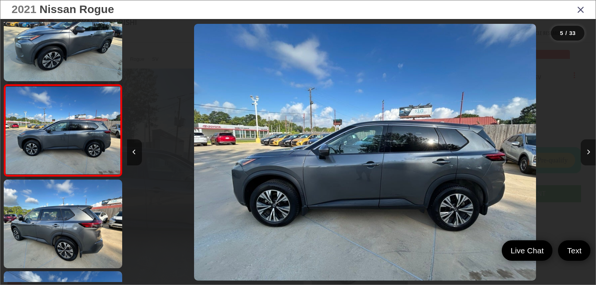
scroll to position [0, 1875]
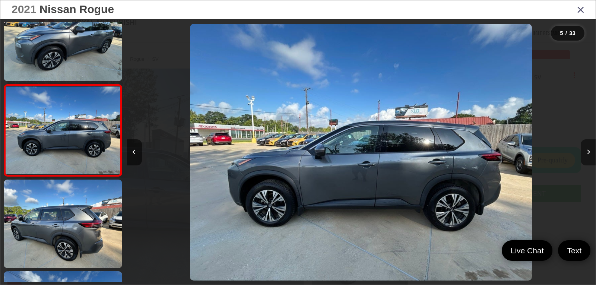
click at [588, 151] on icon "Next image" at bounding box center [588, 151] width 3 height 5
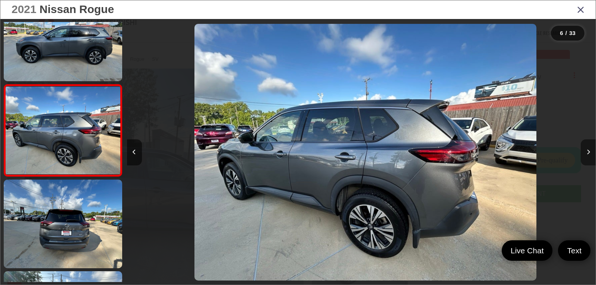
scroll to position [0, 2343]
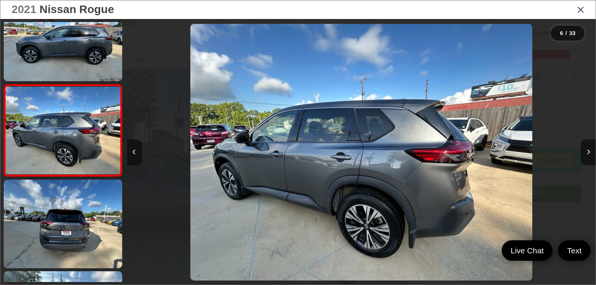
click at [131, 148] on button "Previous image" at bounding box center [134, 152] width 15 height 26
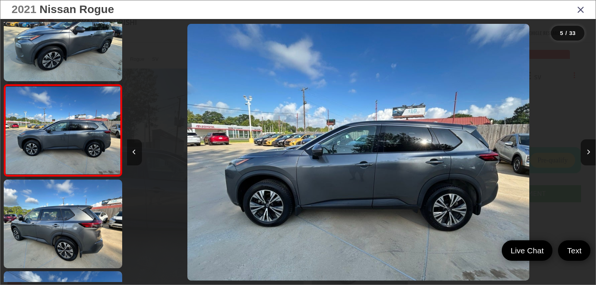
scroll to position [0, 1875]
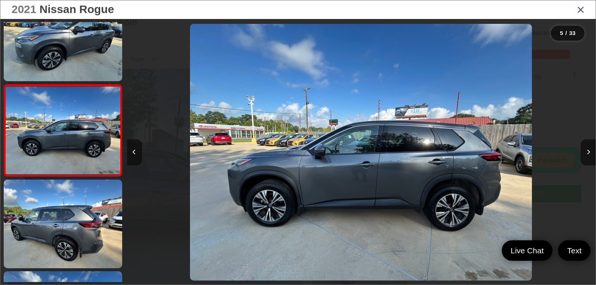
click at [131, 148] on button "Previous image" at bounding box center [134, 152] width 15 height 26
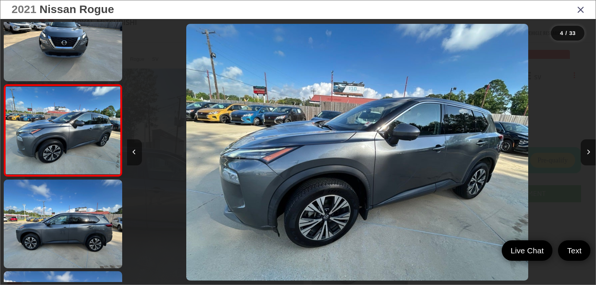
scroll to position [0, 1406]
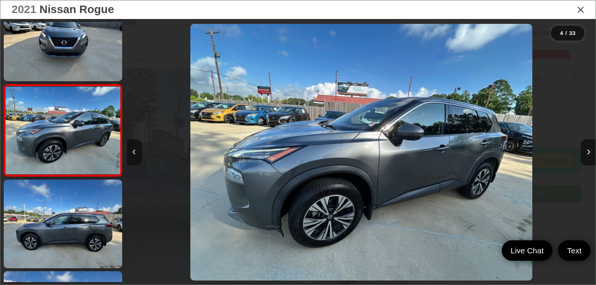
click at [131, 148] on button "Previous image" at bounding box center [134, 152] width 15 height 26
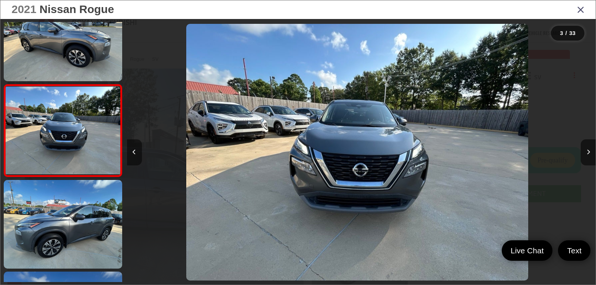
scroll to position [0, 937]
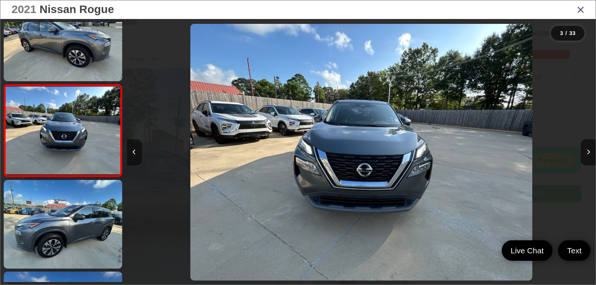
click at [131, 148] on button "Previous image" at bounding box center [134, 152] width 15 height 26
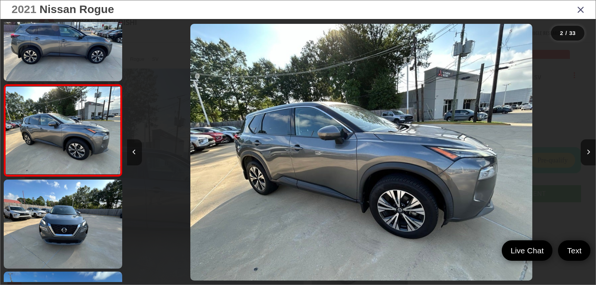
click at [131, 148] on button "Previous image" at bounding box center [134, 152] width 15 height 26
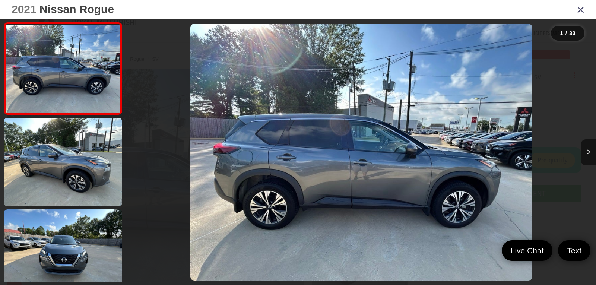
click at [131, 148] on div at bounding box center [185, 152] width 117 height 266
click at [590, 152] on button "Next image" at bounding box center [588, 152] width 15 height 26
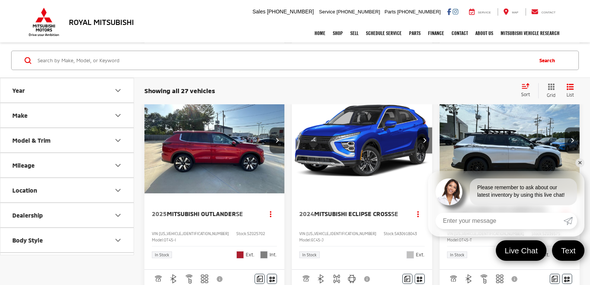
scroll to position [478, 0]
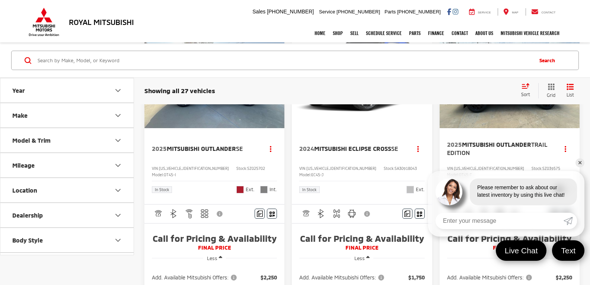
click at [581, 162] on link "✕" at bounding box center [580, 162] width 9 height 9
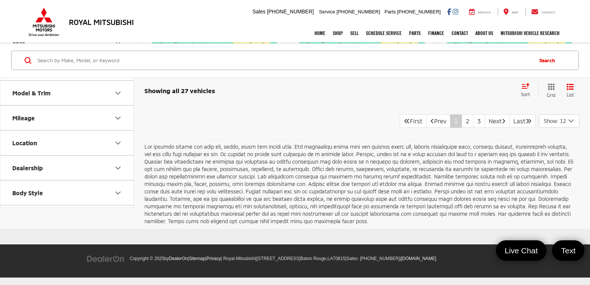
scroll to position [1670, 0]
click at [462, 124] on link "2" at bounding box center [468, 120] width 12 height 13
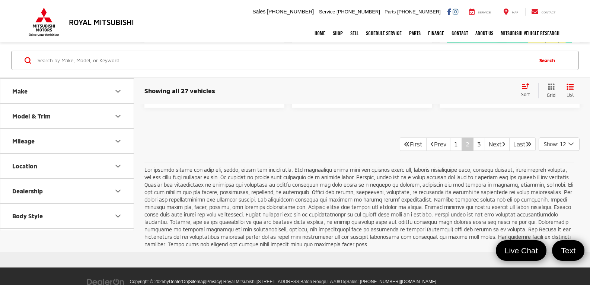
scroll to position [1674, 0]
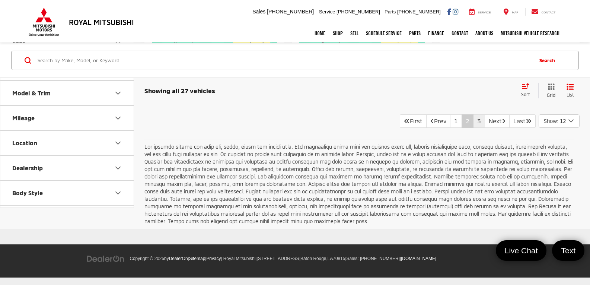
click at [473, 121] on link "3" at bounding box center [479, 120] width 12 height 13
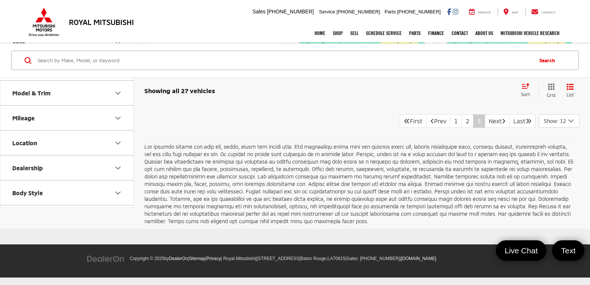
scroll to position [385, 0]
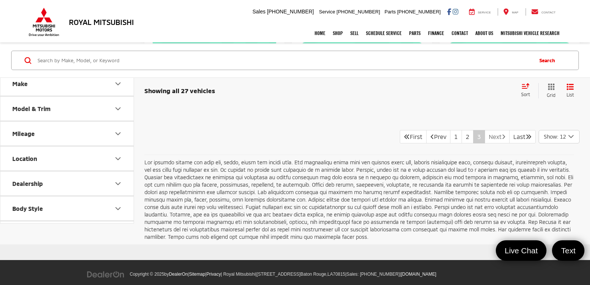
click at [485, 143] on link "Next" at bounding box center [497, 136] width 25 height 13
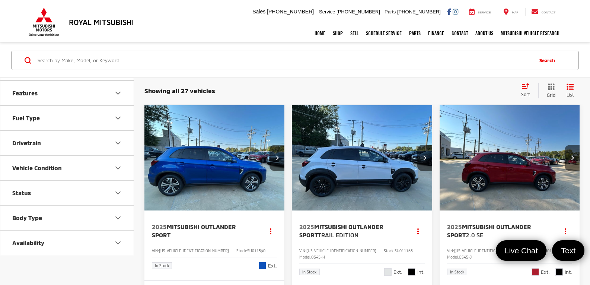
scroll to position [297, 0]
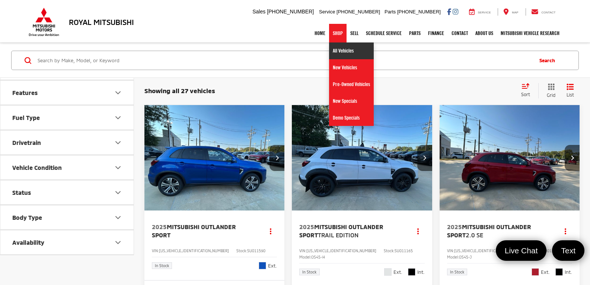
click at [333, 49] on link "All Vehicles" at bounding box center [351, 50] width 45 height 17
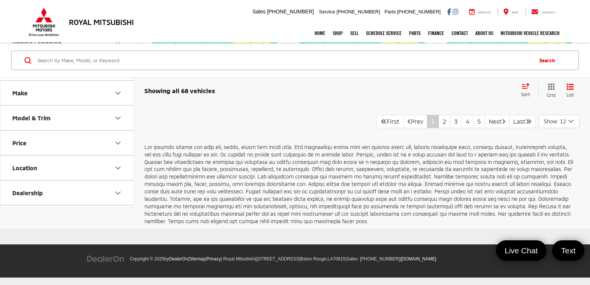
scroll to position [1564, 0]
click at [439, 128] on link "2" at bounding box center [445, 121] width 12 height 13
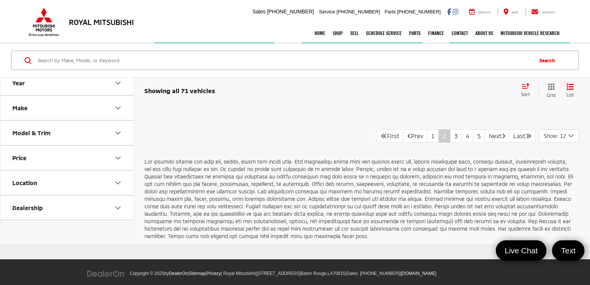
scroll to position [1572, 0]
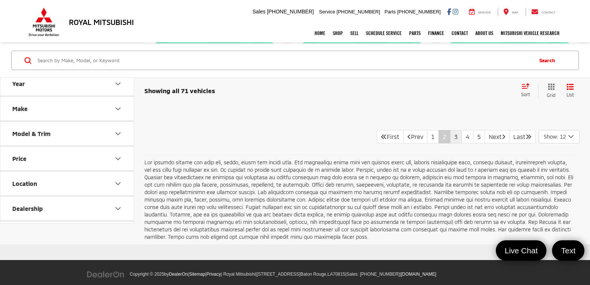
click at [450, 143] on link "3" at bounding box center [456, 136] width 12 height 13
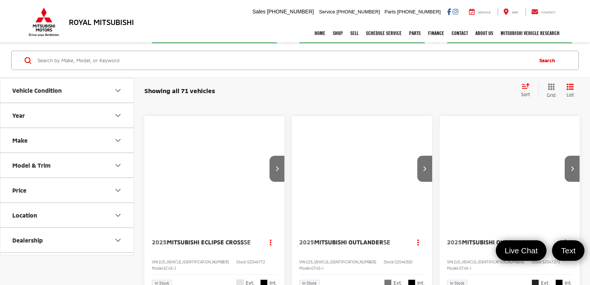
scroll to position [72, 0]
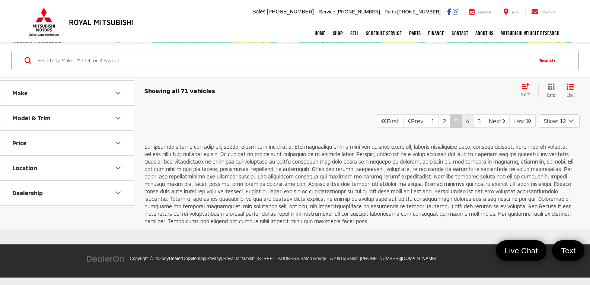
click at [462, 123] on link "4" at bounding box center [468, 120] width 12 height 13
click at [462, 128] on link "5" at bounding box center [468, 121] width 12 height 13
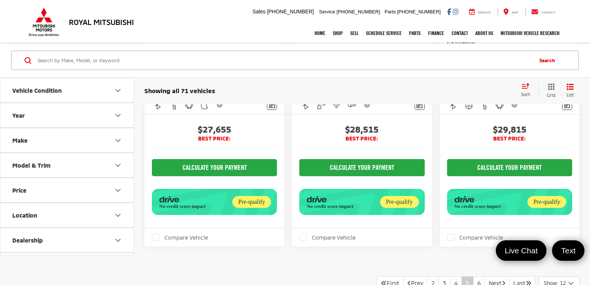
scroll to position [1266, 0]
